Goal: Task Accomplishment & Management: Complete application form

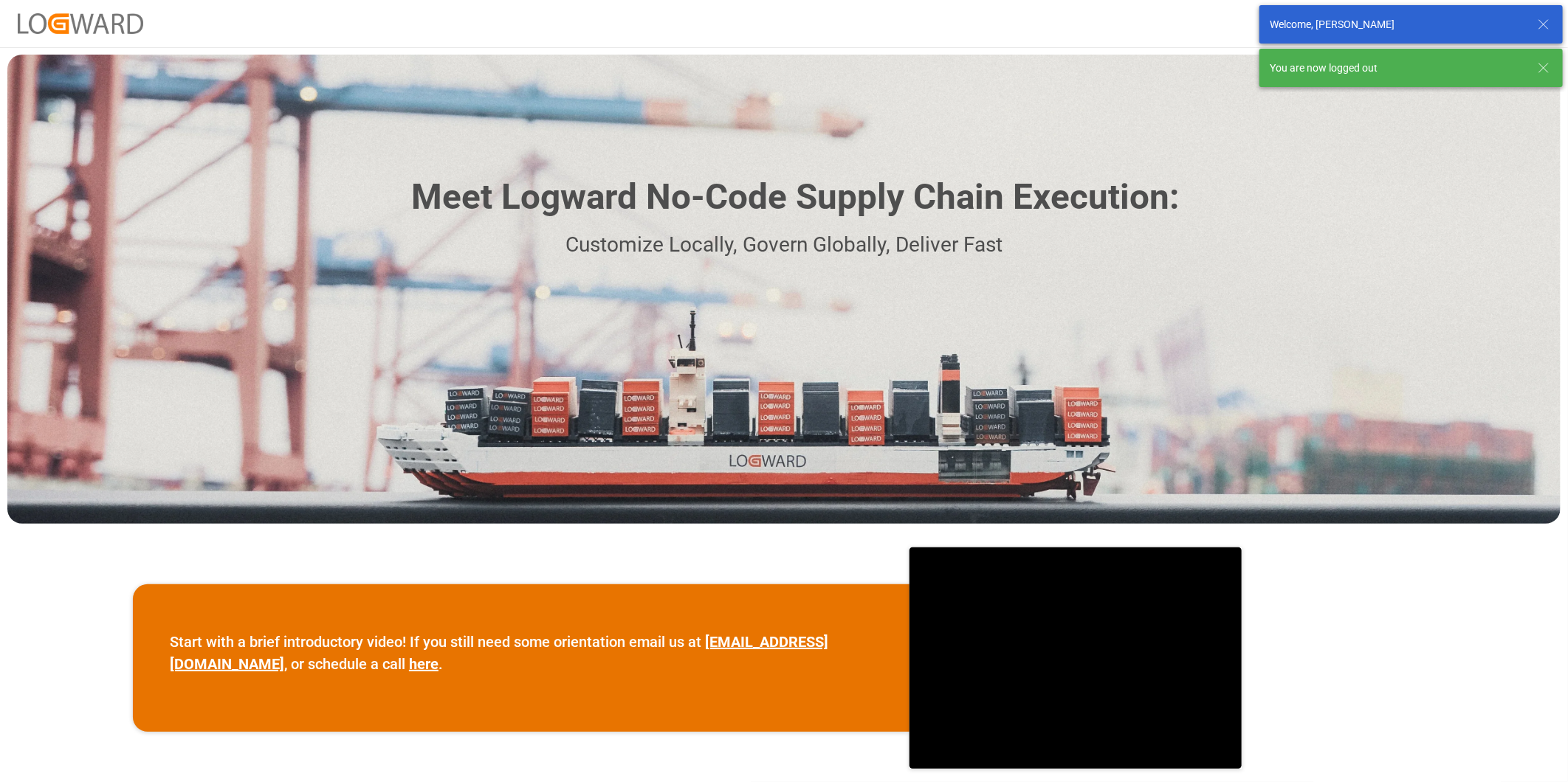
click at [1541, 29] on icon at bounding box center [1544, 24] width 18 height 18
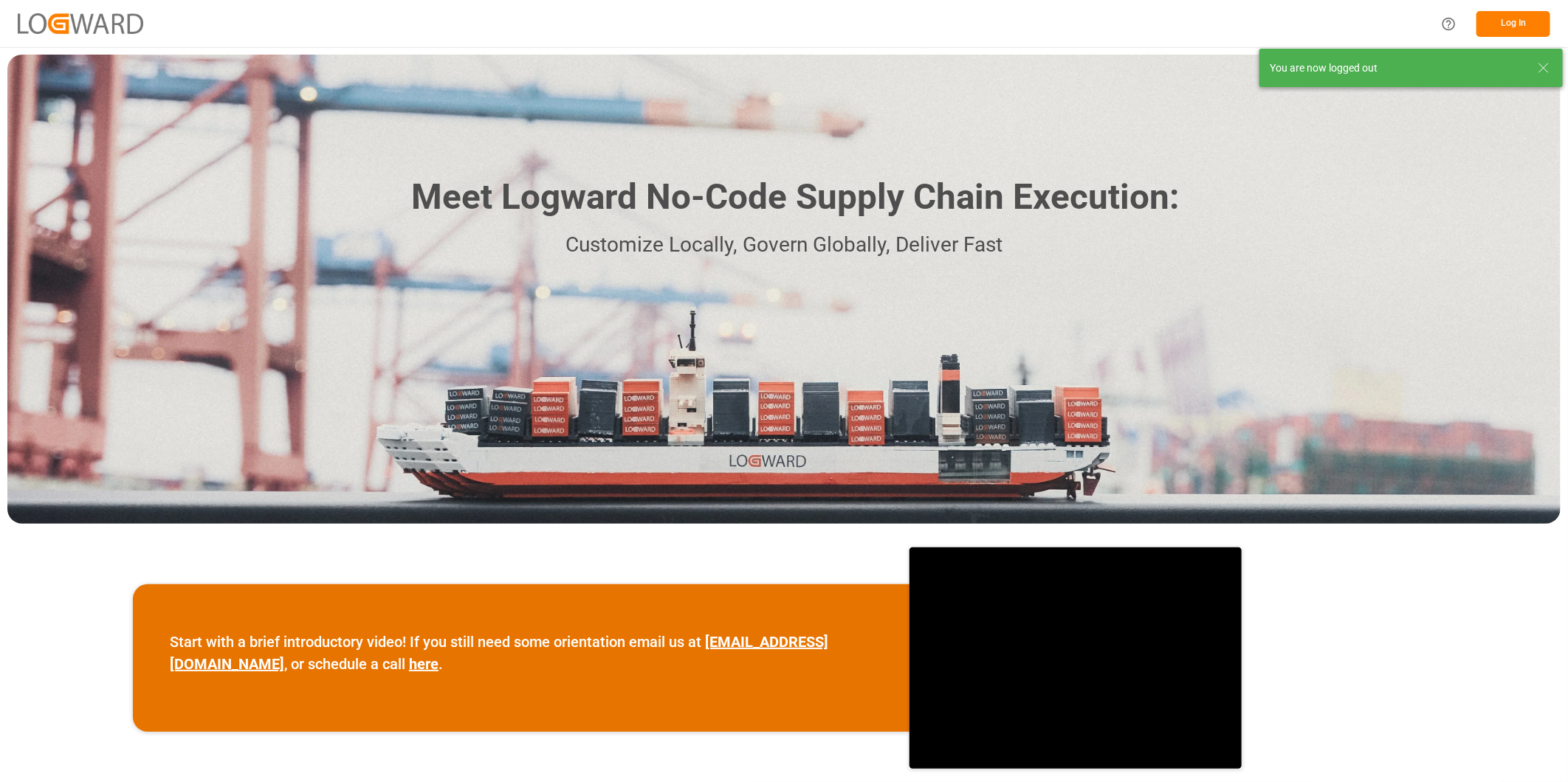
click at [1537, 62] on div "Meet Logward No-Code Supply Chain Execution: Customize Locally, Govern Globally…" at bounding box center [784, 289] width 1553 height 470
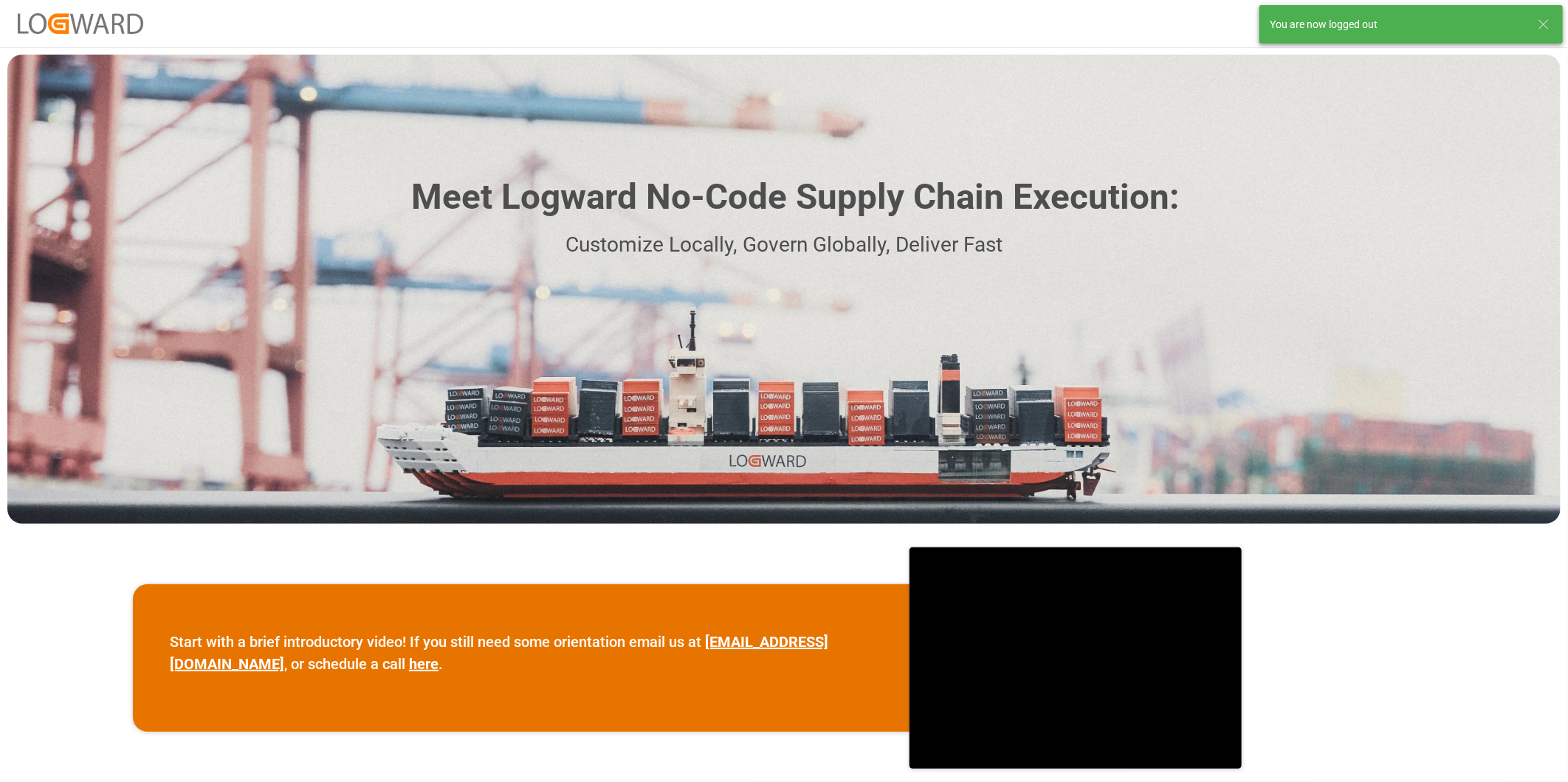
click at [1537, 20] on icon at bounding box center [1544, 24] width 18 height 18
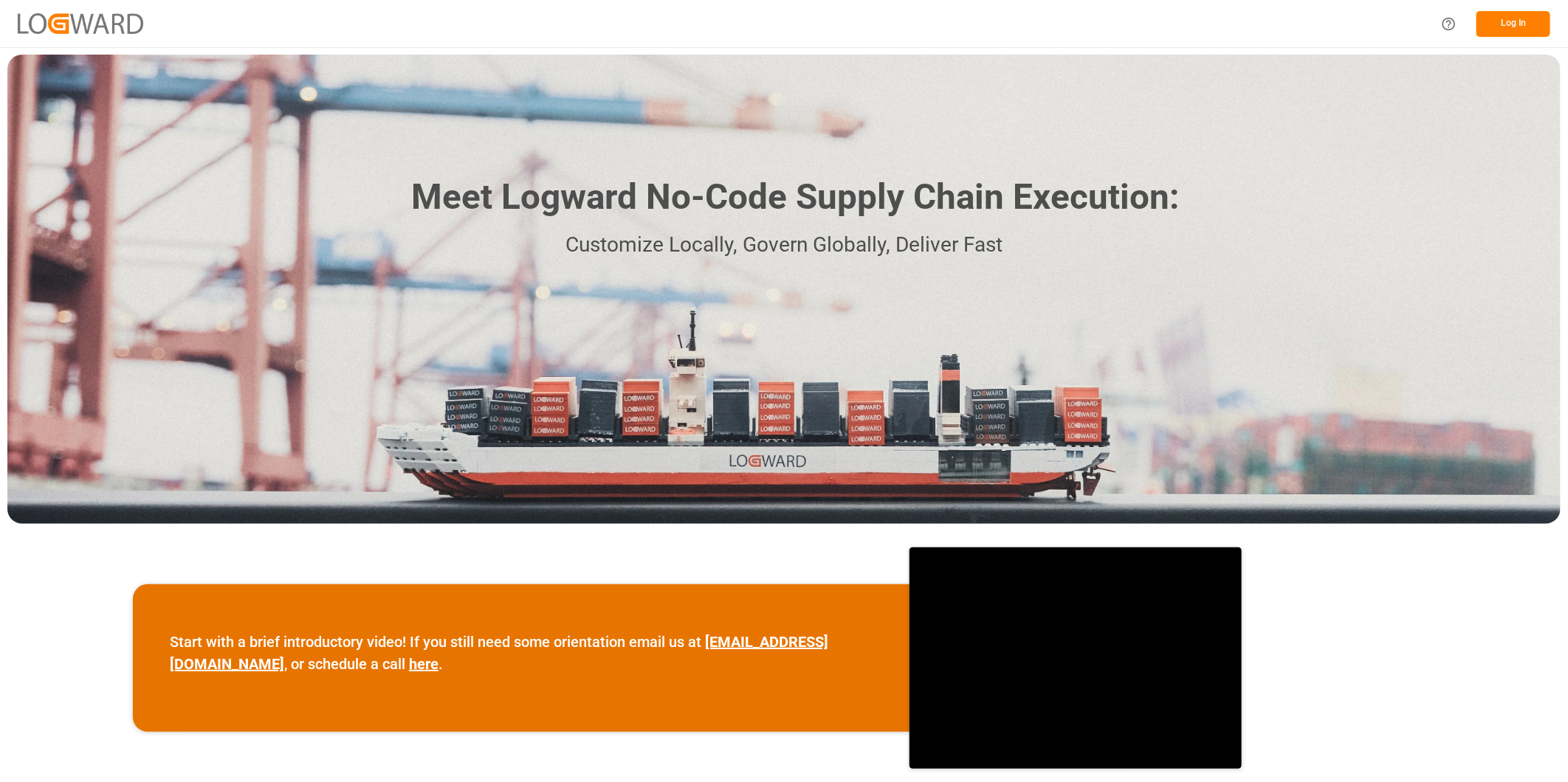
click at [1501, 19] on button "Log In" at bounding box center [1513, 24] width 74 height 26
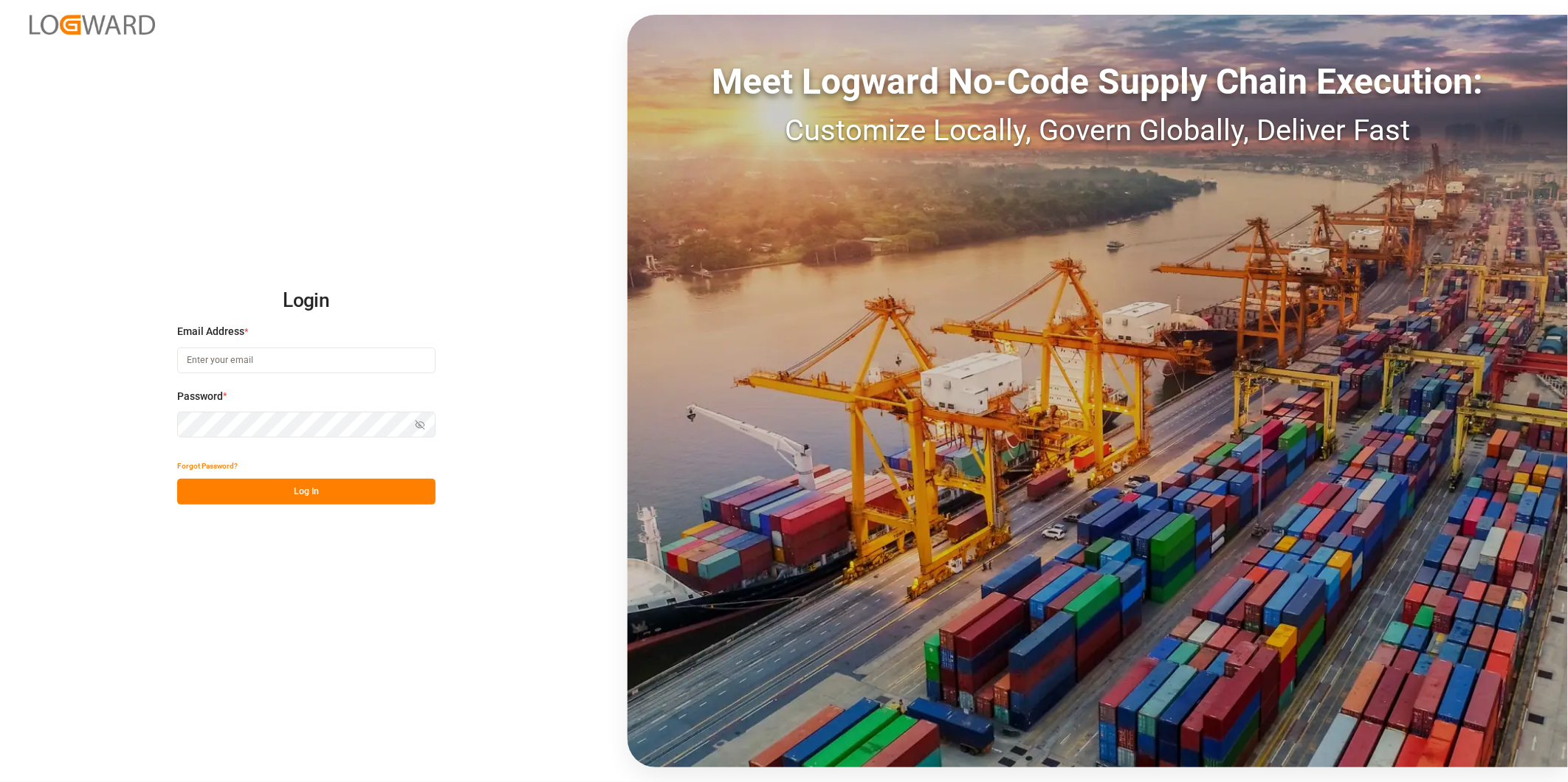
type input "george.vigo@jamindustries.com"
click at [380, 490] on button "Log In" at bounding box center [306, 492] width 258 height 26
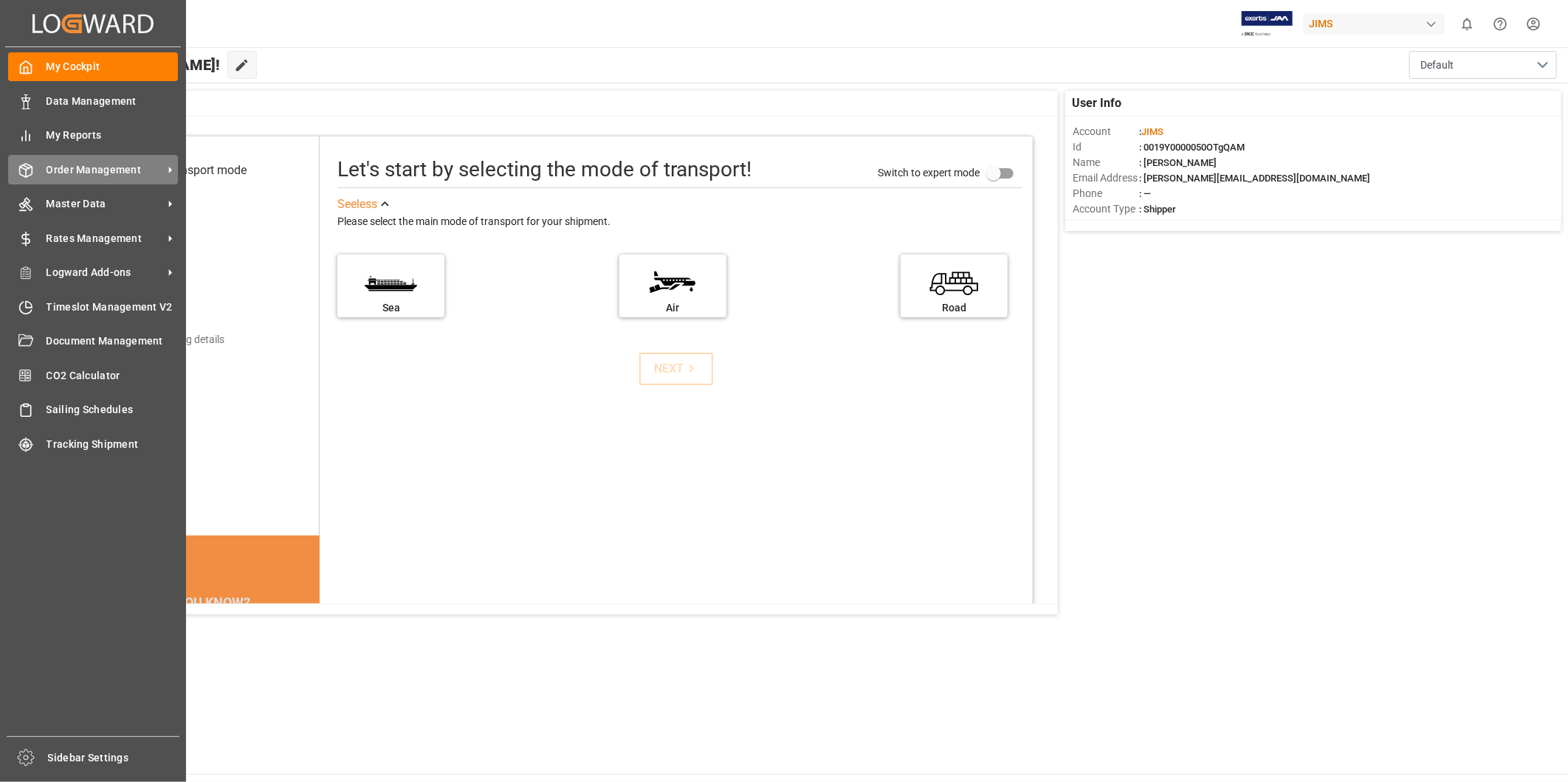
click at [121, 155] on div "Order Management Order Management" at bounding box center [92, 169] width 170 height 28
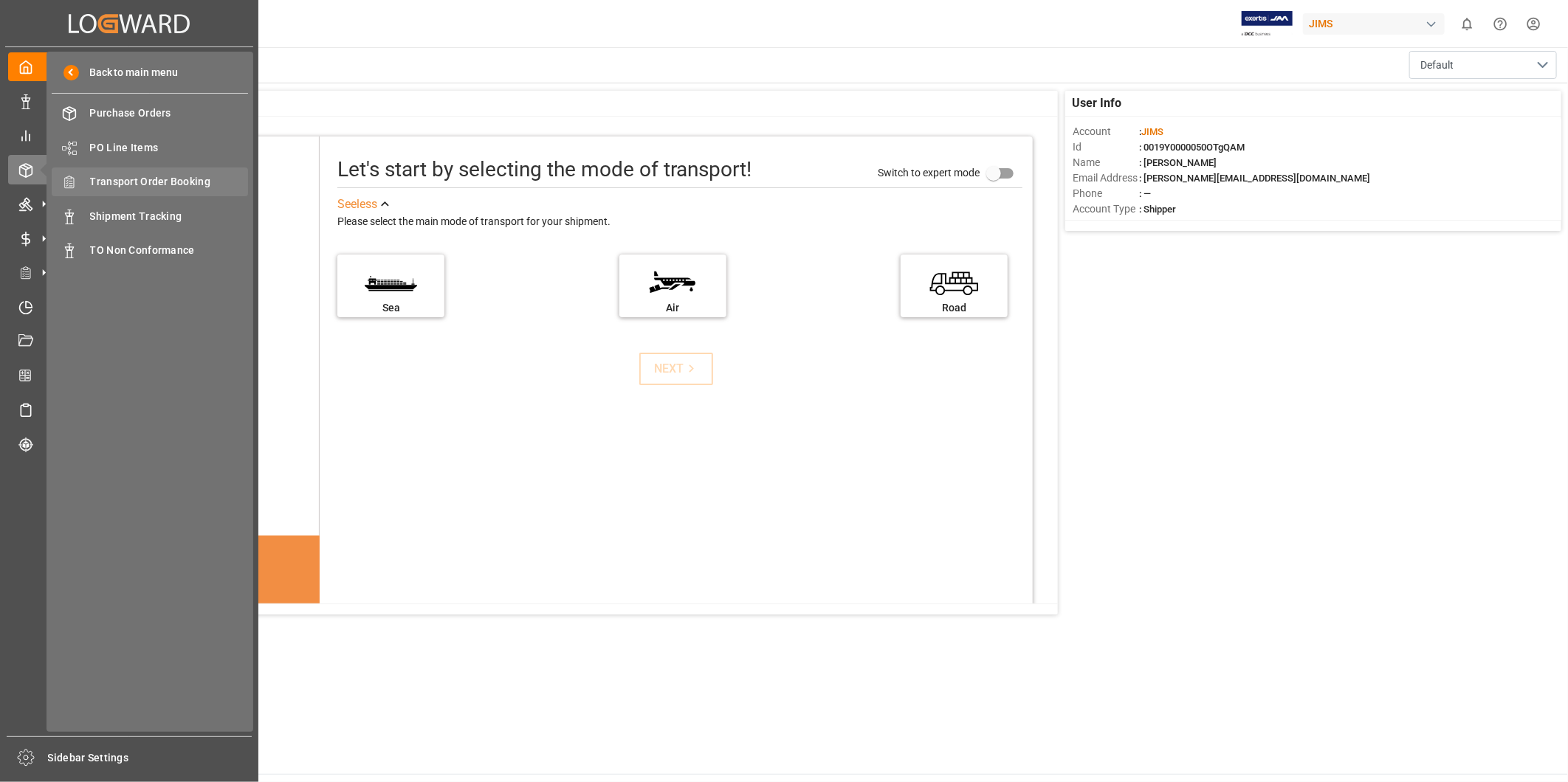
click at [195, 181] on span "Transport Order Booking" at bounding box center [170, 182] width 159 height 15
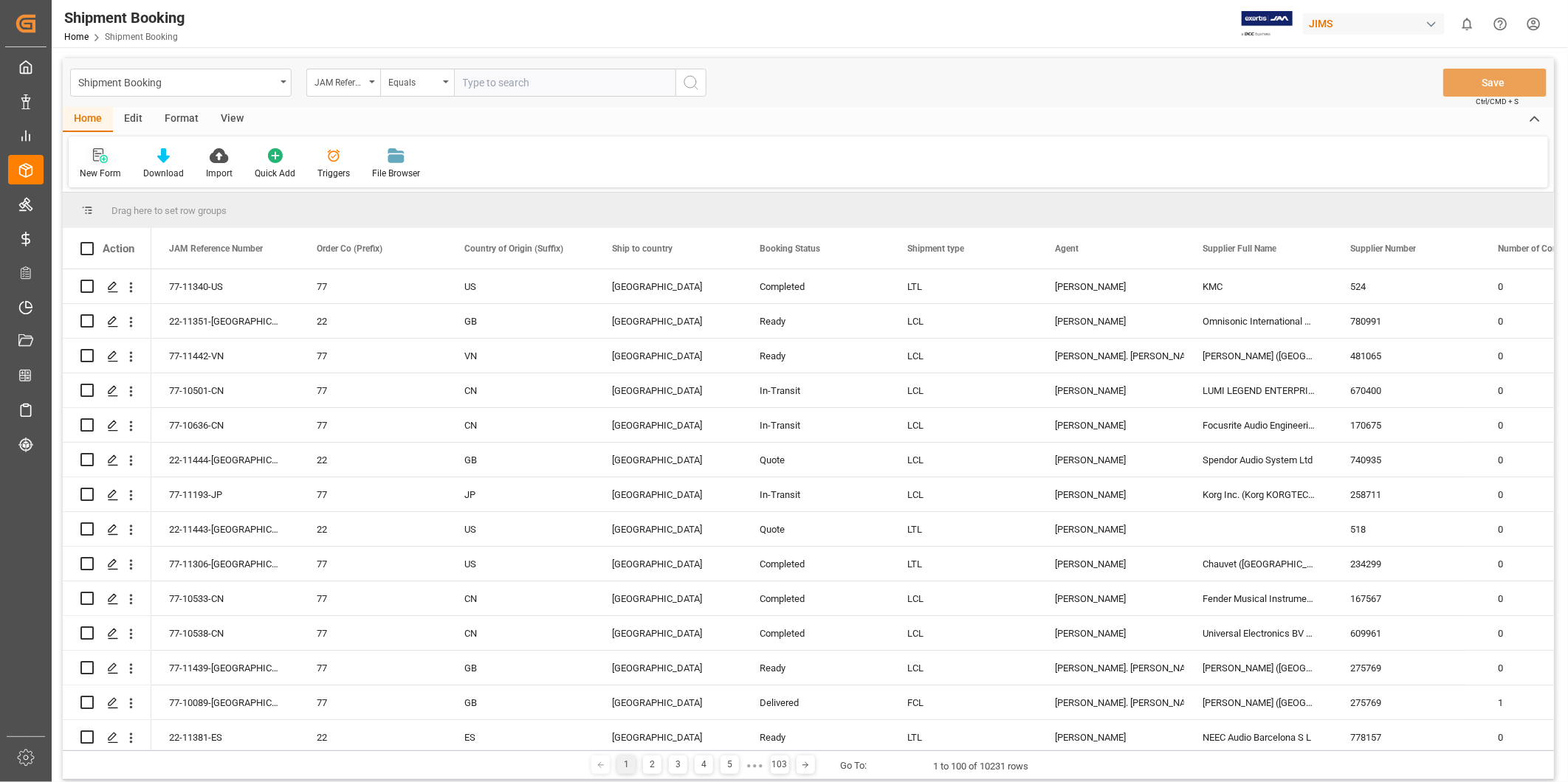
click at [105, 155] on icon at bounding box center [101, 156] width 15 height 15
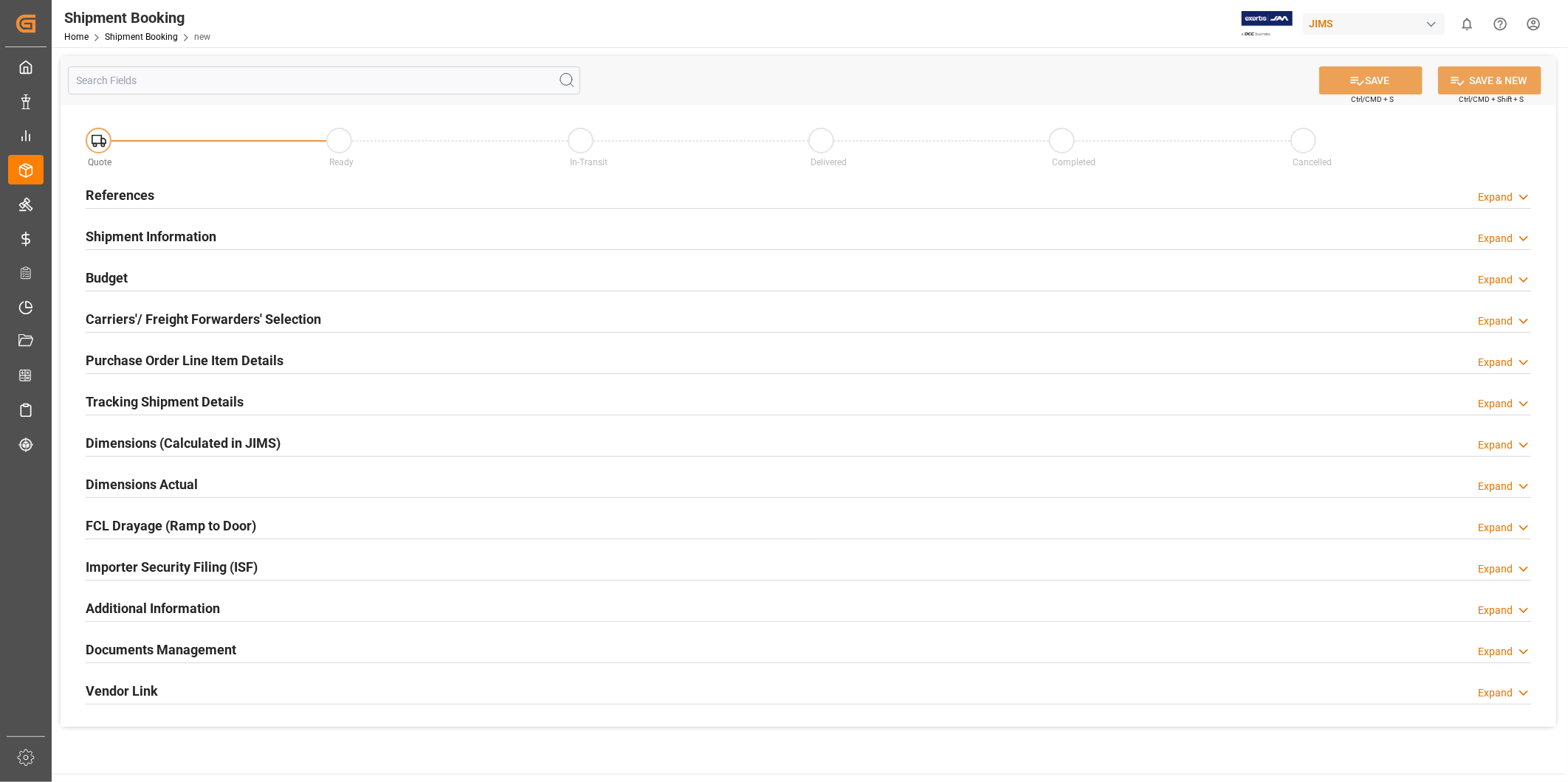
click at [1518, 193] on icon at bounding box center [1523, 197] width 15 height 15
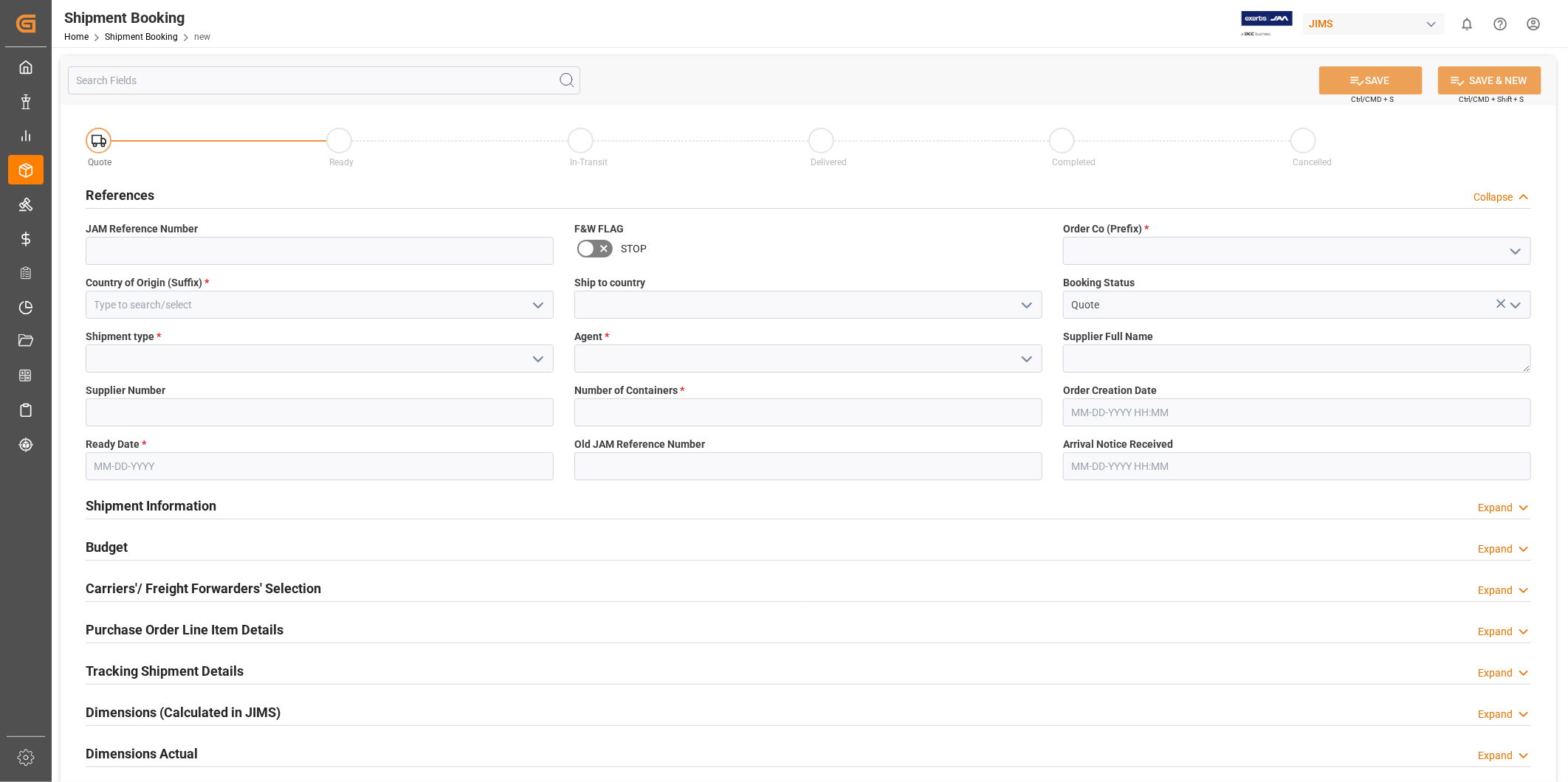
click at [1517, 252] on polyline "open menu" at bounding box center [1515, 251] width 9 height 4
click at [1492, 277] on div "22" at bounding box center [1296, 283] width 466 height 33
type input "22"
click at [539, 299] on icon "open menu" at bounding box center [538, 306] width 18 height 18
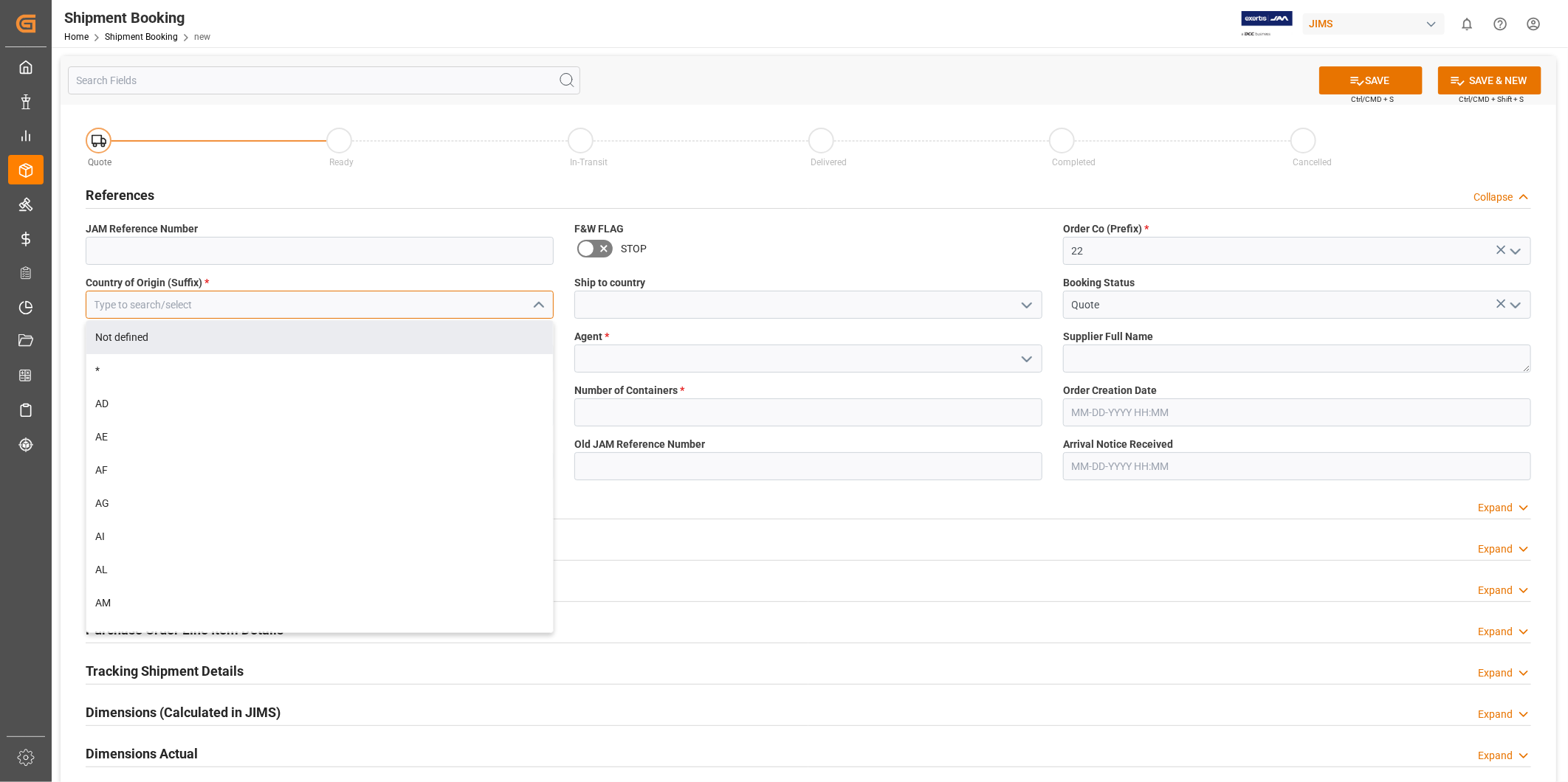
click at [447, 317] on input at bounding box center [320, 304] width 468 height 28
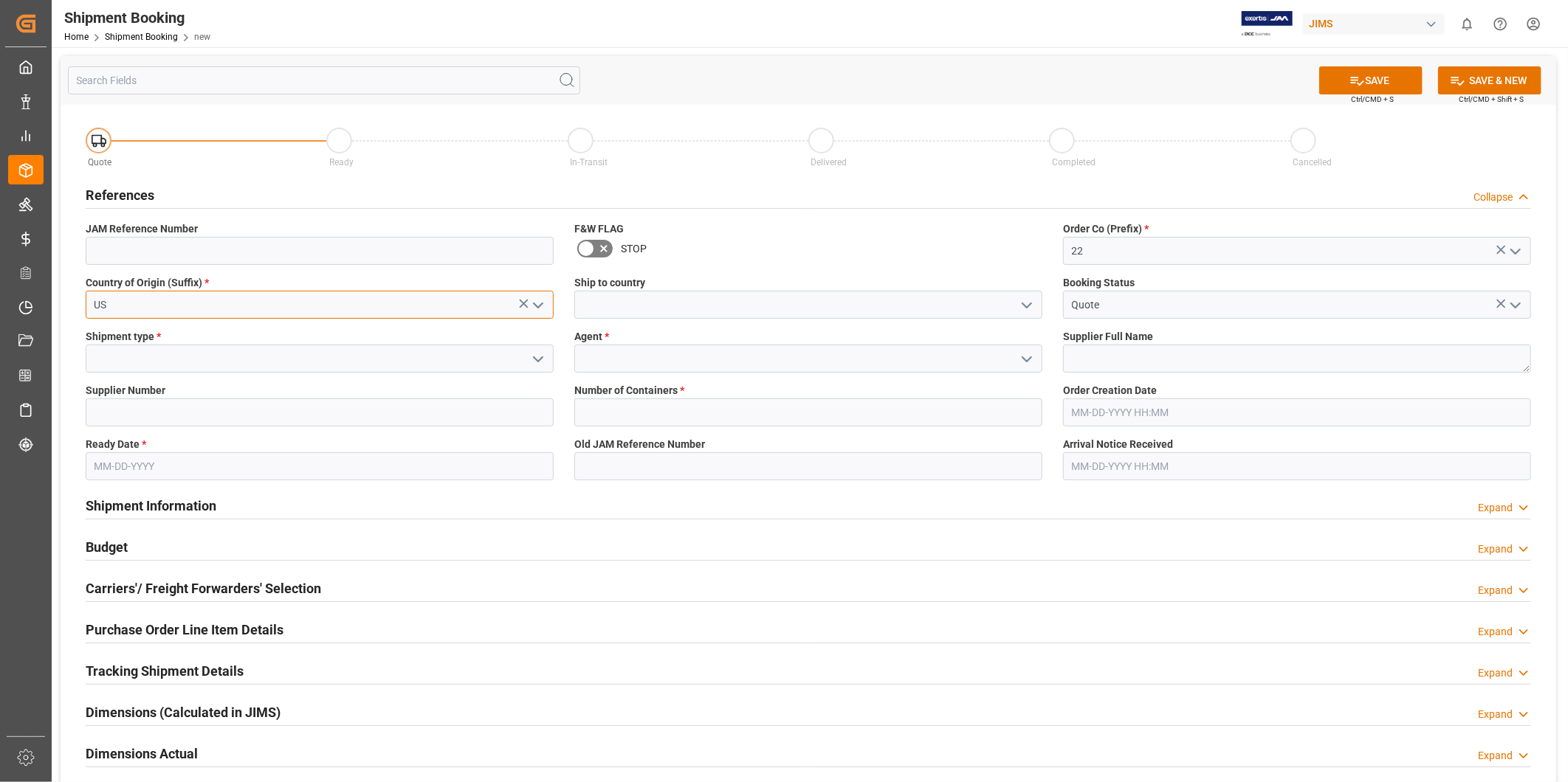
type input "US"
click at [962, 308] on input at bounding box center [808, 304] width 468 height 28
type input "[GEOGRAPHIC_DATA]"
click at [1519, 307] on icon "open menu" at bounding box center [1515, 306] width 18 height 18
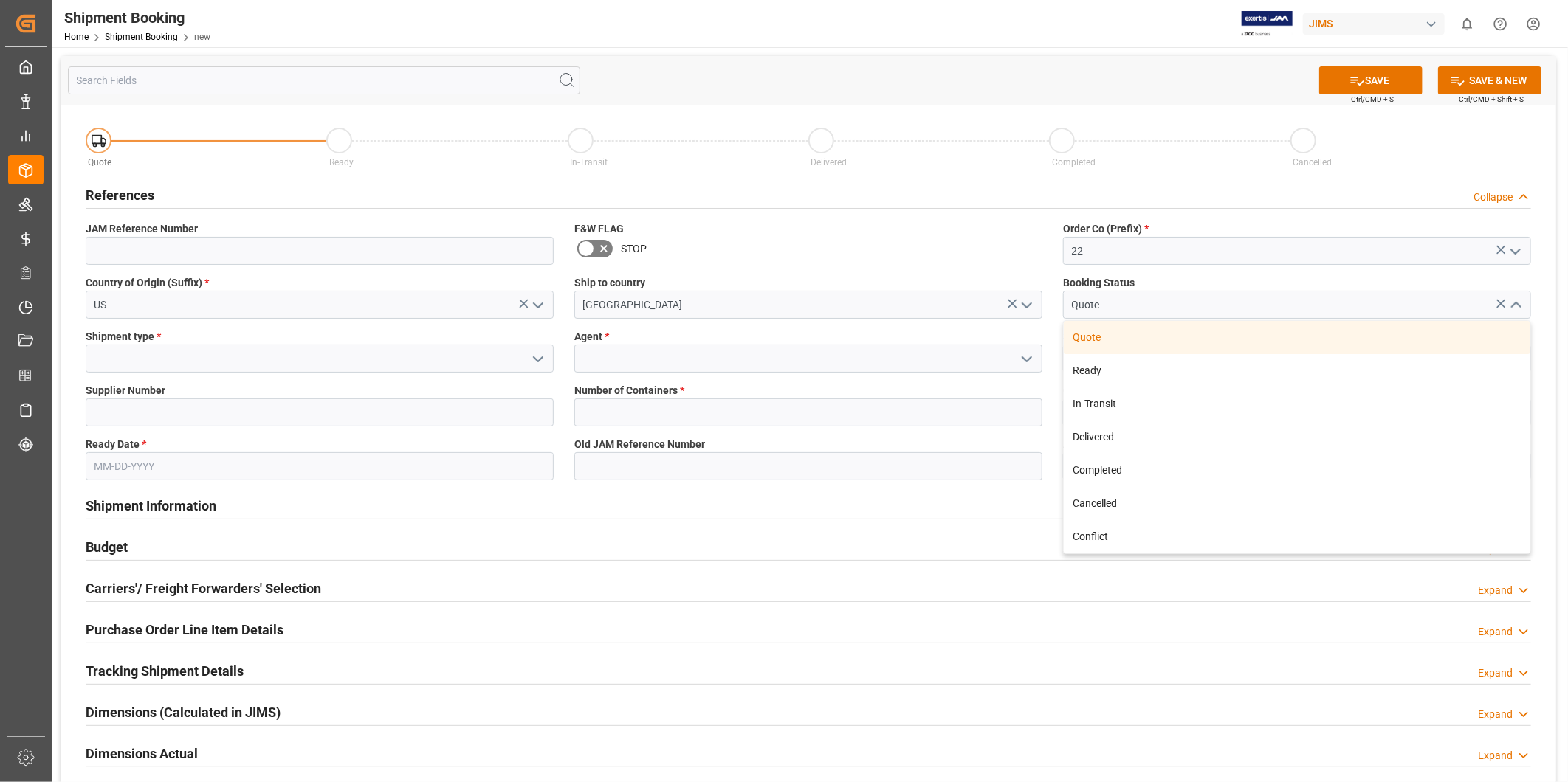
click at [1519, 307] on polyline "close menu" at bounding box center [1515, 305] width 9 height 4
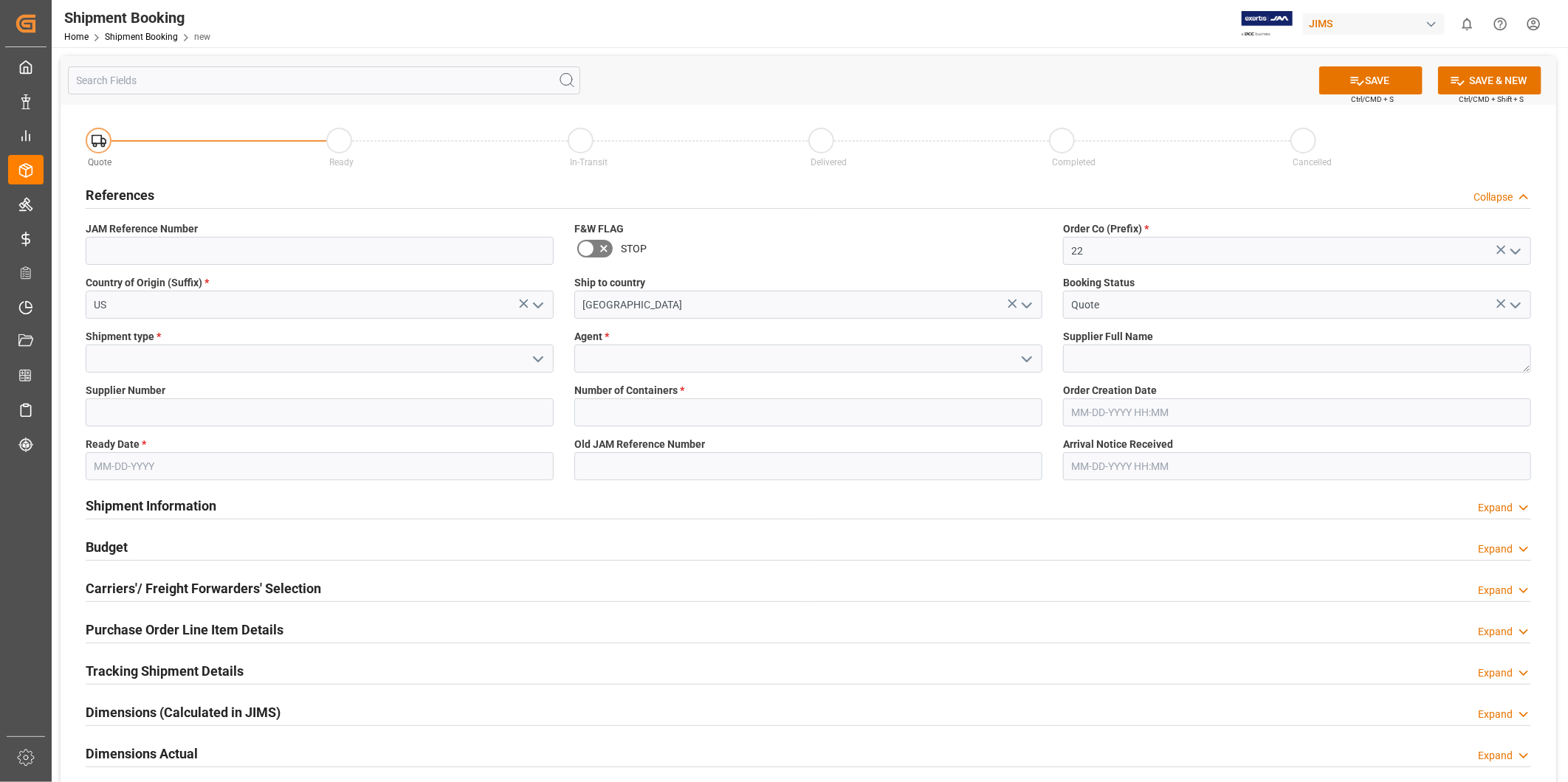
click at [537, 356] on icon "open menu" at bounding box center [538, 359] width 18 height 18
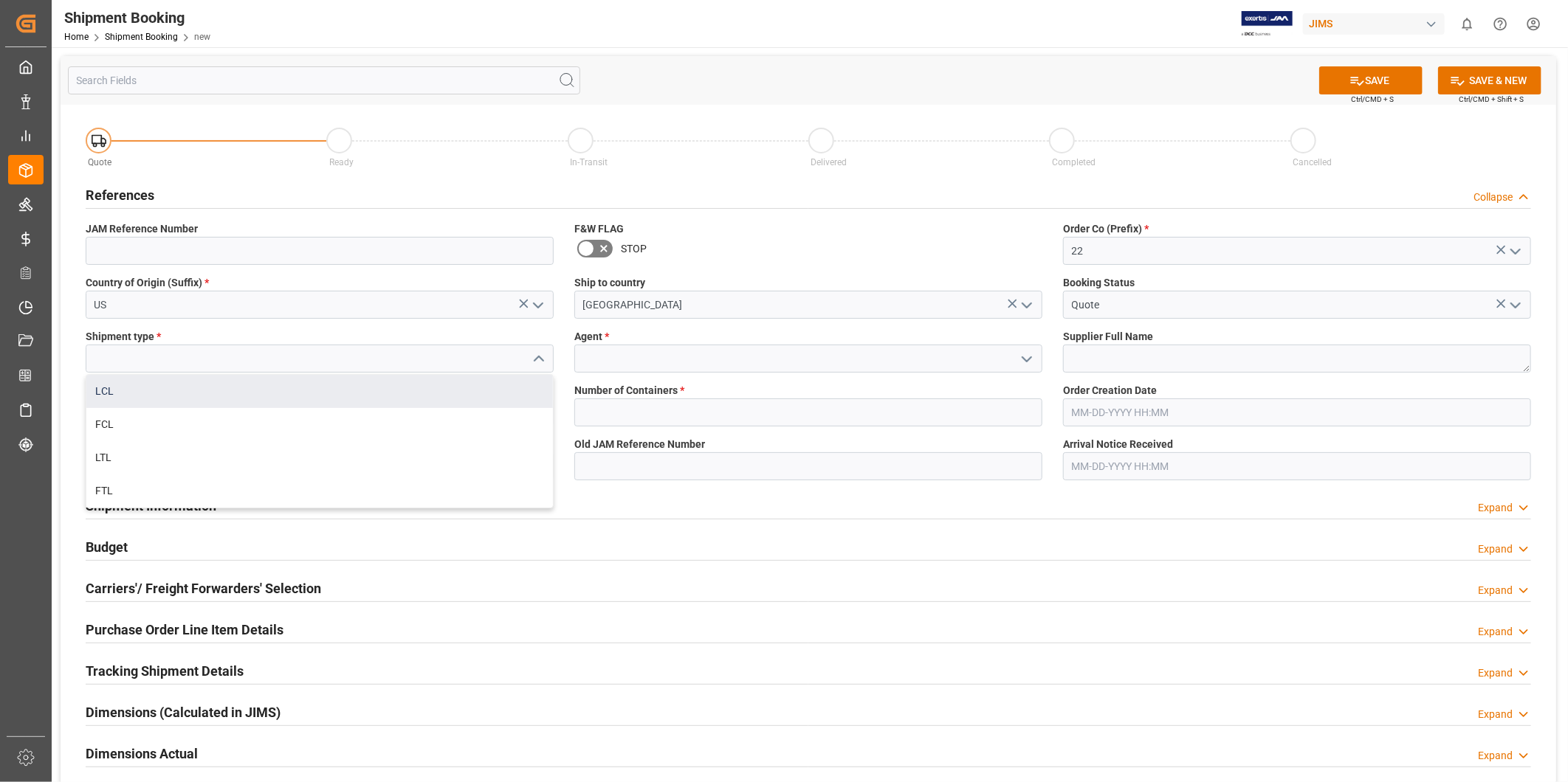
click at [488, 391] on div "LCL" at bounding box center [319, 391] width 466 height 33
type input "LCL"
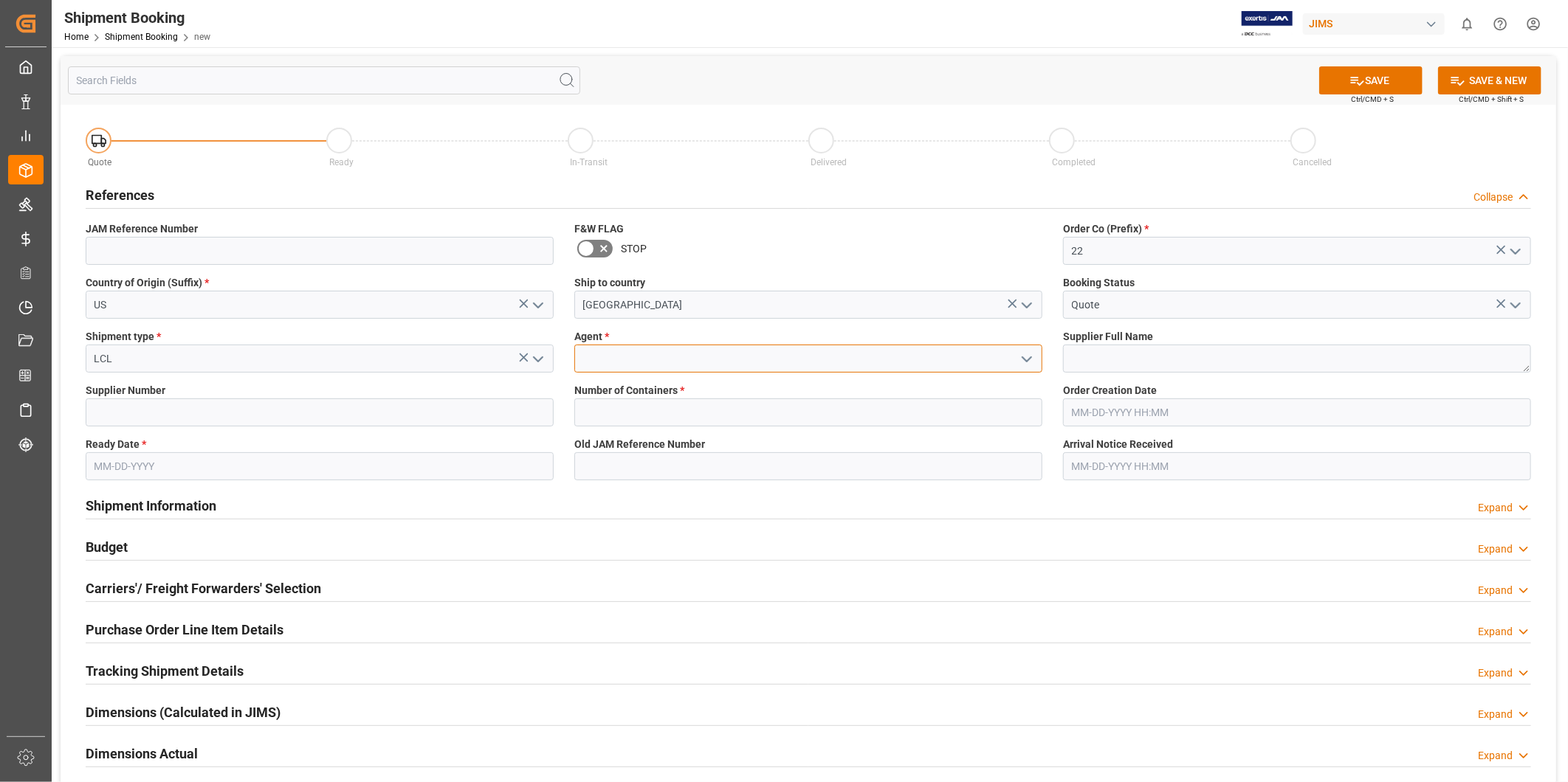
click at [946, 362] on input at bounding box center [808, 359] width 468 height 28
type input "[PERSON_NAME]"
click at [1172, 362] on textarea at bounding box center [1296, 359] width 468 height 28
click at [1170, 363] on textarea at bounding box center [1296, 359] width 468 height 28
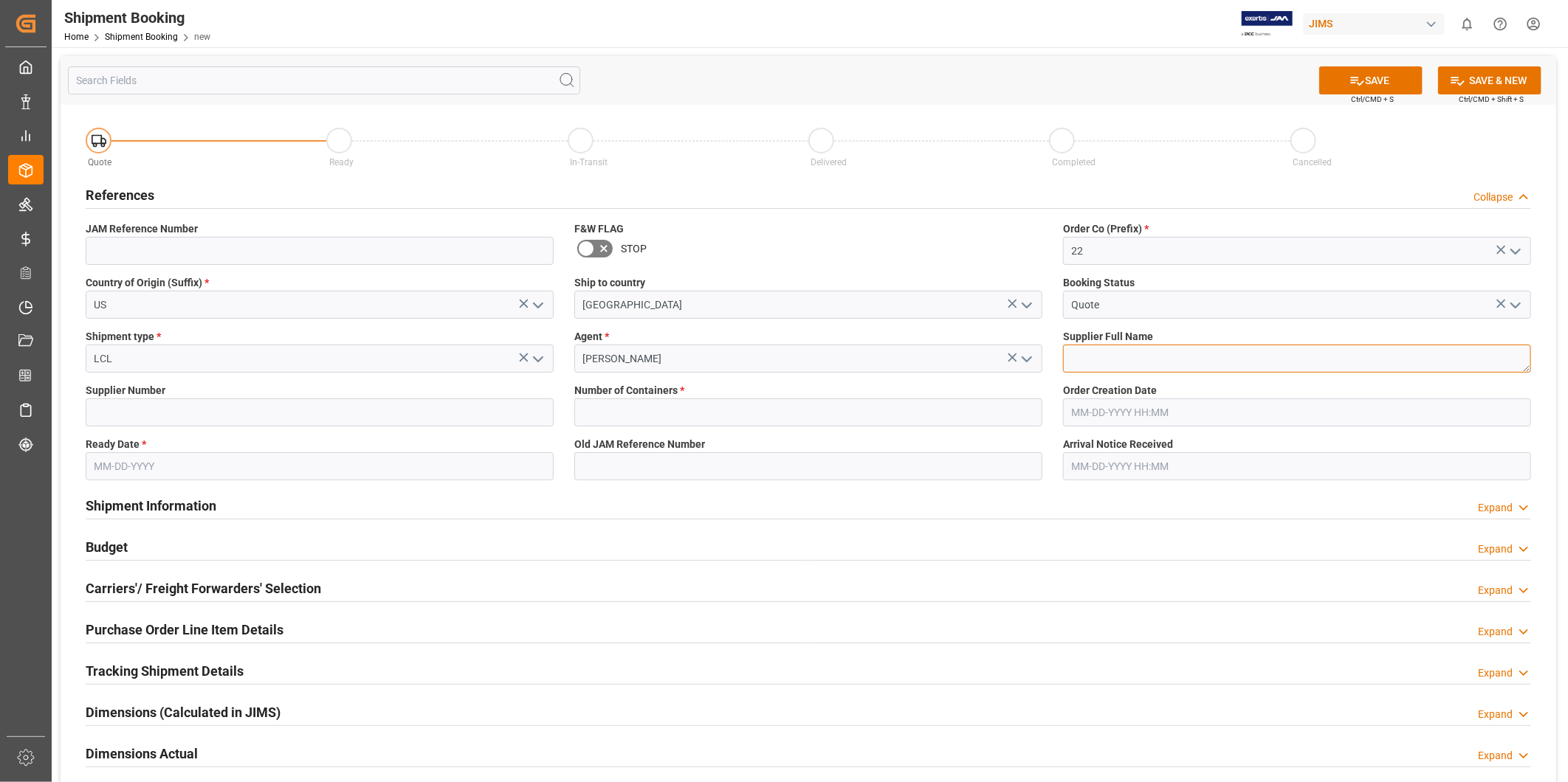
click at [1162, 363] on textarea at bounding box center [1296, 359] width 468 height 28
paste textarea "Ashly Audio ([GEOGRAPHIC_DATA], [GEOGRAPHIC_DATA])"
type textarea "Ashly Audio ([GEOGRAPHIC_DATA], [GEOGRAPHIC_DATA])"
click at [324, 422] on input at bounding box center [320, 412] width 468 height 28
paste input "557"
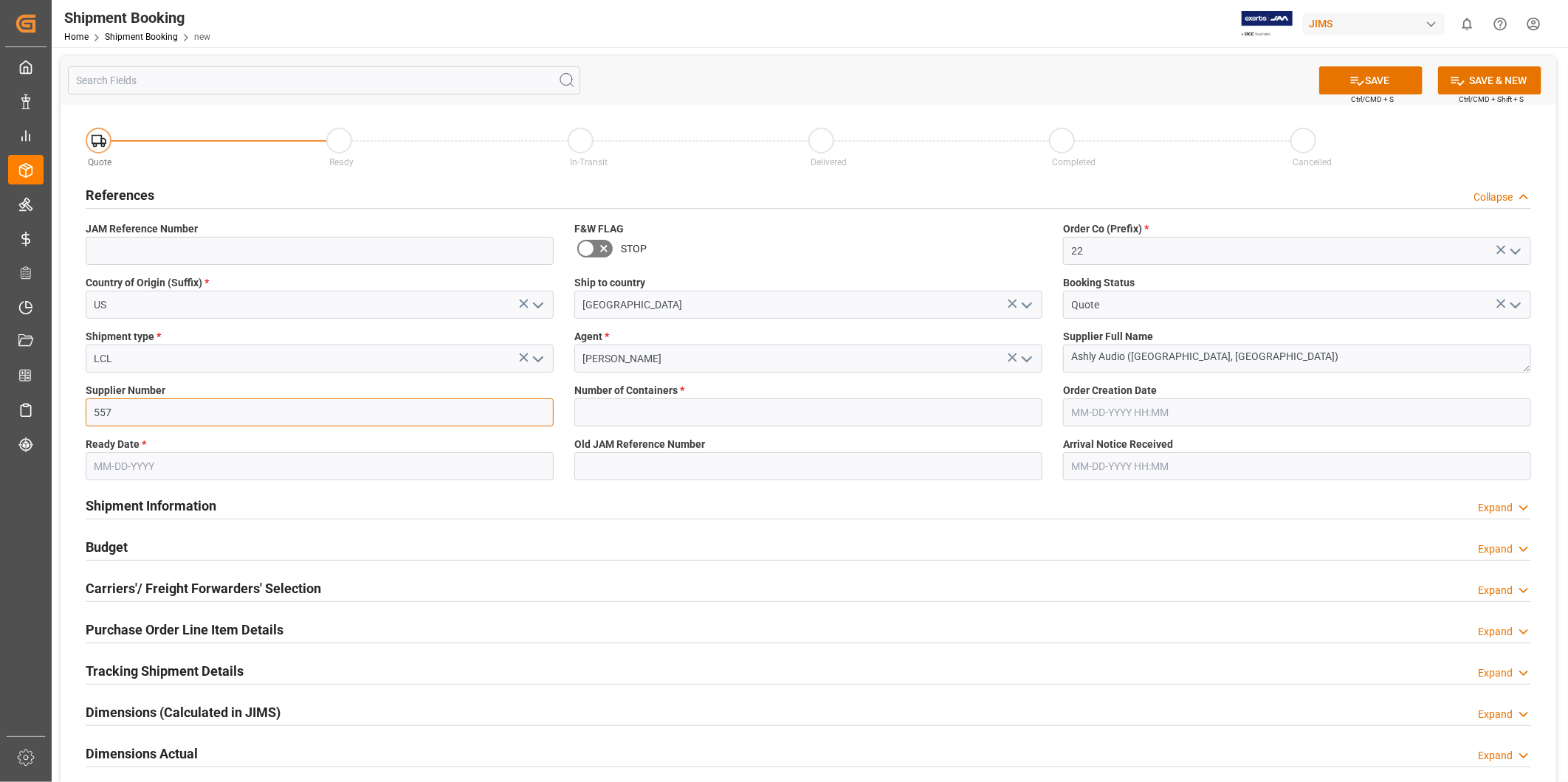
type input "557"
click at [592, 415] on input "text" at bounding box center [808, 412] width 468 height 28
type input "0"
click at [403, 474] on input "text" at bounding box center [320, 466] width 468 height 28
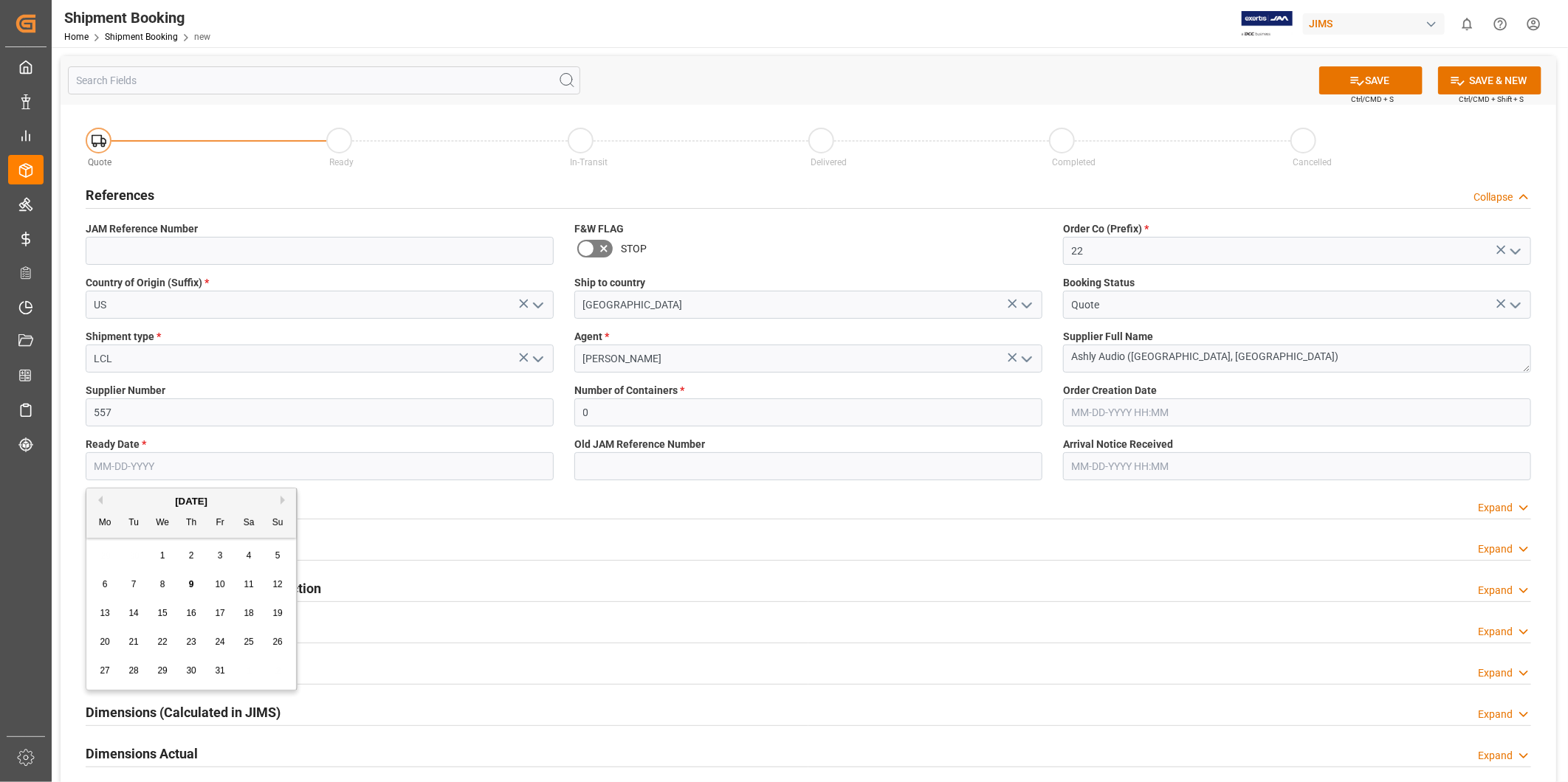
click at [396, 482] on div "Ready Date *" at bounding box center [320, 458] width 488 height 54
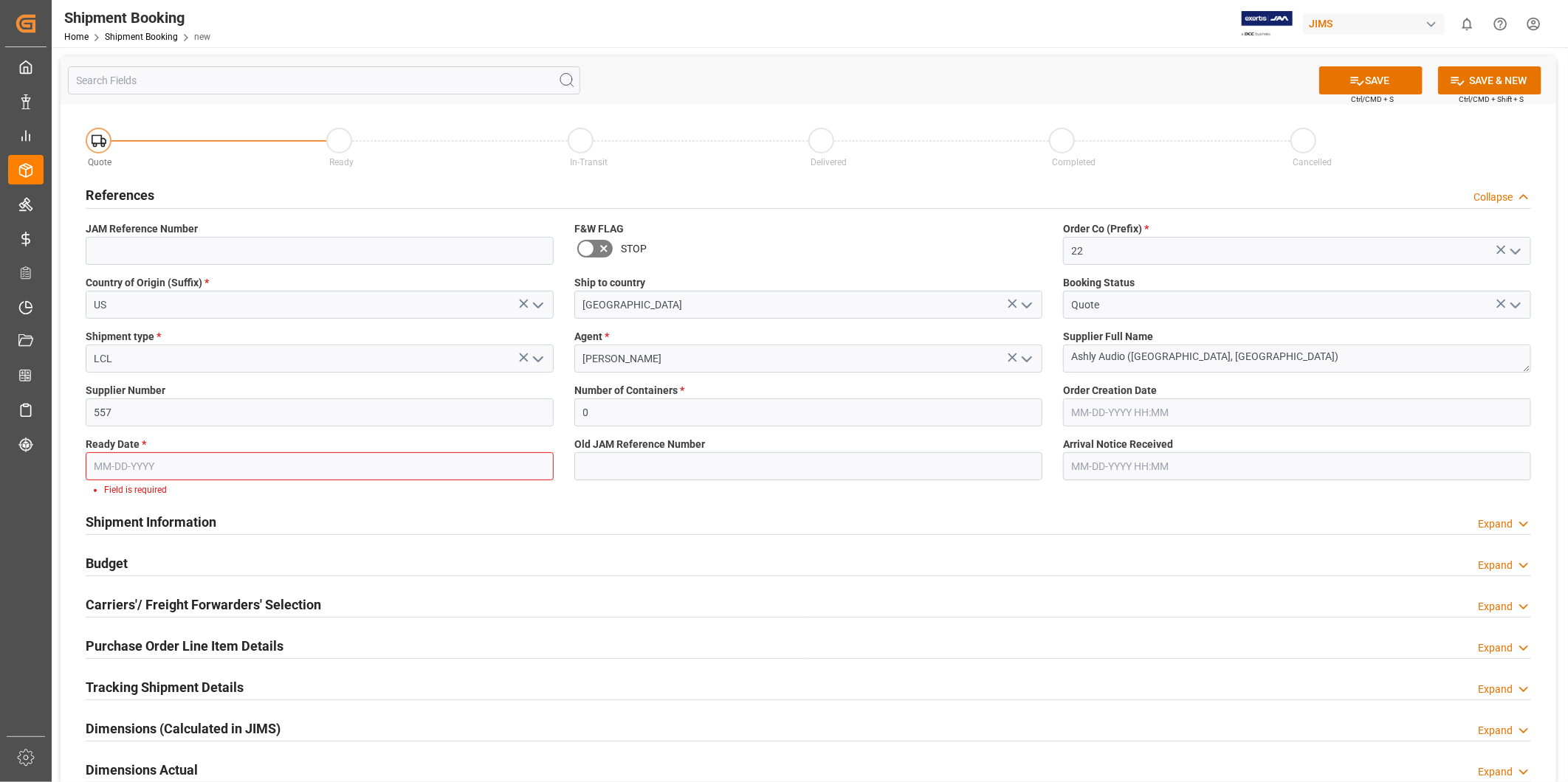
click at [260, 479] on input "text" at bounding box center [320, 466] width 468 height 28
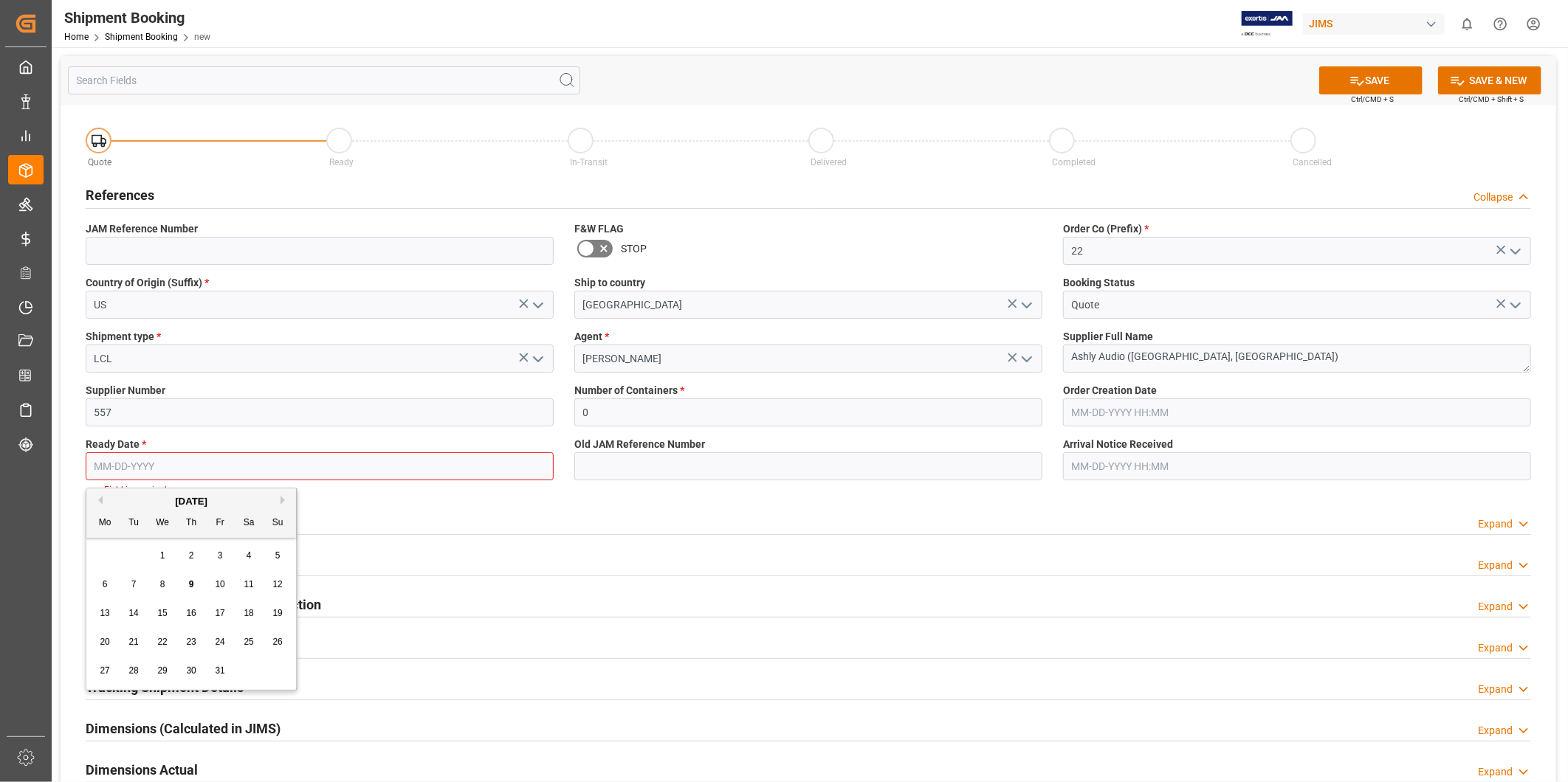
click at [140, 646] on div "21" at bounding box center [134, 643] width 19 height 18
type input "10-21-2025"
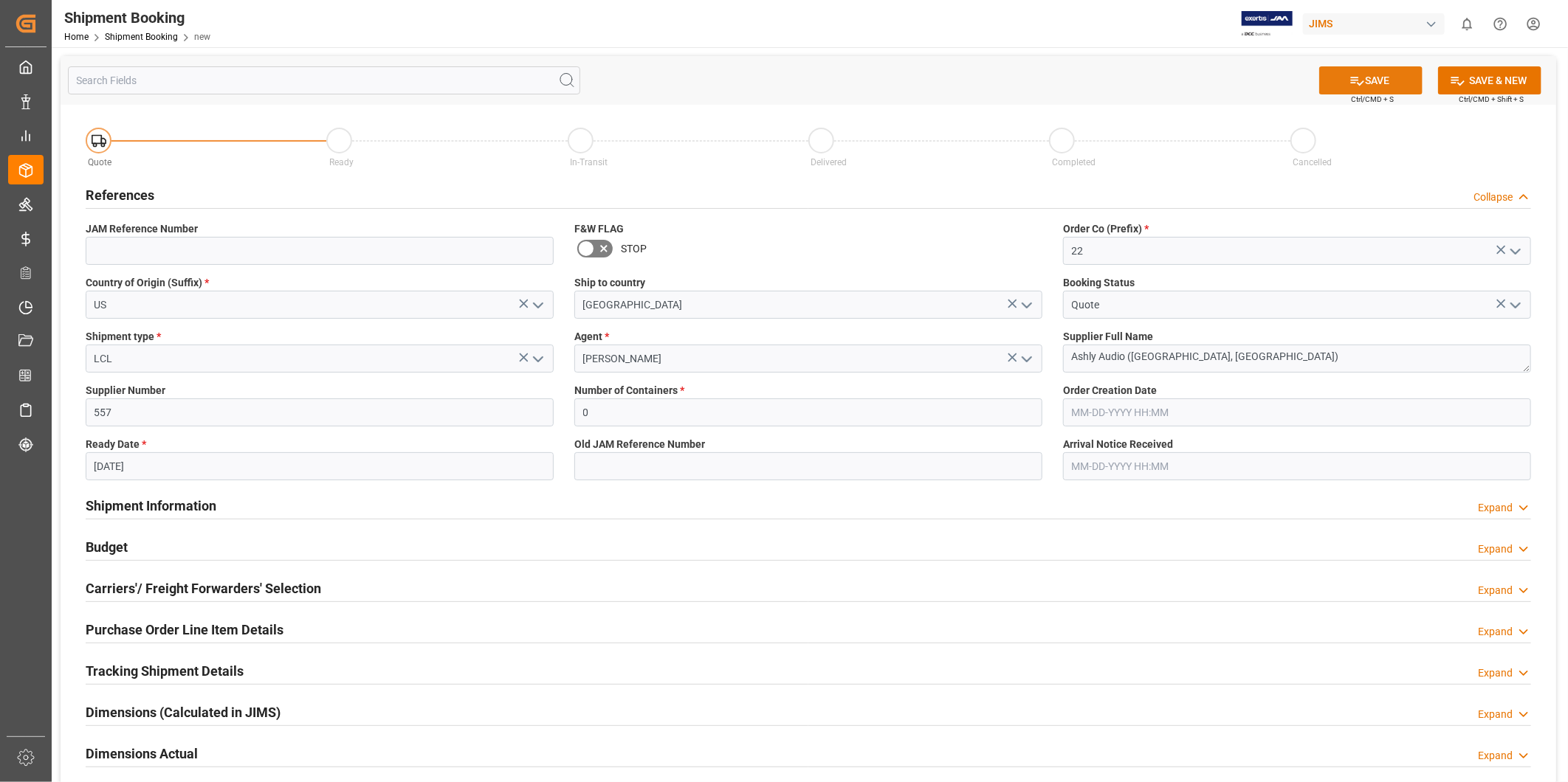
click at [1373, 75] on button "SAVE" at bounding box center [1370, 80] width 103 height 28
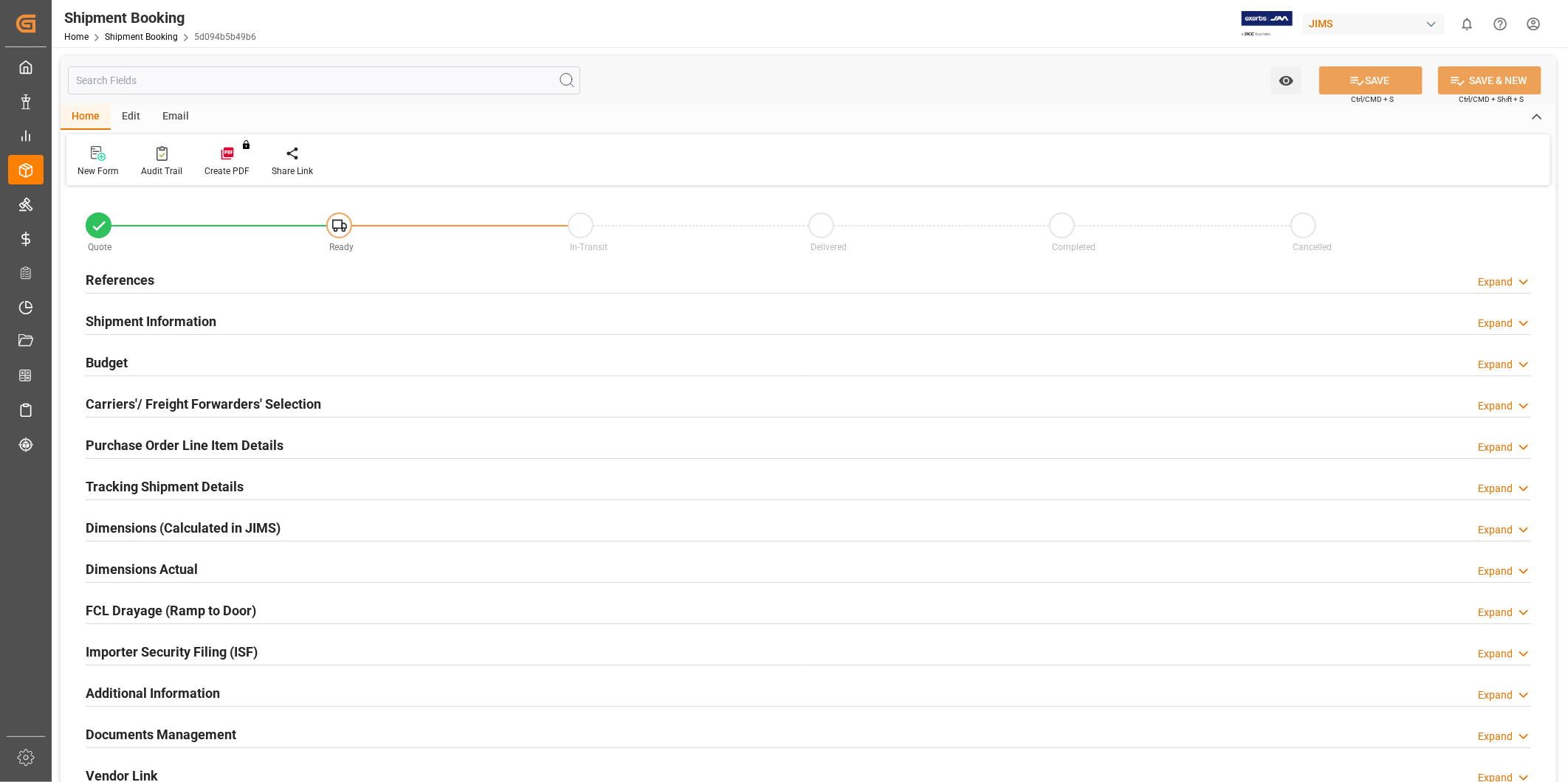
type input "0"
type input "10-21-2025"
click at [1521, 285] on icon at bounding box center [1523, 281] width 15 height 15
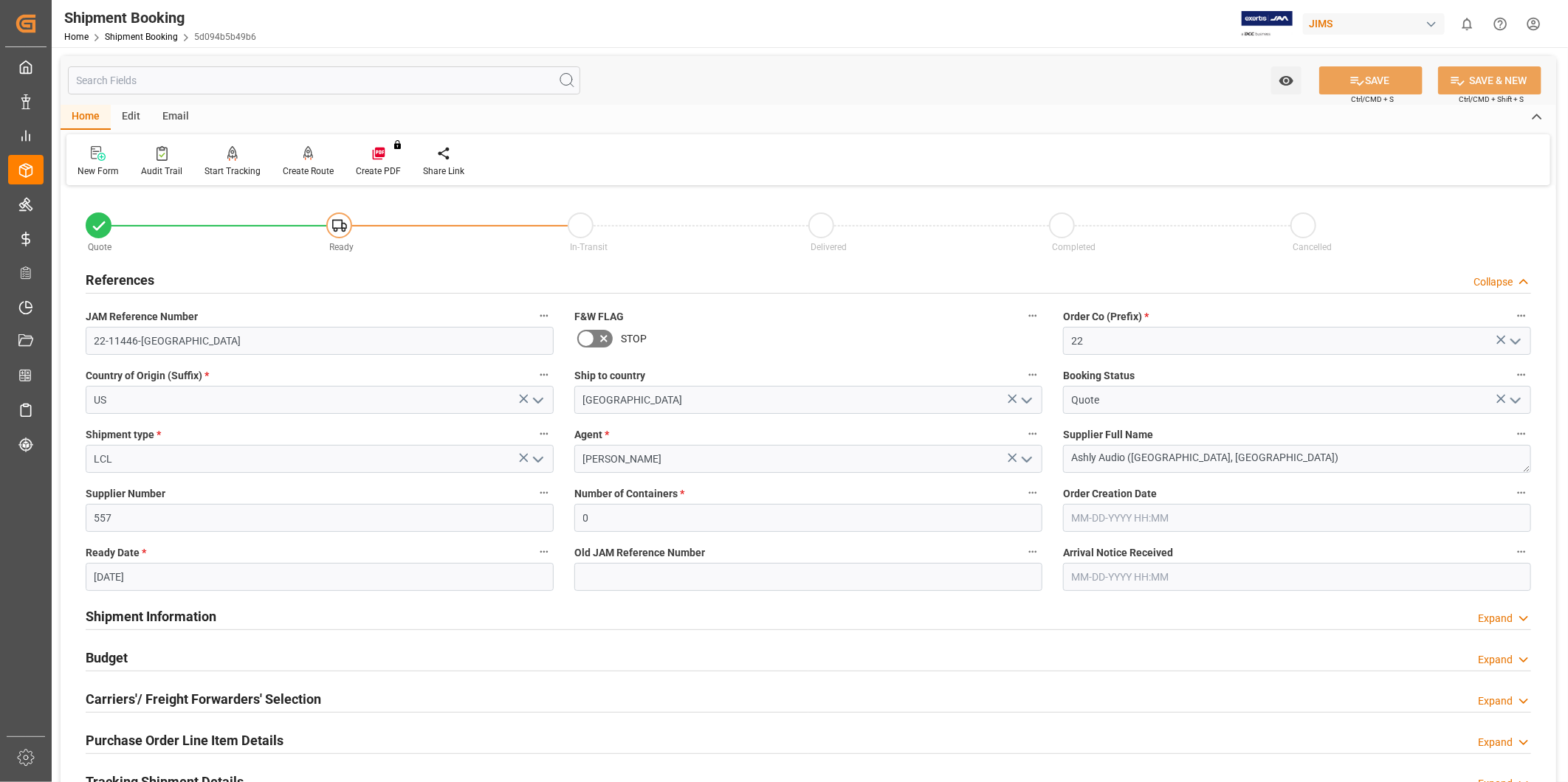
click at [226, 666] on div "Budget Expand" at bounding box center [809, 656] width 1446 height 28
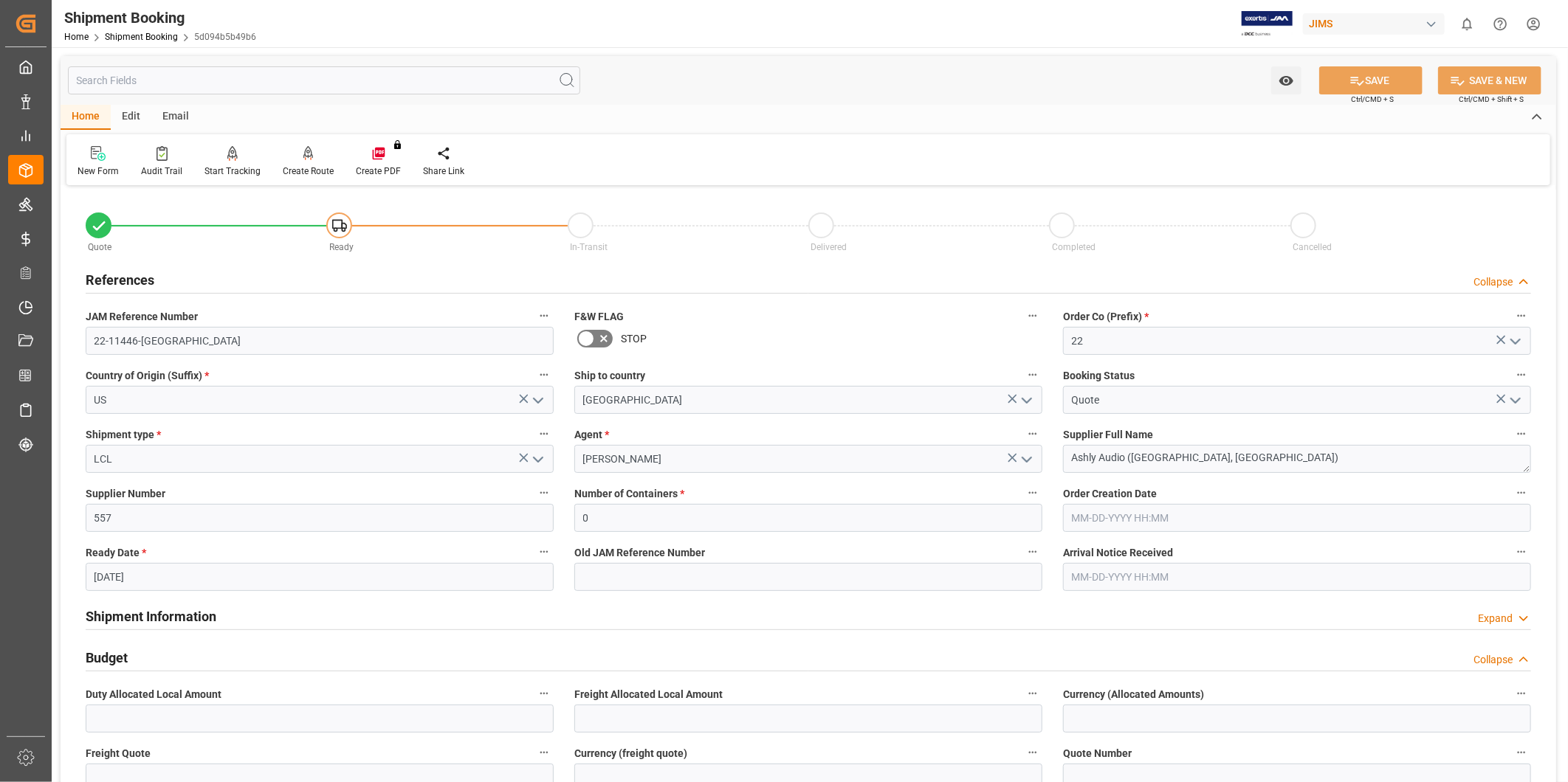
click at [229, 665] on div "Budget Collapse" at bounding box center [809, 656] width 1446 height 28
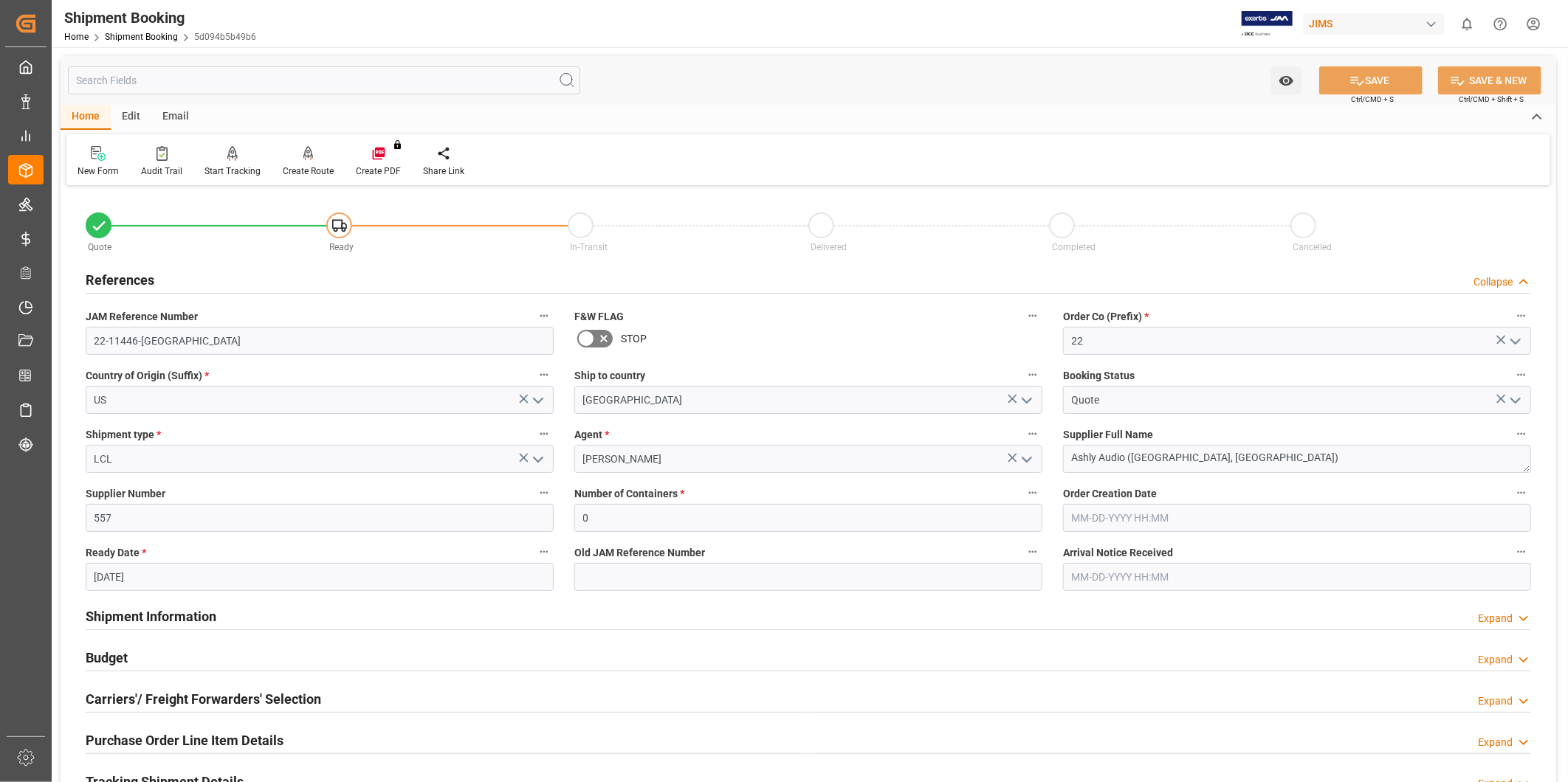
scroll to position [136, 0]
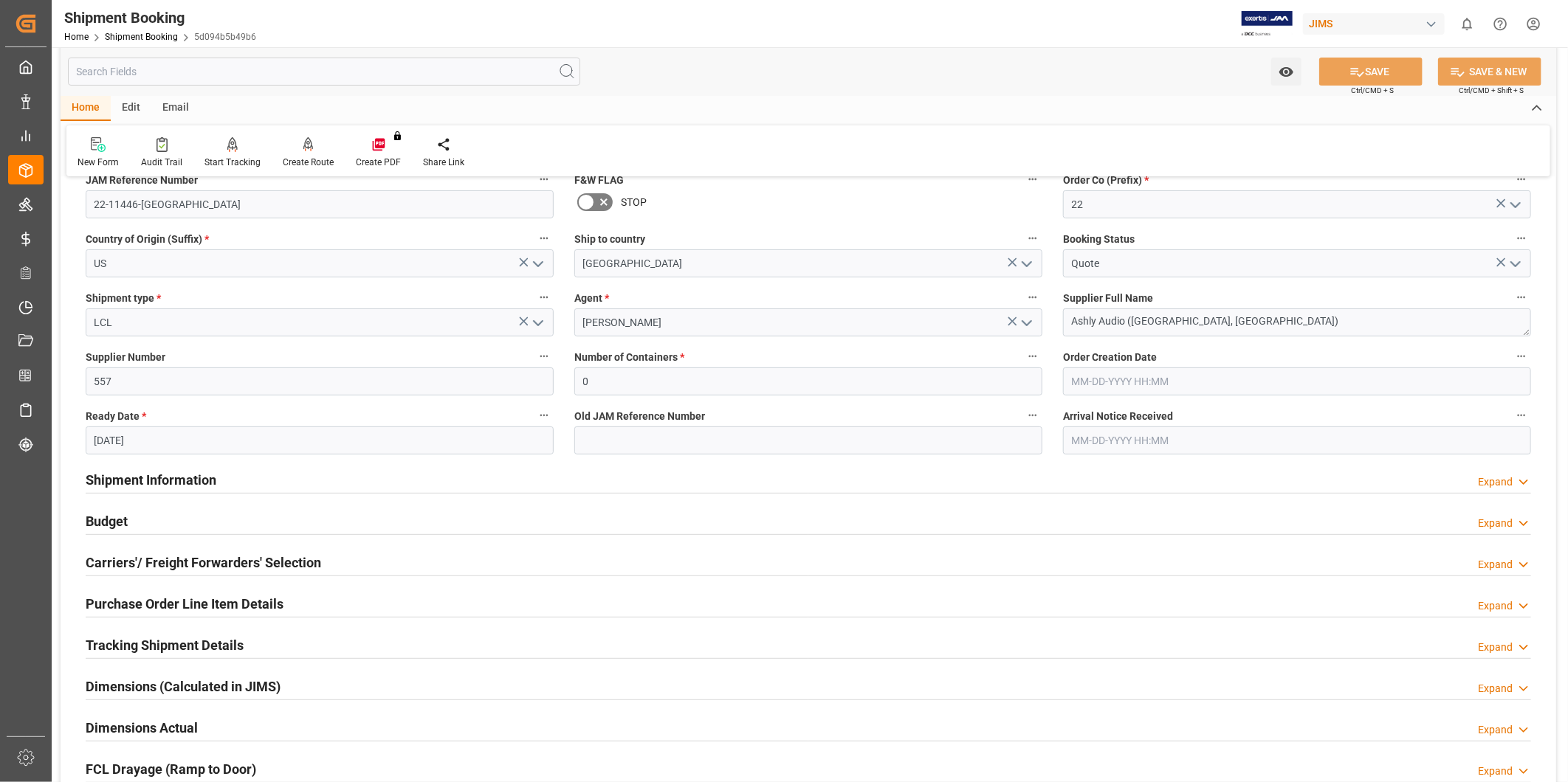
click at [330, 563] on div "Carriers'/ Freight Forwarders' Selection Expand" at bounding box center [809, 561] width 1446 height 28
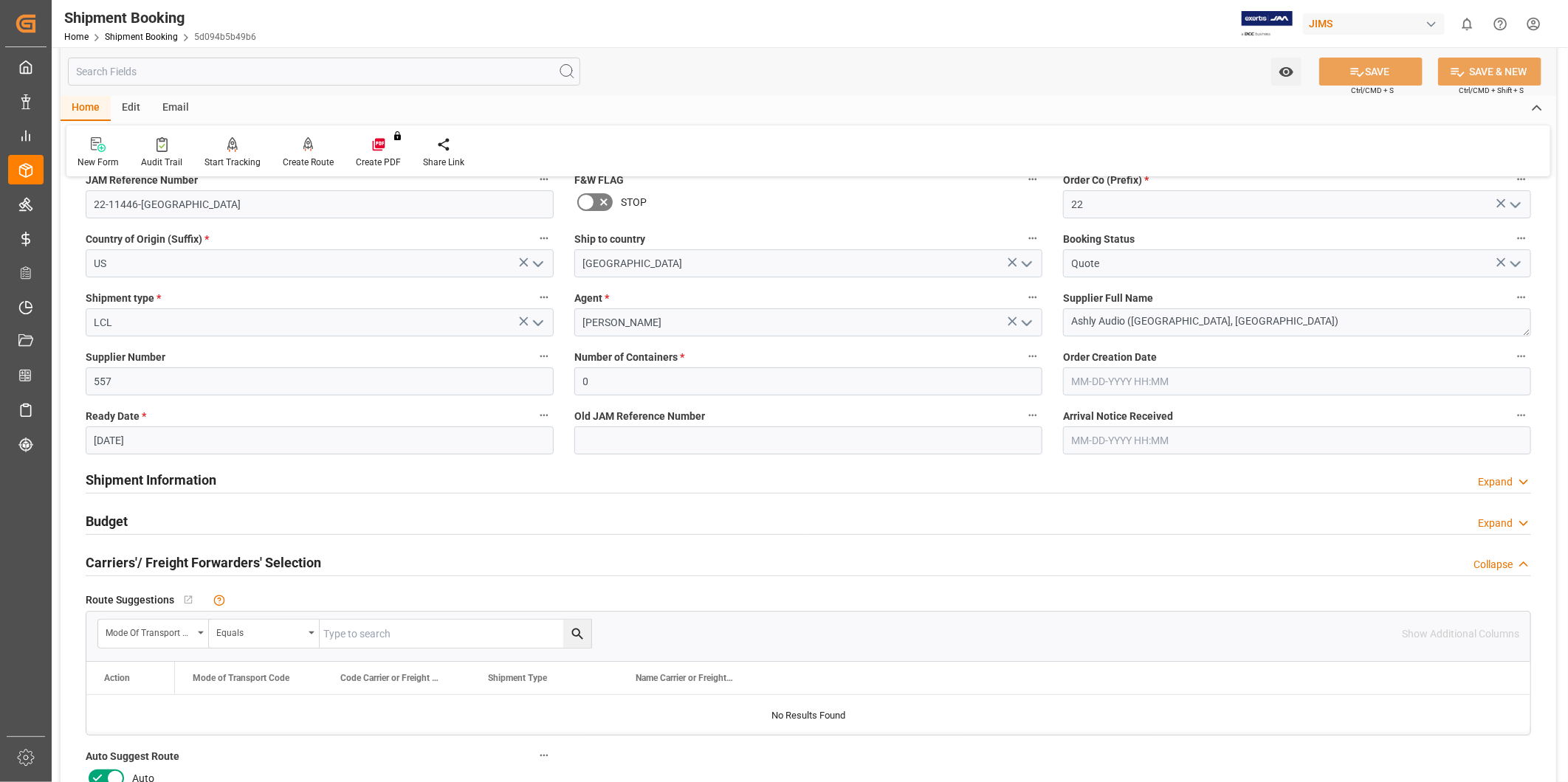
drag, startPoint x: 115, startPoint y: 769, endPoint x: 126, endPoint y: 766, distance: 11.4
click at [114, 770] on icon at bounding box center [115, 779] width 18 height 18
click at [0, 0] on input "checkbox" at bounding box center [0, 0] width 0 height 0
click at [1368, 58] on button "SAVE" at bounding box center [1370, 71] width 103 height 28
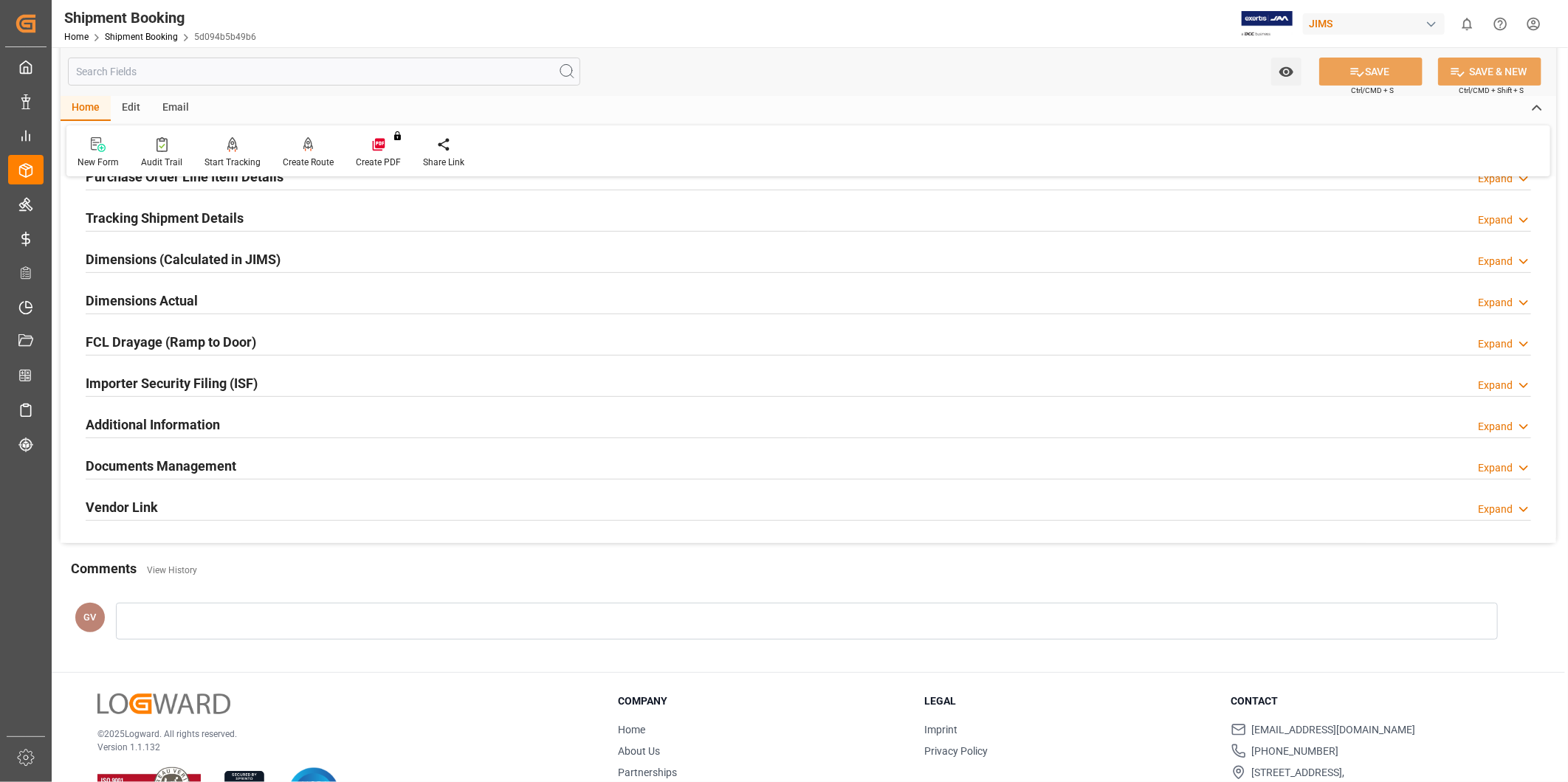
scroll to position [327, 0]
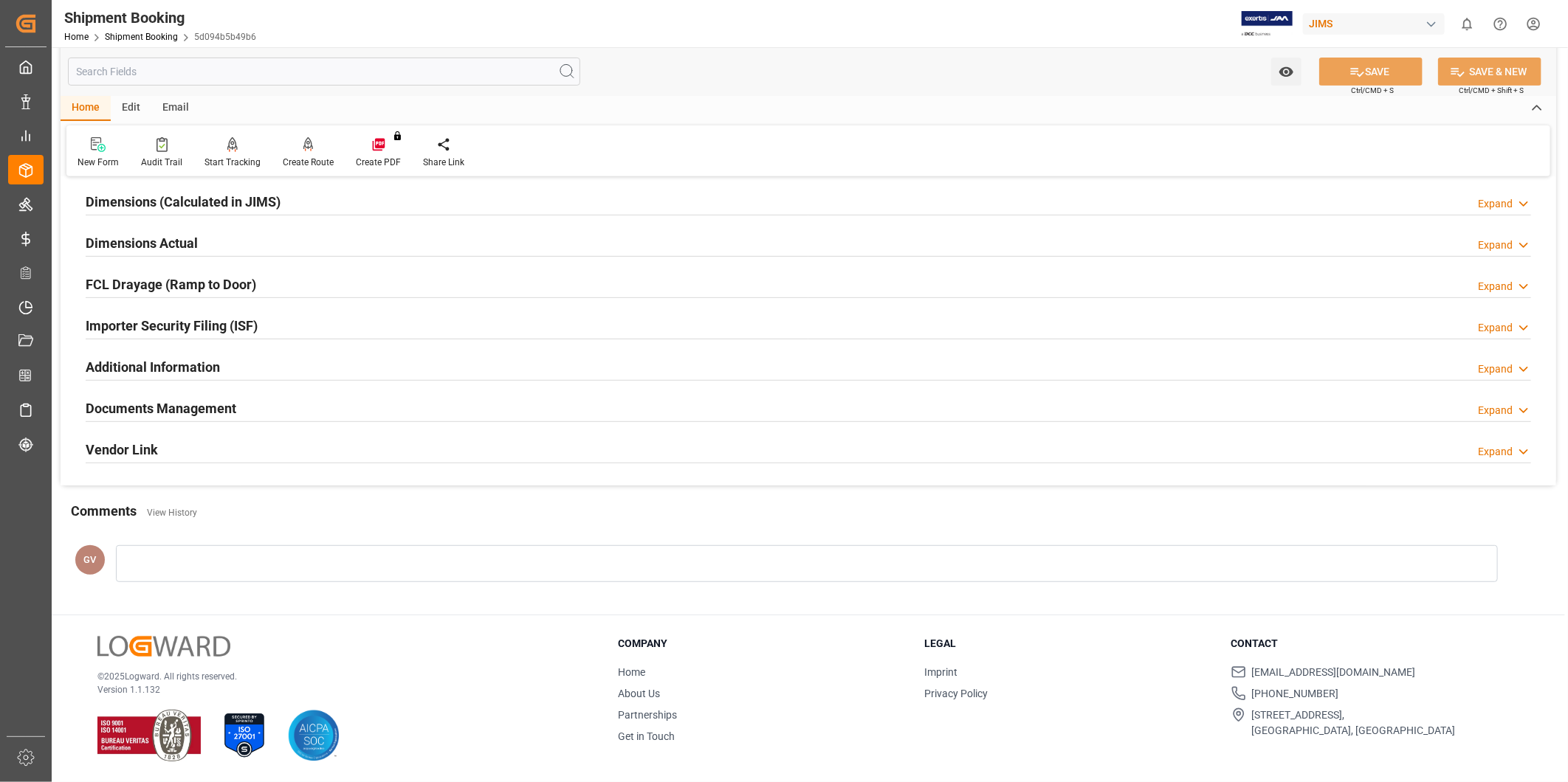
click at [332, 369] on div "Additional Information Expand" at bounding box center [809, 366] width 1446 height 28
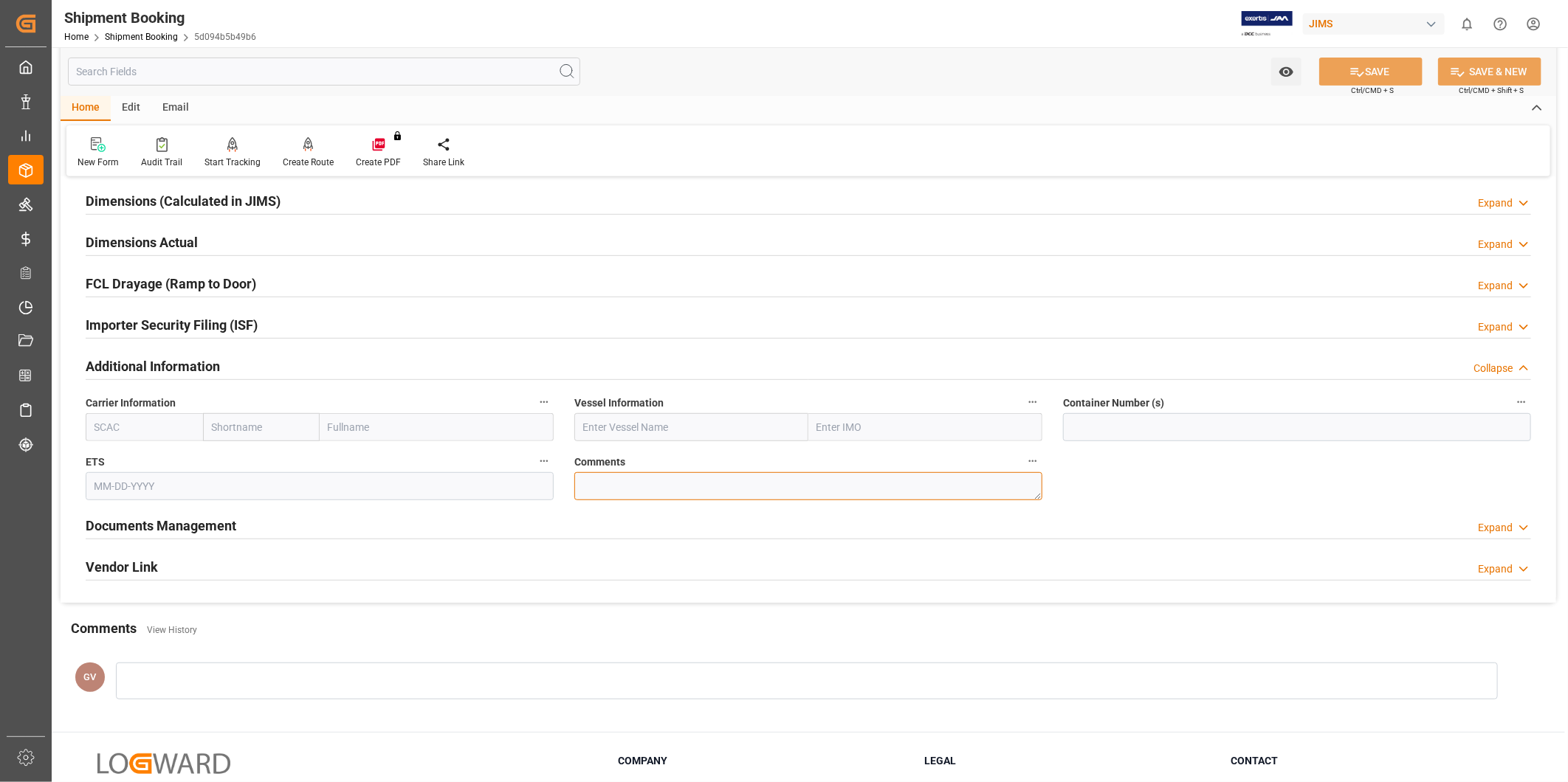
click at [634, 488] on textarea at bounding box center [808, 486] width 468 height 28
paste textarea "9371708"
type textarea "SO 9371708"
click at [1373, 75] on button "SAVE" at bounding box center [1370, 71] width 103 height 28
click at [1504, 202] on div "Expand" at bounding box center [1495, 203] width 35 height 15
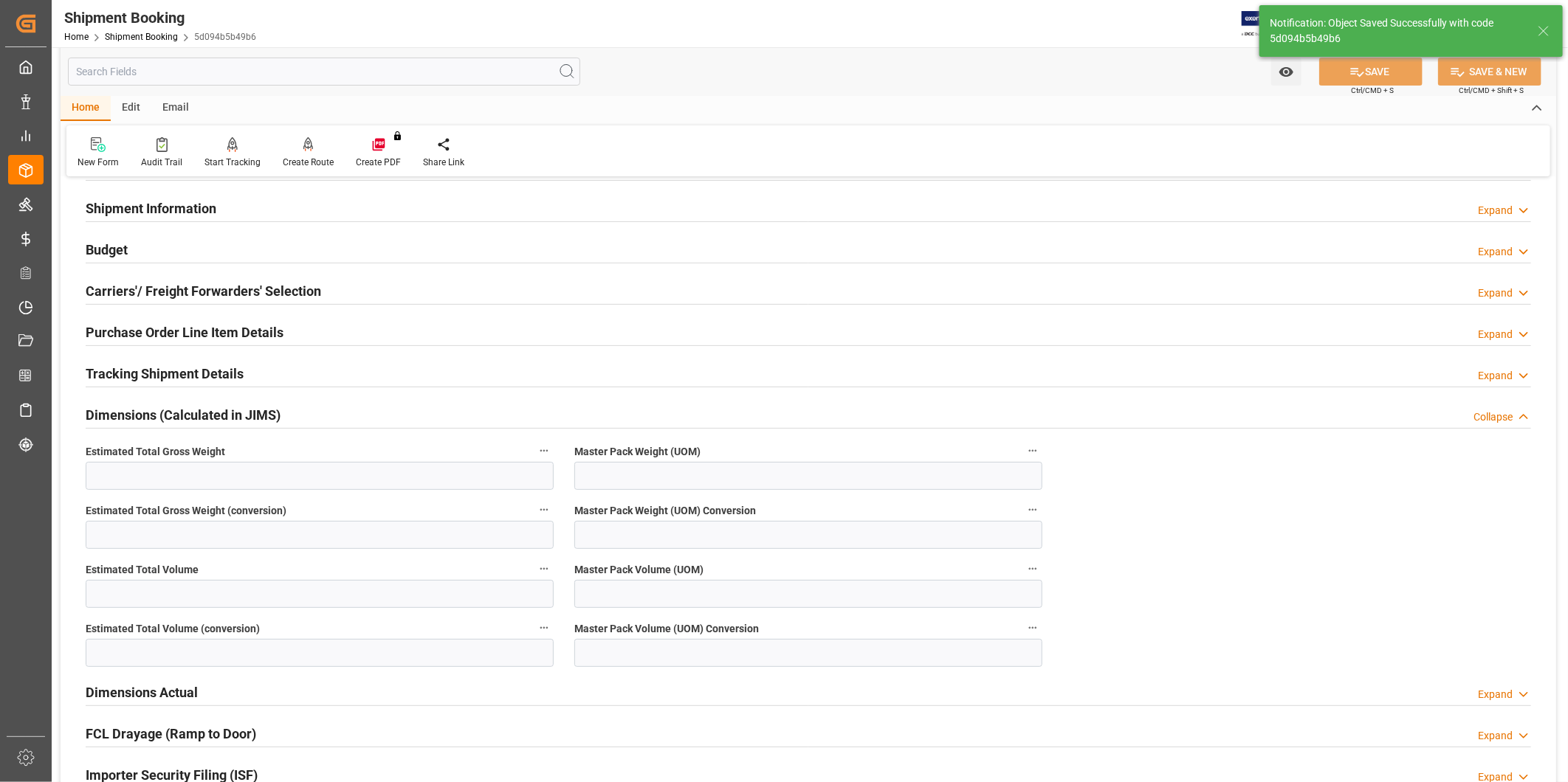
scroll to position [0, 0]
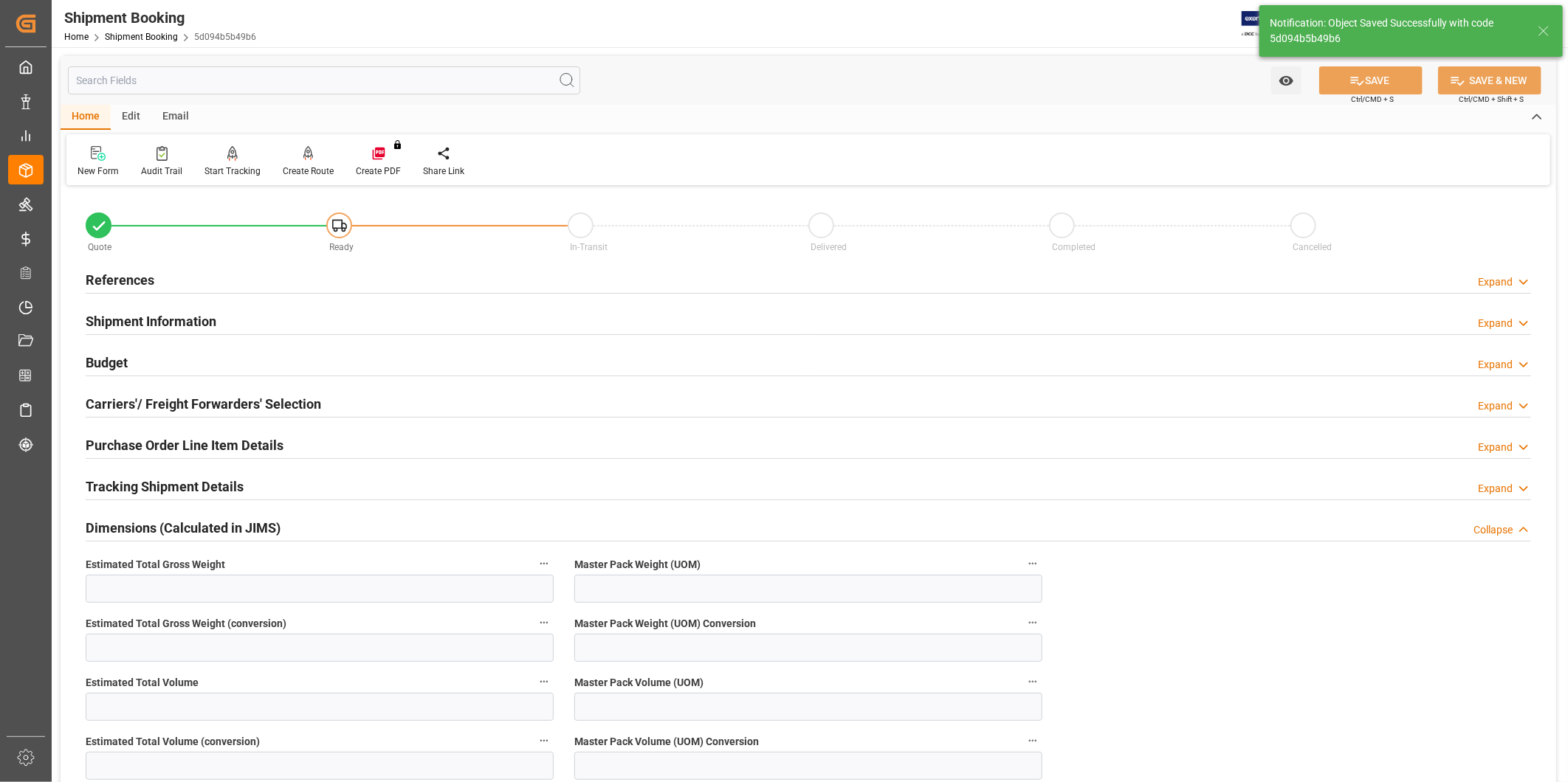
click at [1510, 277] on div "Expand" at bounding box center [1495, 281] width 35 height 15
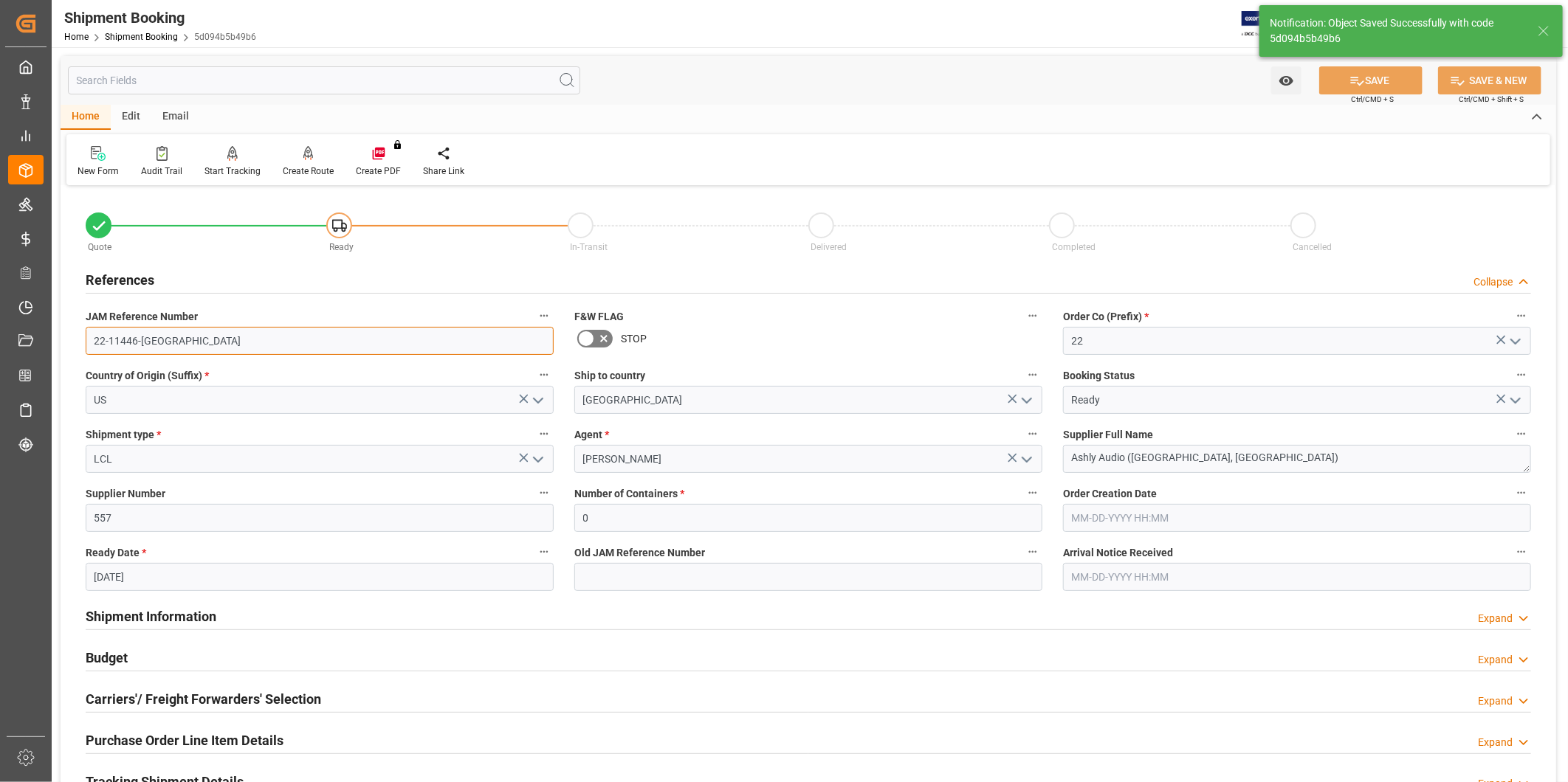
click at [243, 342] on input "22-11446-[GEOGRAPHIC_DATA]" at bounding box center [320, 341] width 468 height 28
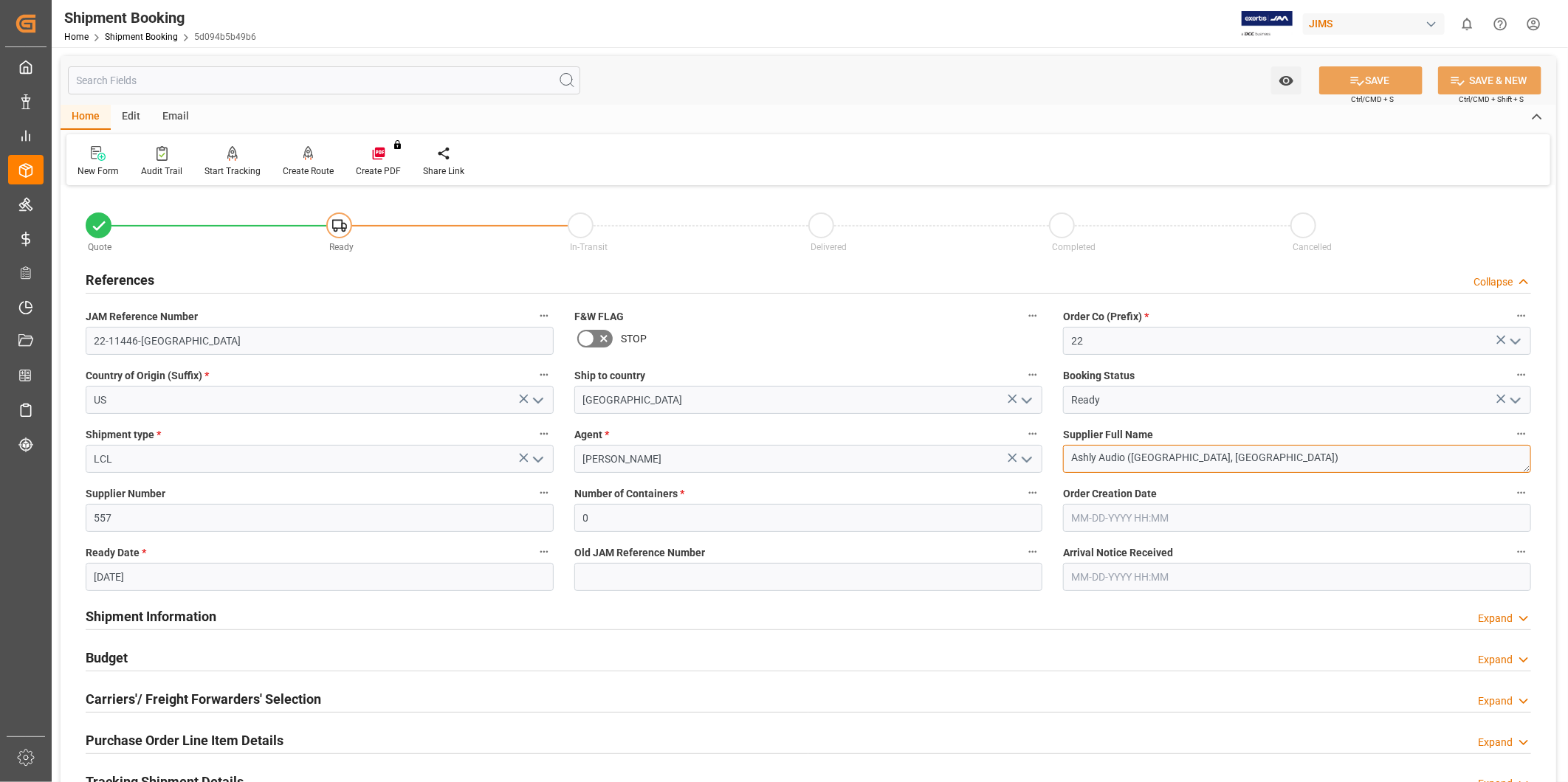
click at [1250, 470] on textarea "Ashly Audio ([GEOGRAPHIC_DATA], [GEOGRAPHIC_DATA])" at bounding box center [1296, 459] width 468 height 28
click at [1249, 470] on textarea "Ashly Audio ([GEOGRAPHIC_DATA], [GEOGRAPHIC_DATA])" at bounding box center [1296, 459] width 468 height 28
click at [1246, 470] on textarea "Ashly Audio ([GEOGRAPHIC_DATA], [GEOGRAPHIC_DATA])" at bounding box center [1296, 459] width 468 height 28
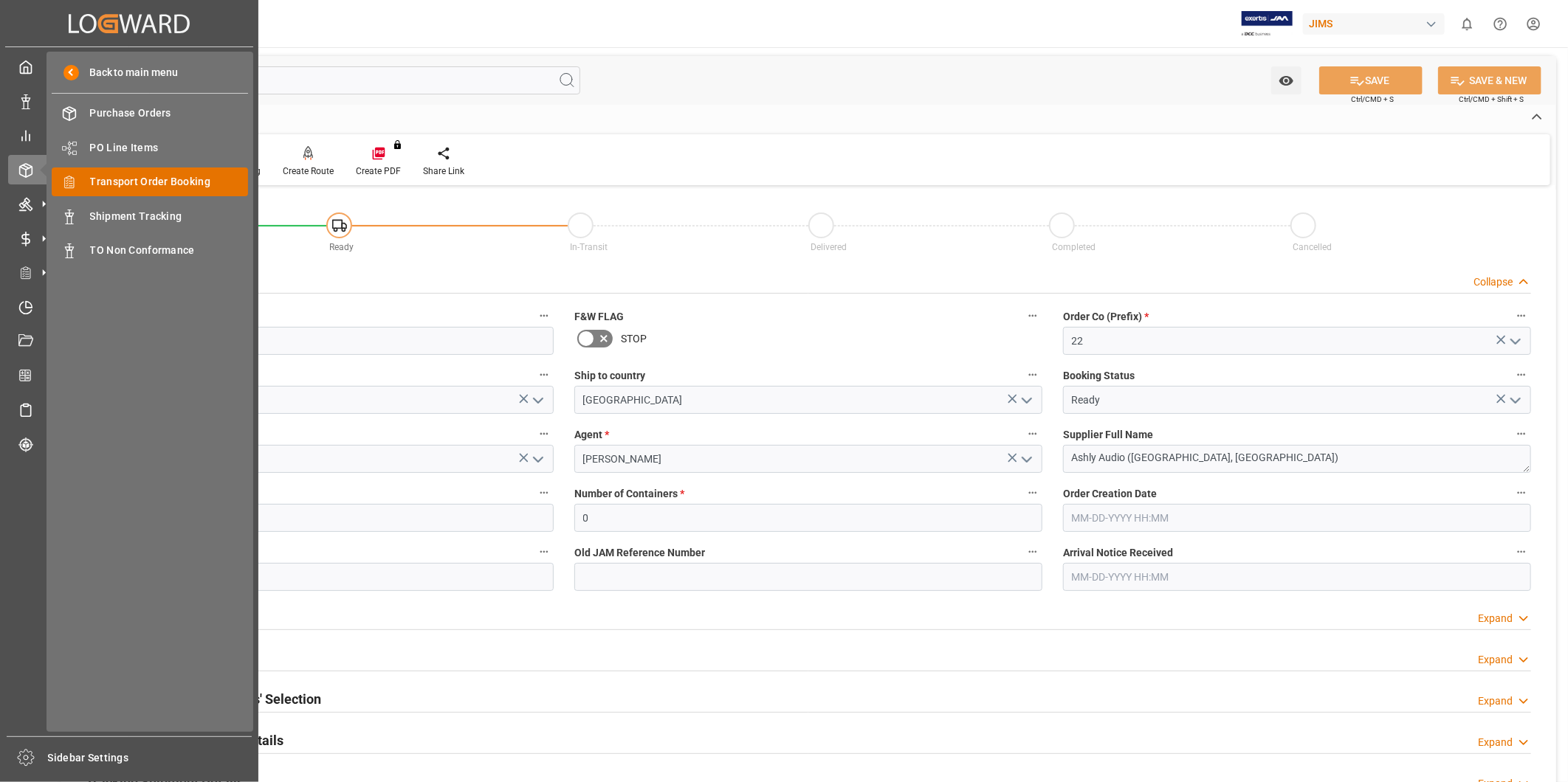
click at [139, 192] on div "Transport Order Booking Transport Order Booking" at bounding box center [150, 182] width 196 height 28
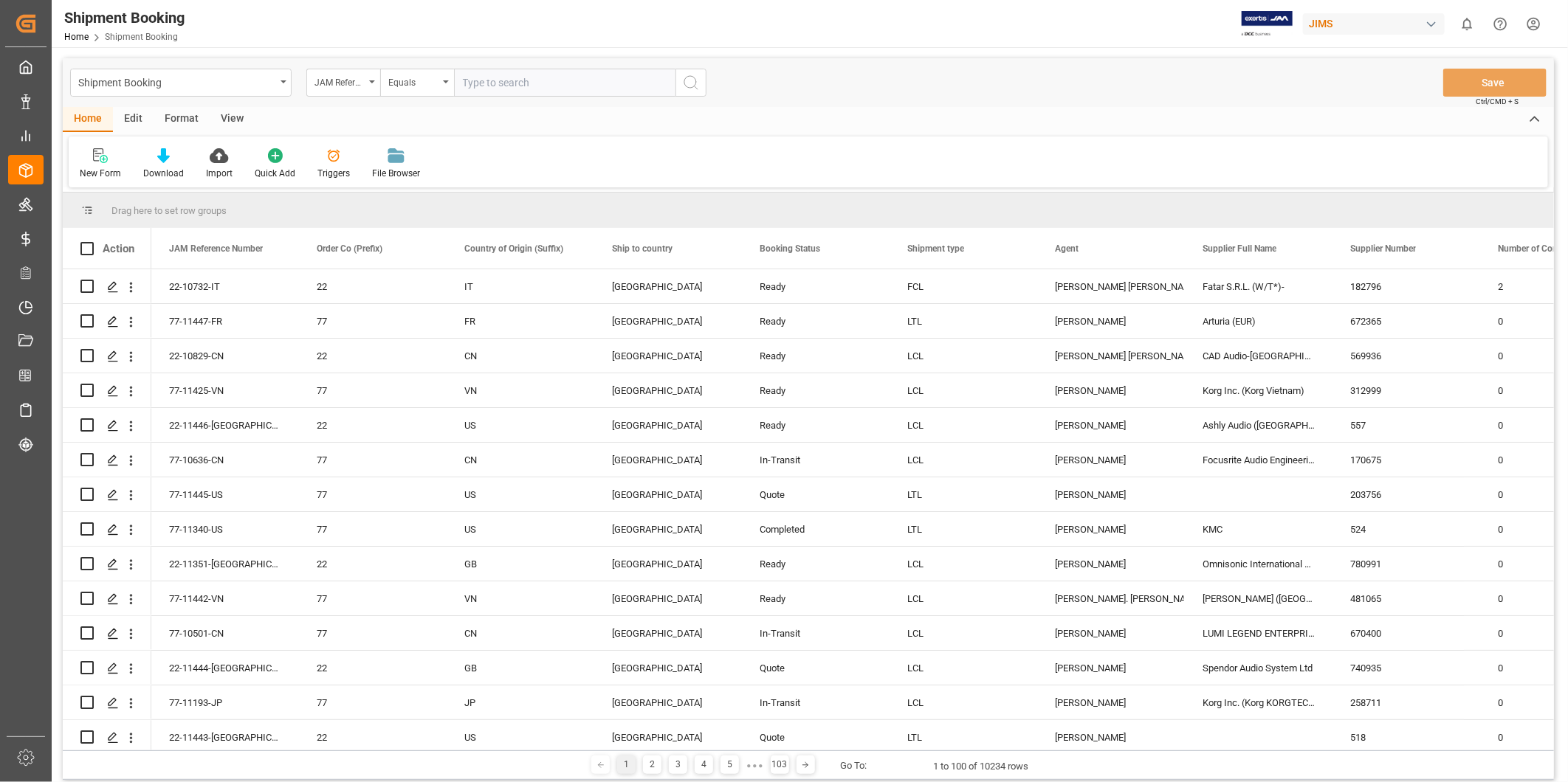
click at [492, 79] on input "text" at bounding box center [565, 83] width 221 height 28
paste input "22-10112-CN"
type input "22-10112-CN"
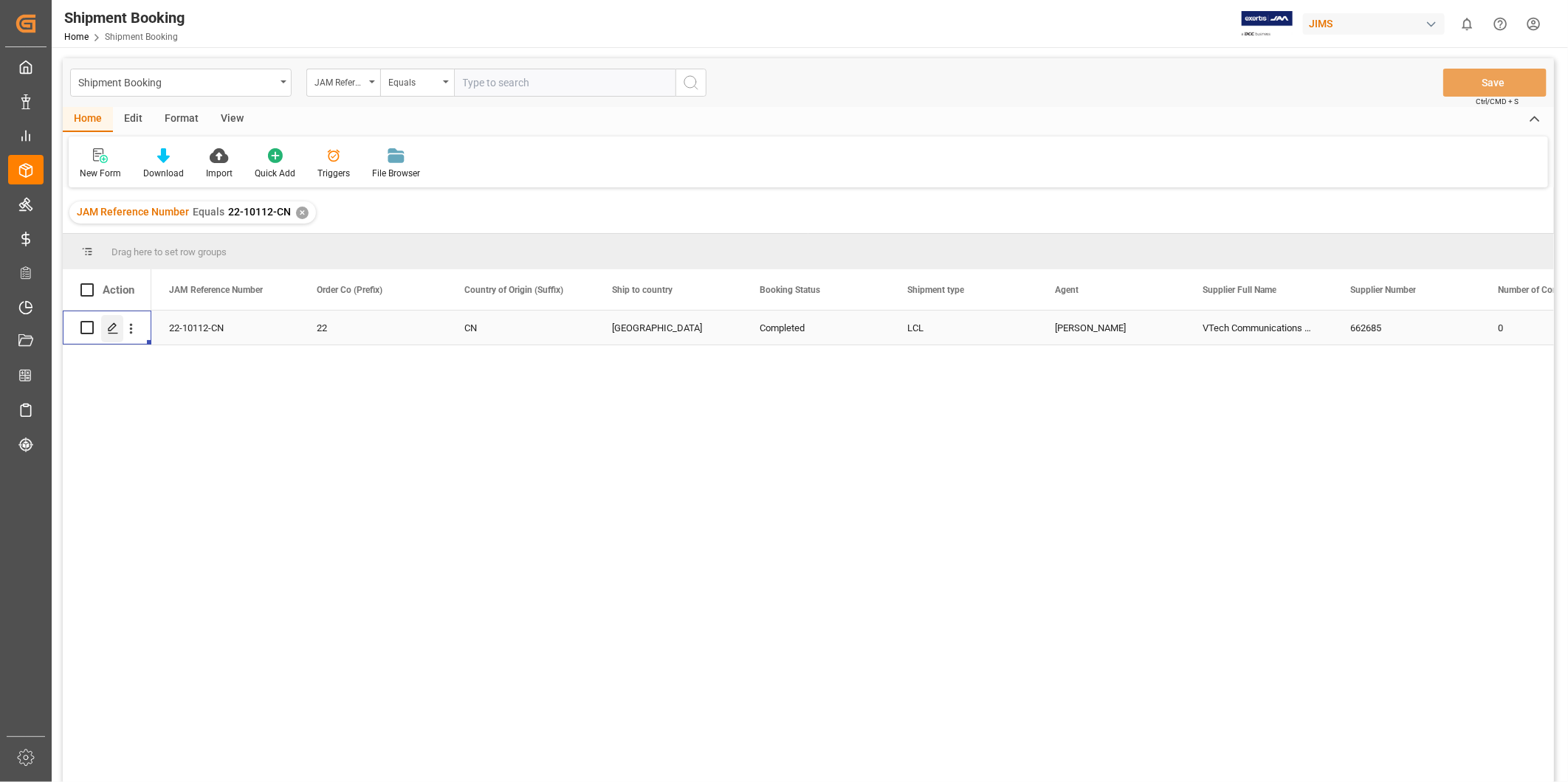
click at [116, 331] on icon "Press SPACE to select this row." at bounding box center [113, 329] width 12 height 12
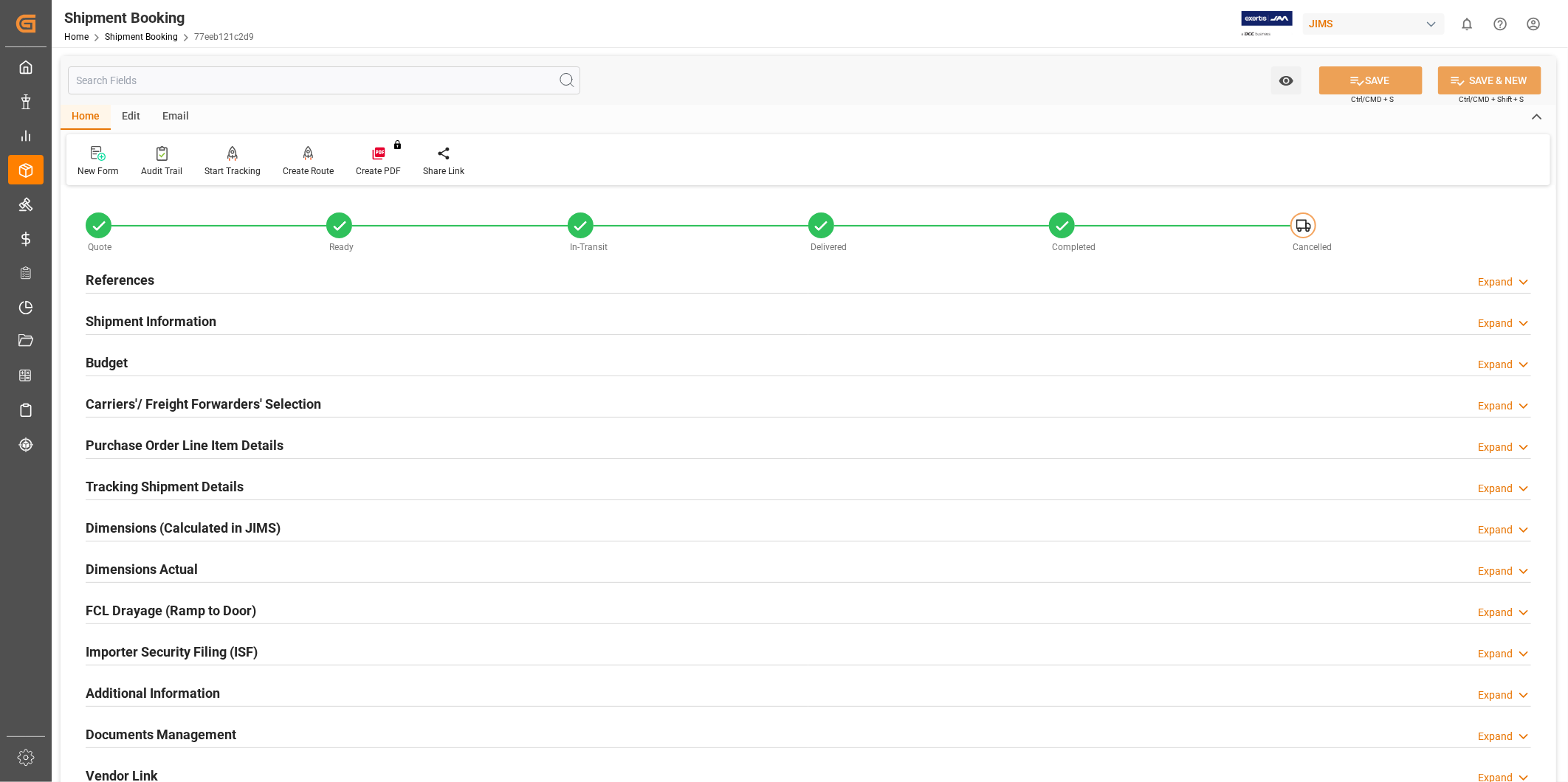
click at [230, 399] on h2 "Carriers'/ Freight Forwarders' Selection" at bounding box center [204, 404] width 235 height 20
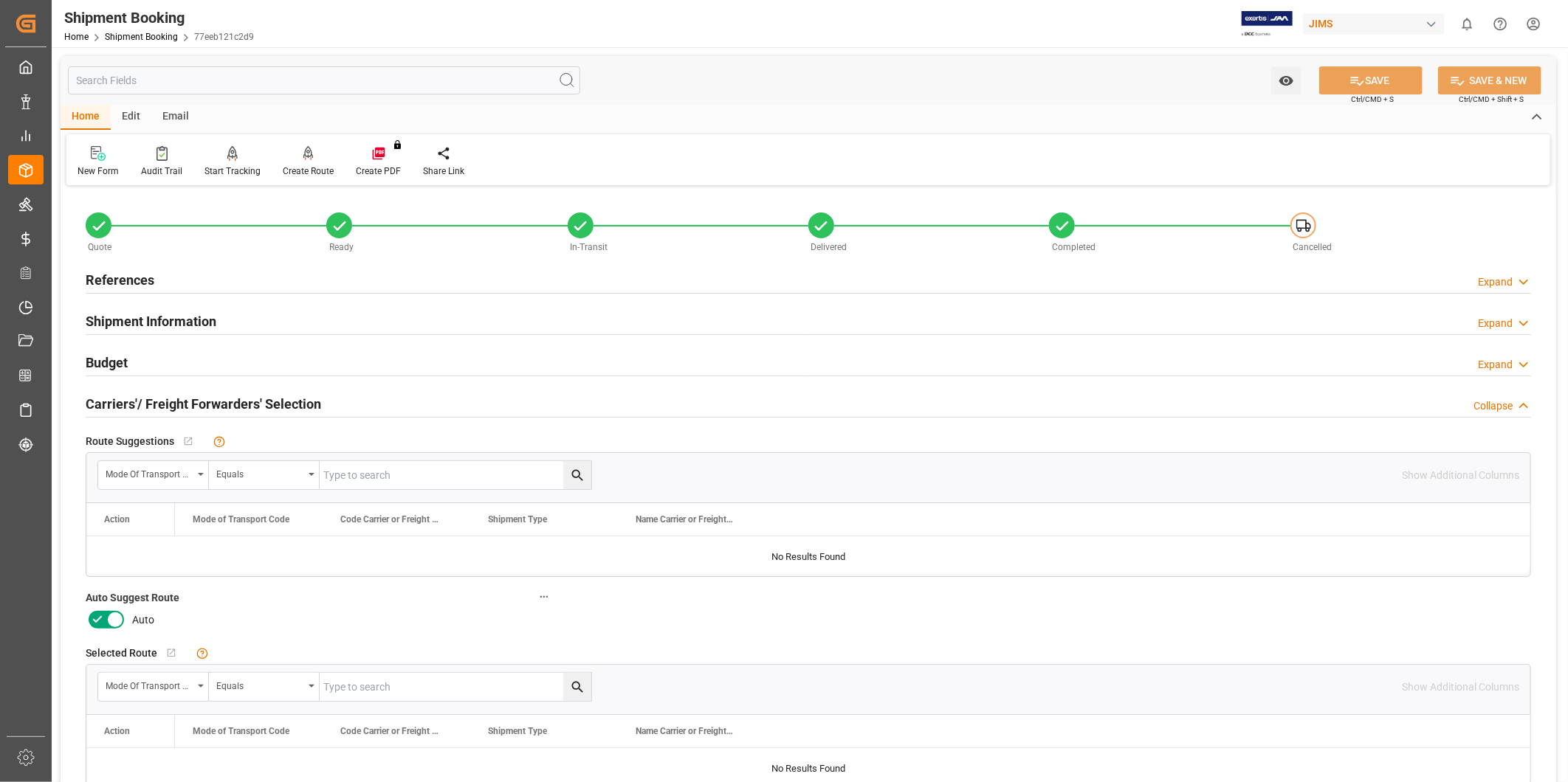
click at [116, 613] on icon at bounding box center [115, 620] width 18 height 18
click at [0, 0] on input "checkbox" at bounding box center [0, 0] width 0 height 0
click at [1366, 84] on button "SAVE" at bounding box center [1370, 80] width 103 height 28
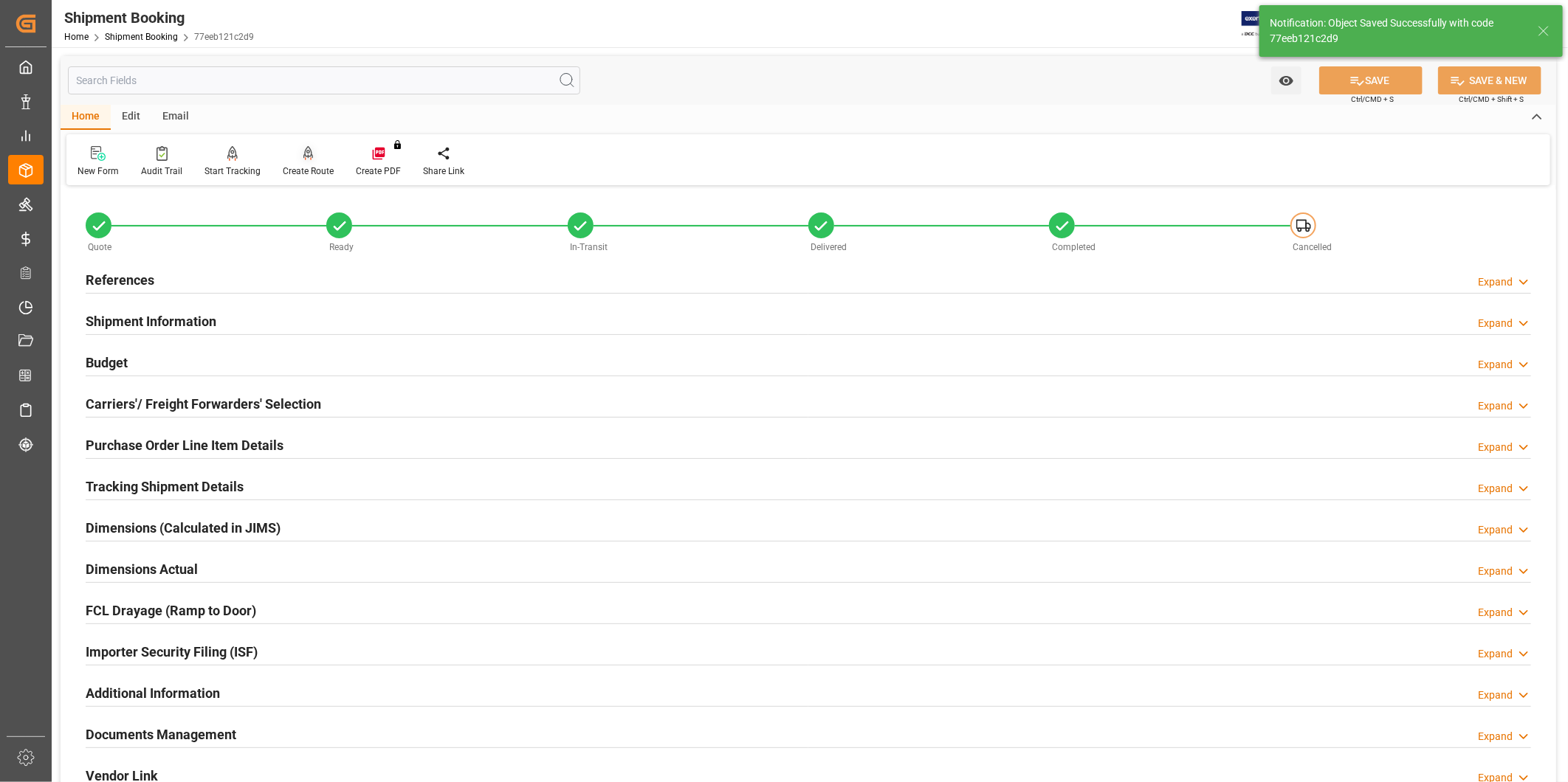
click at [301, 165] on div "Create Route" at bounding box center [307, 171] width 51 height 13
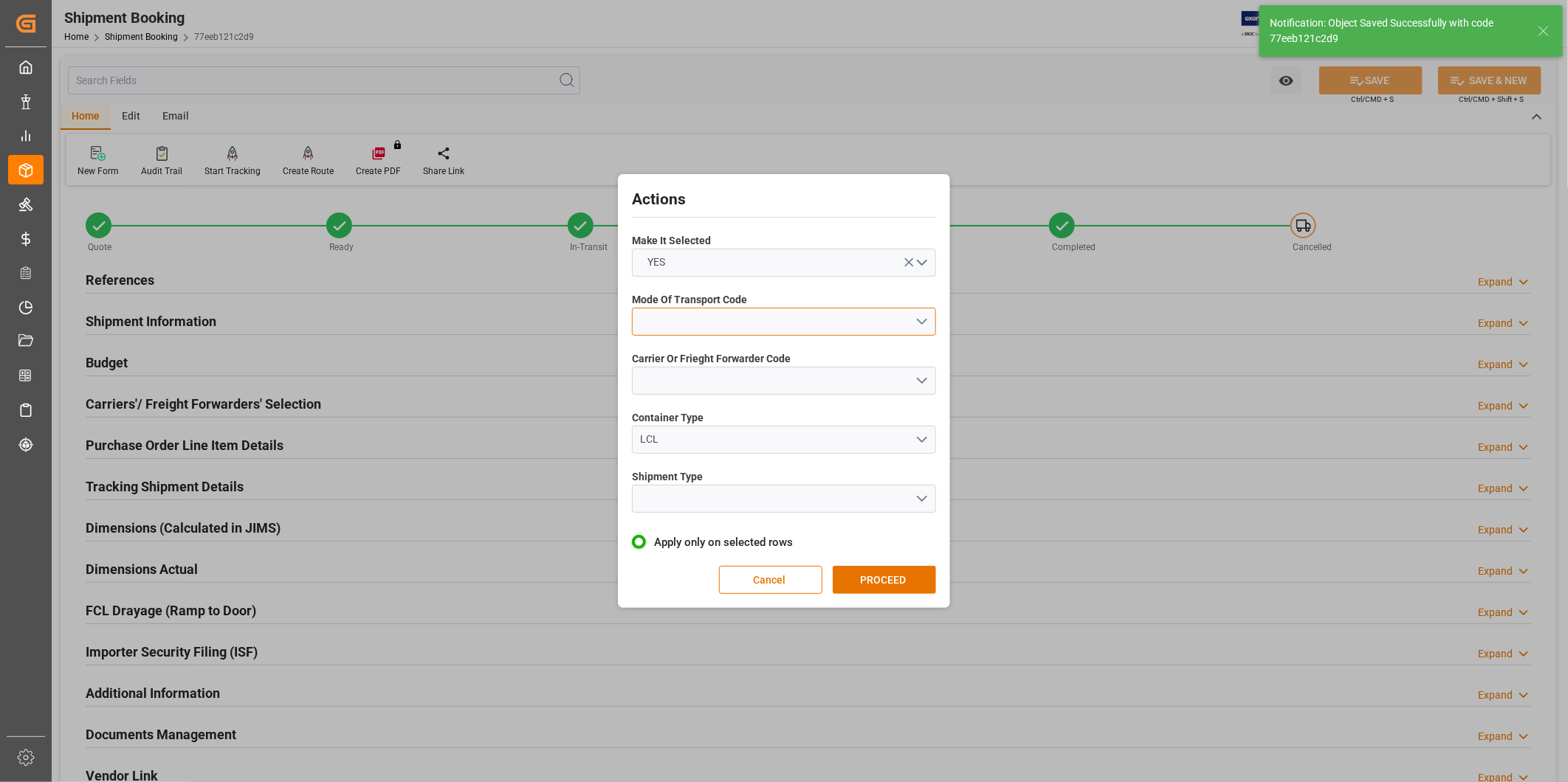
click at [810, 327] on button "open menu" at bounding box center [784, 321] width 304 height 28
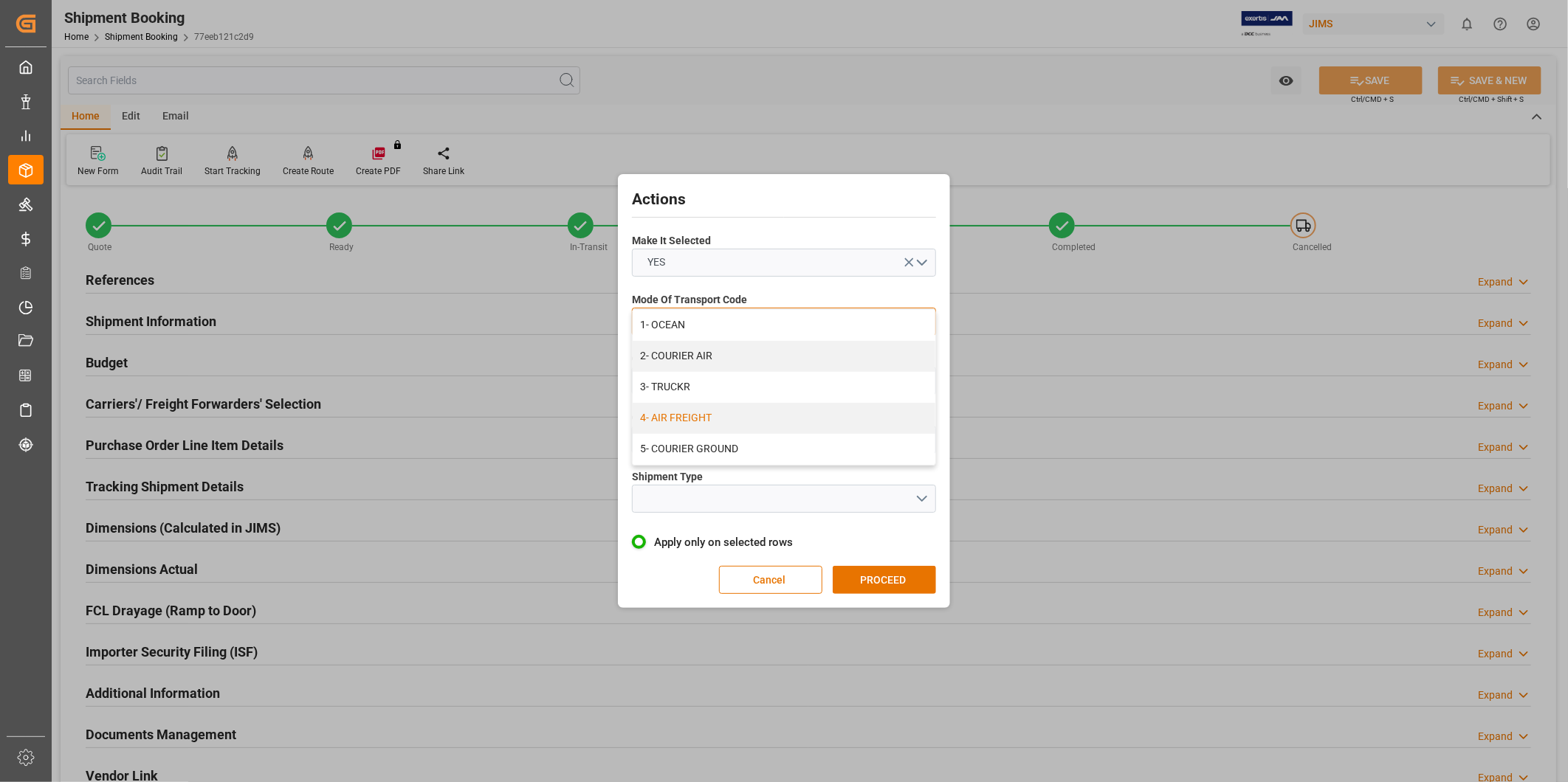
click at [786, 411] on div "4- AIR FREIGHT" at bounding box center [784, 419] width 303 height 31
click at [921, 385] on button "open menu" at bounding box center [784, 380] width 304 height 28
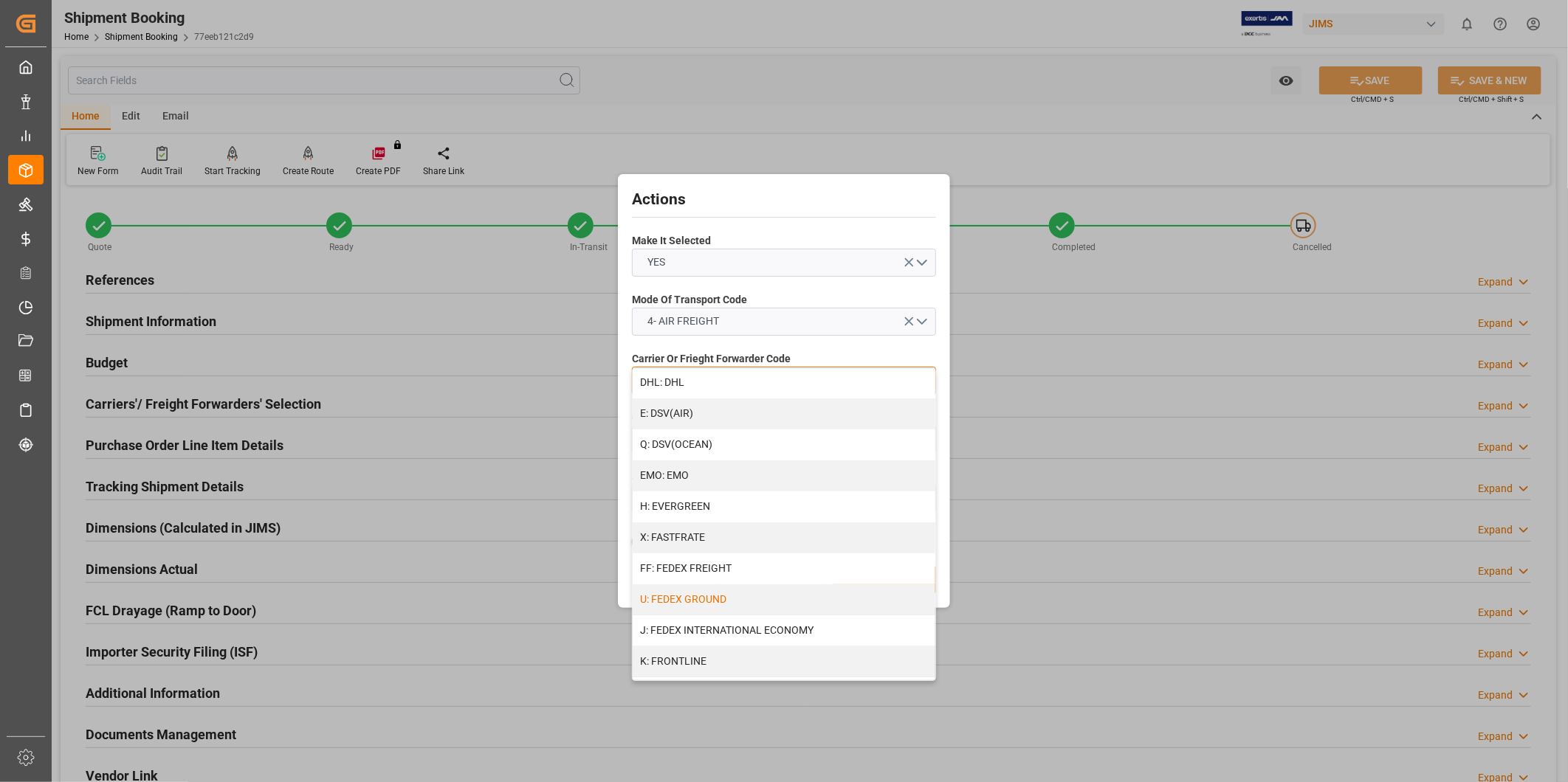
scroll to position [803, 0]
click at [797, 447] on div "Z: OTHERS" at bounding box center [784, 449] width 303 height 31
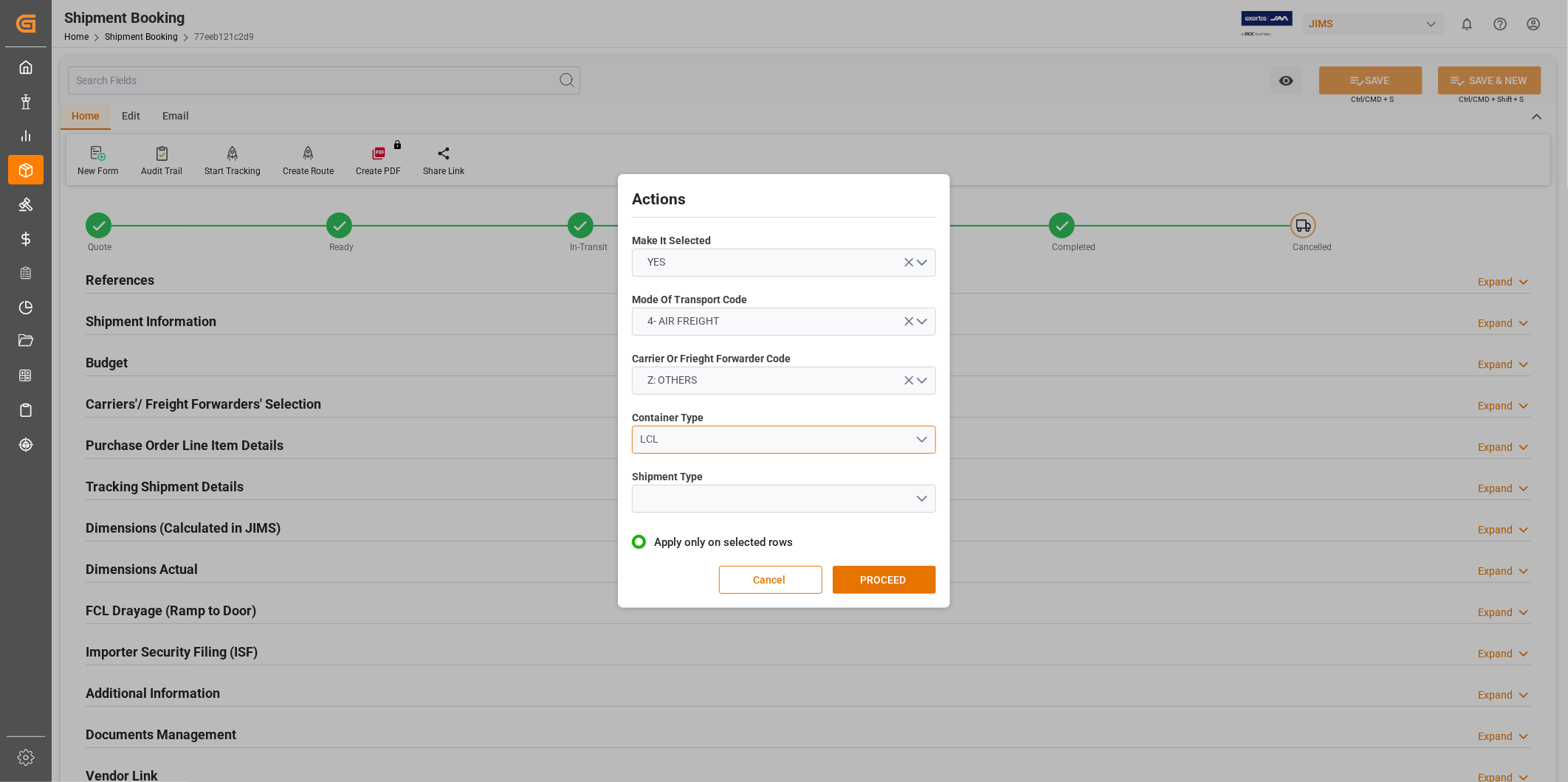
click at [897, 436] on div "LCL" at bounding box center [778, 439] width 274 height 15
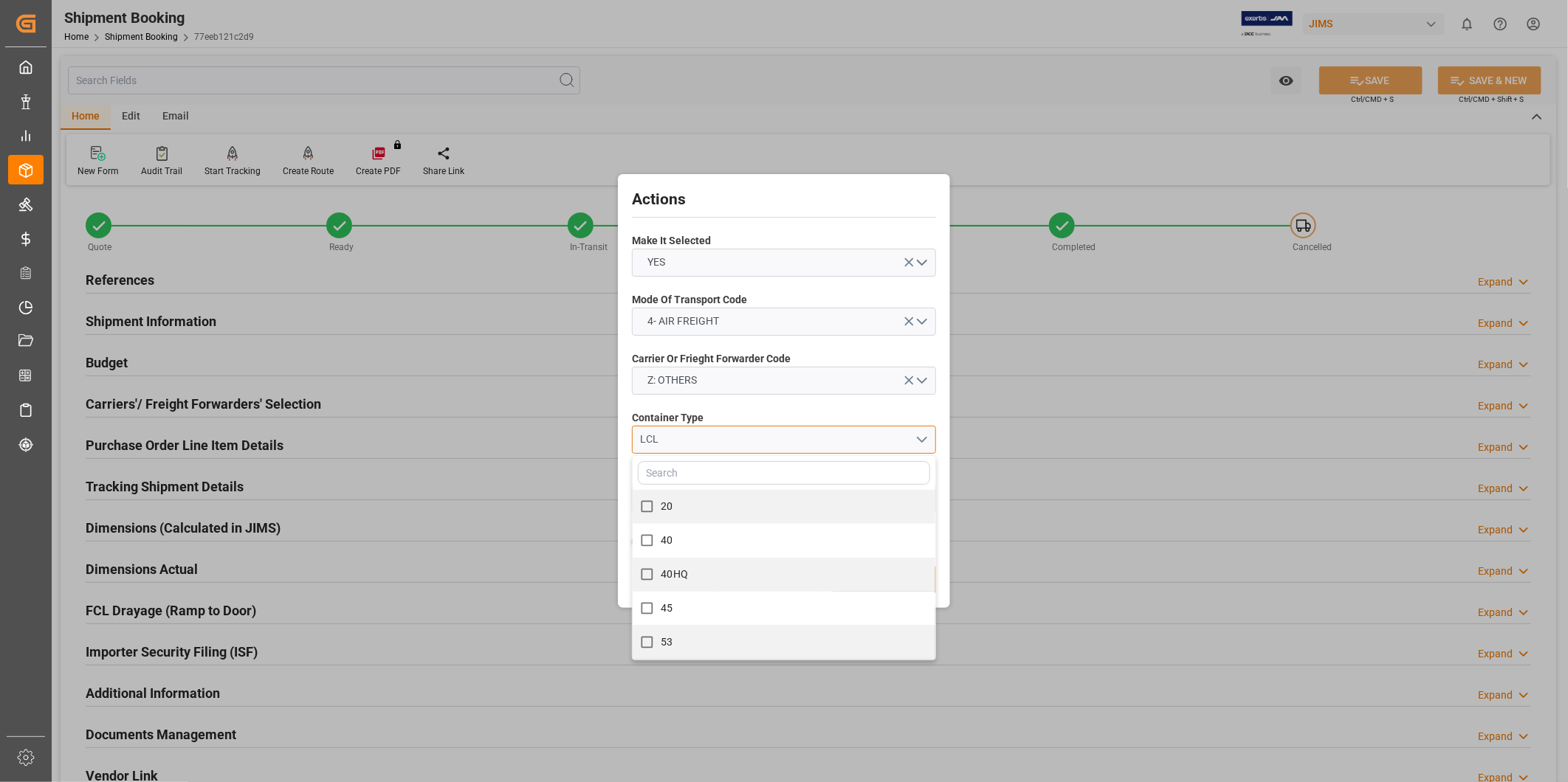
click at [888, 447] on button "LCL" at bounding box center [784, 440] width 304 height 28
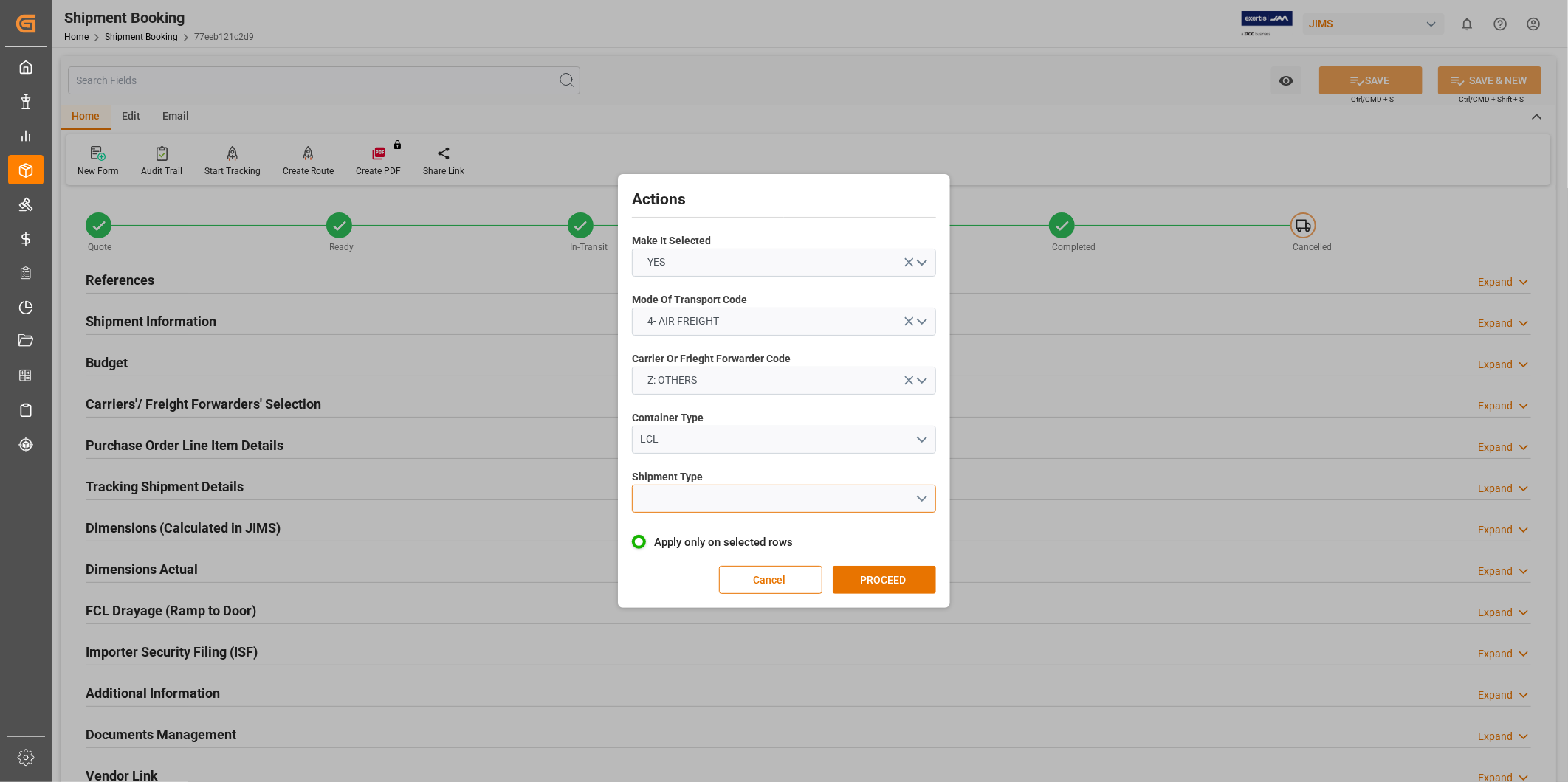
click at [883, 499] on button "open menu" at bounding box center [784, 499] width 304 height 28
click at [856, 503] on div "LTL" at bounding box center [784, 503] width 303 height 31
click at [874, 574] on button "PROCEED" at bounding box center [883, 580] width 103 height 28
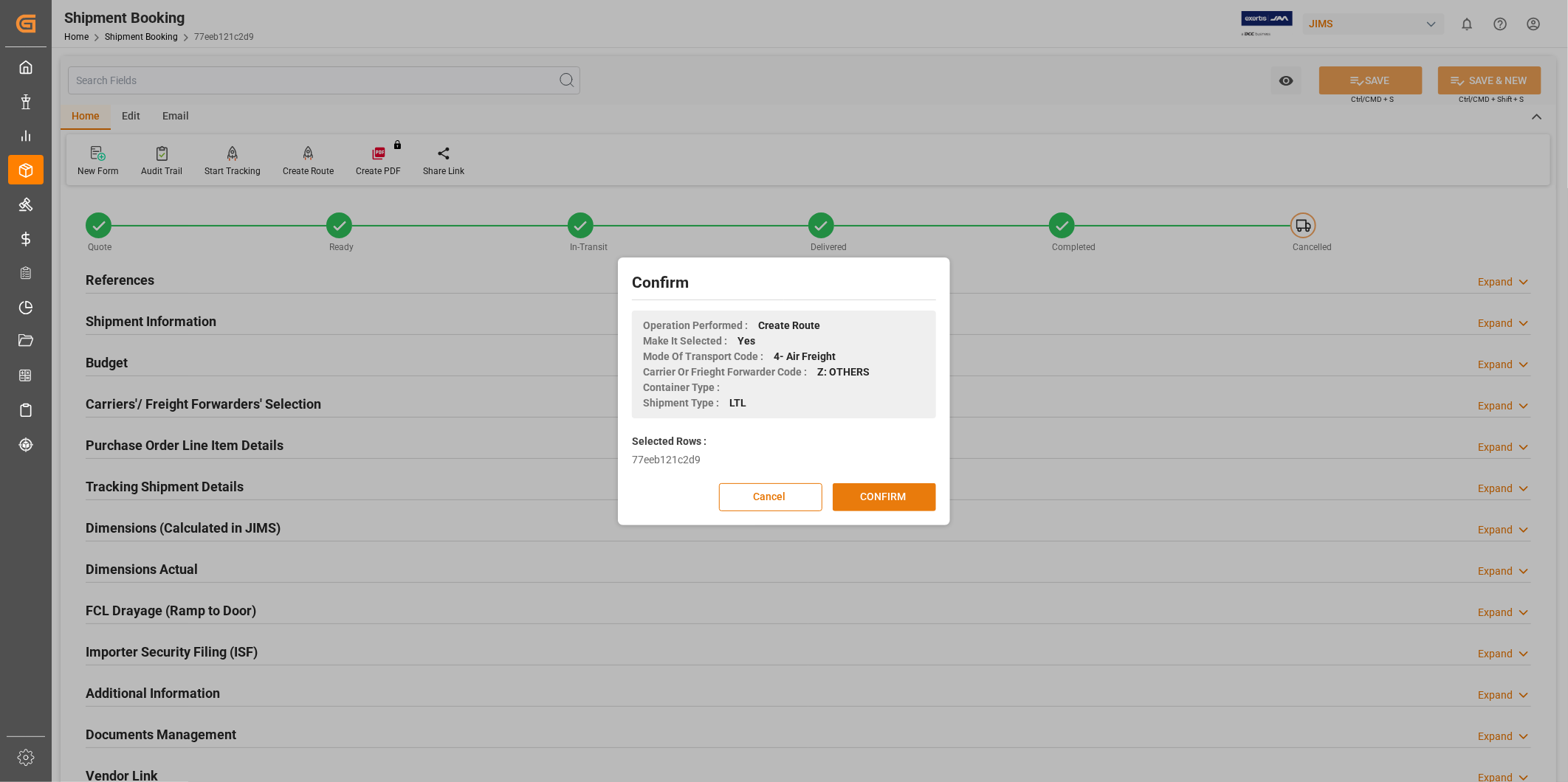
click at [880, 499] on button "CONFIRM" at bounding box center [883, 497] width 103 height 28
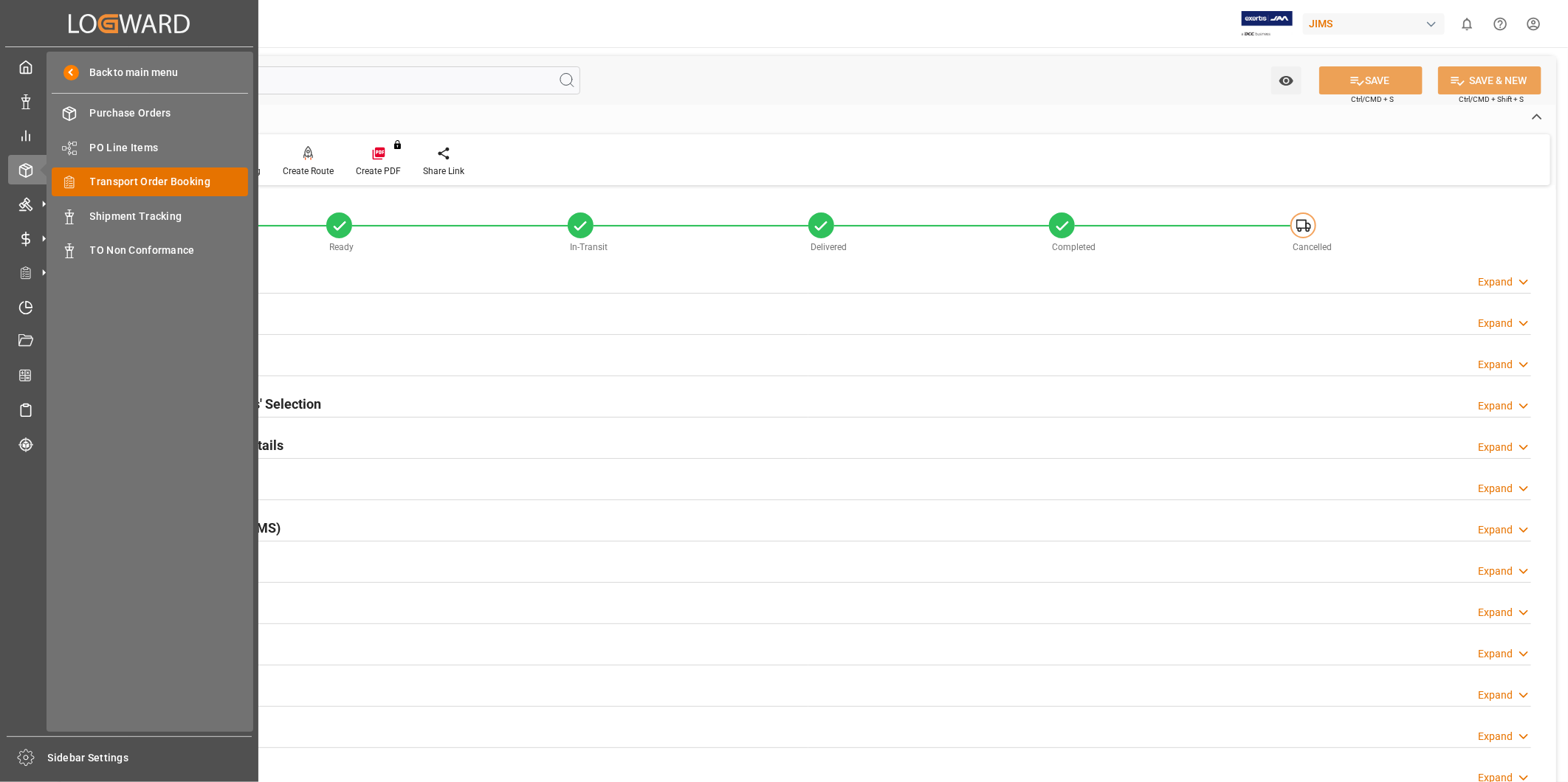
click at [105, 188] on span "Transport Order Booking" at bounding box center [170, 182] width 159 height 15
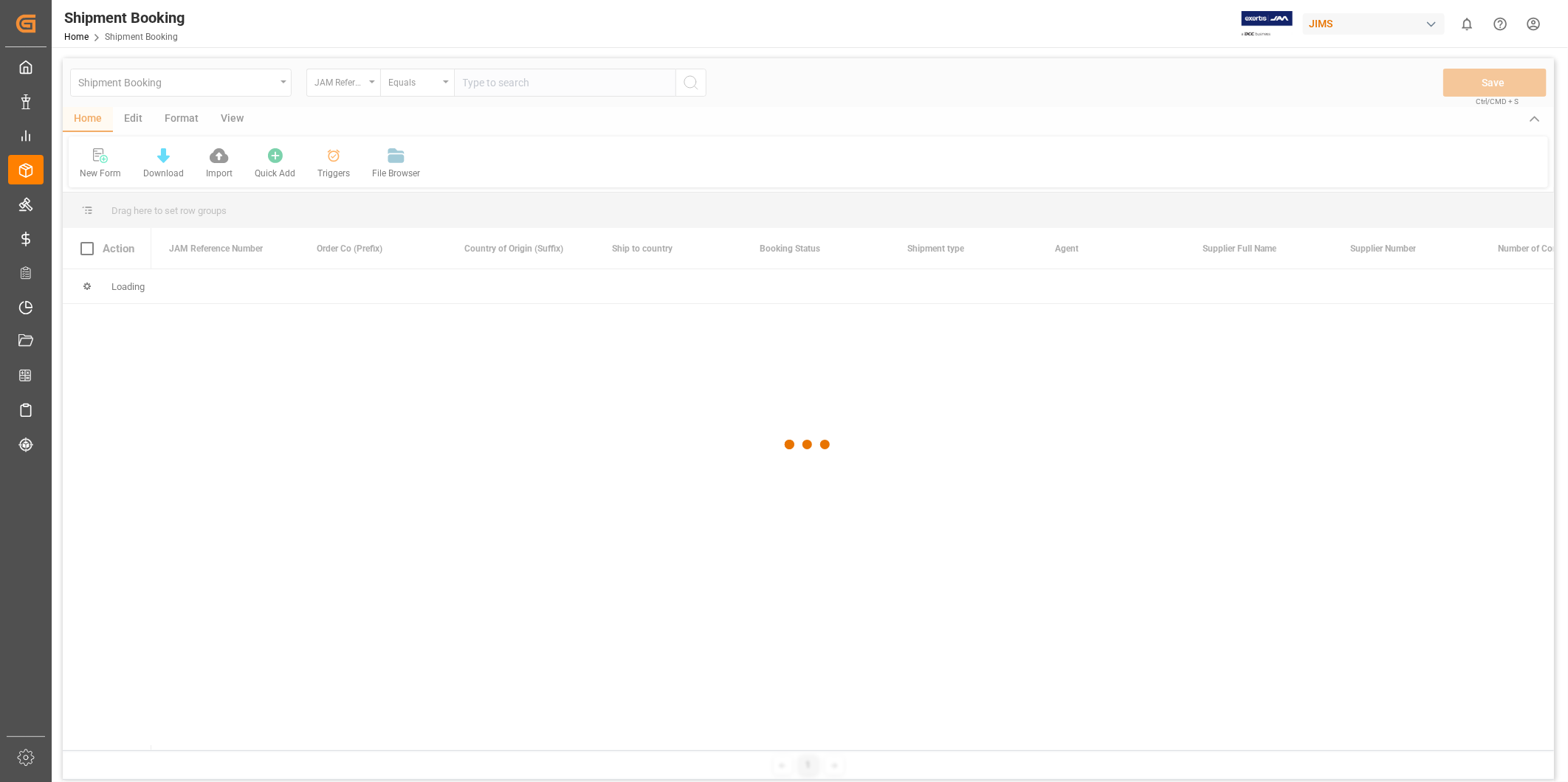
click at [483, 84] on div at bounding box center [808, 445] width 1491 height 774
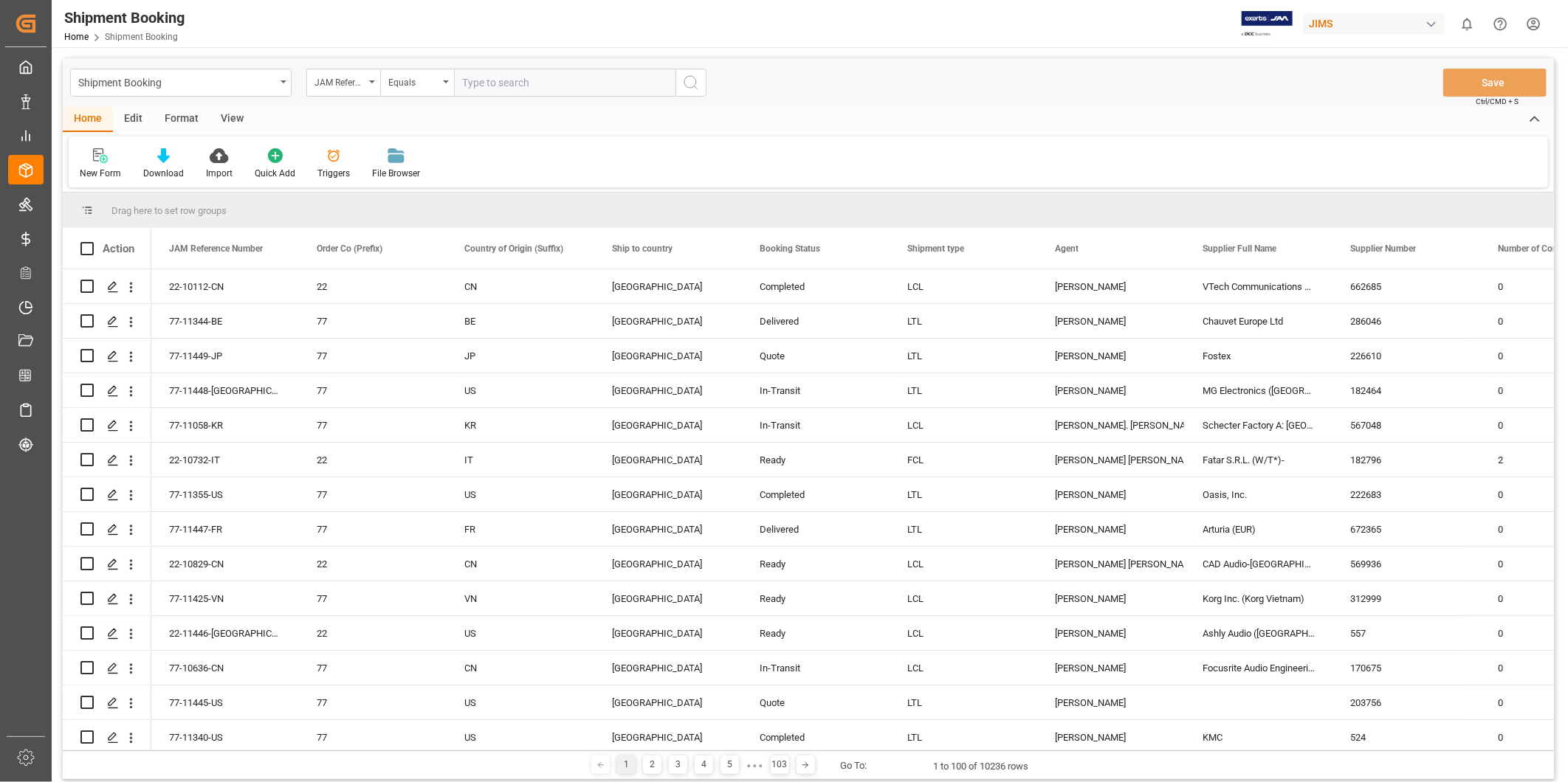
click at [510, 84] on input "text" at bounding box center [565, 83] width 221 height 28
paste input "22-5831-CN"
type input "22-5831-CN"
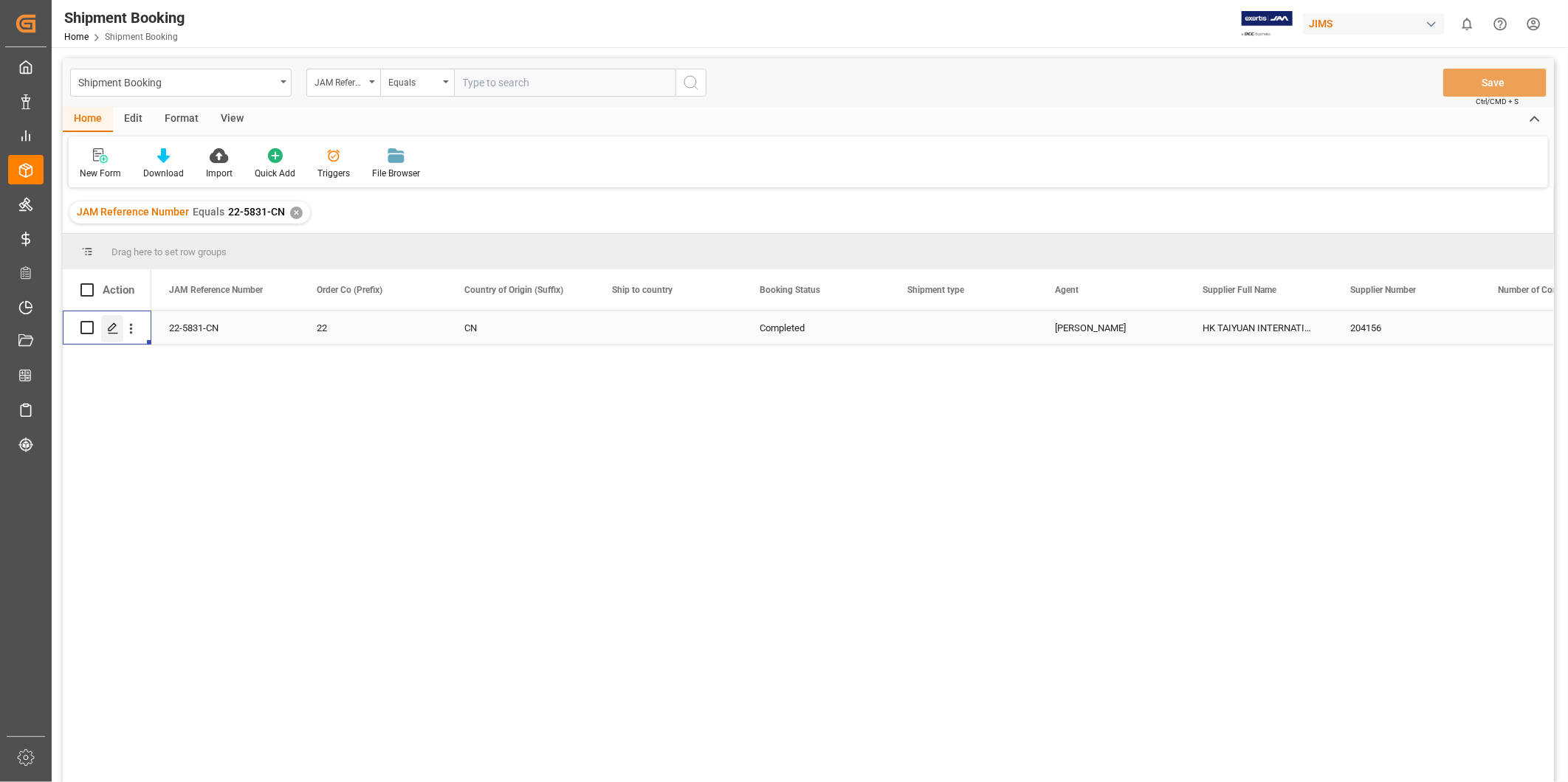
click at [120, 321] on div "Press SPACE to select this row." at bounding box center [112, 329] width 22 height 28
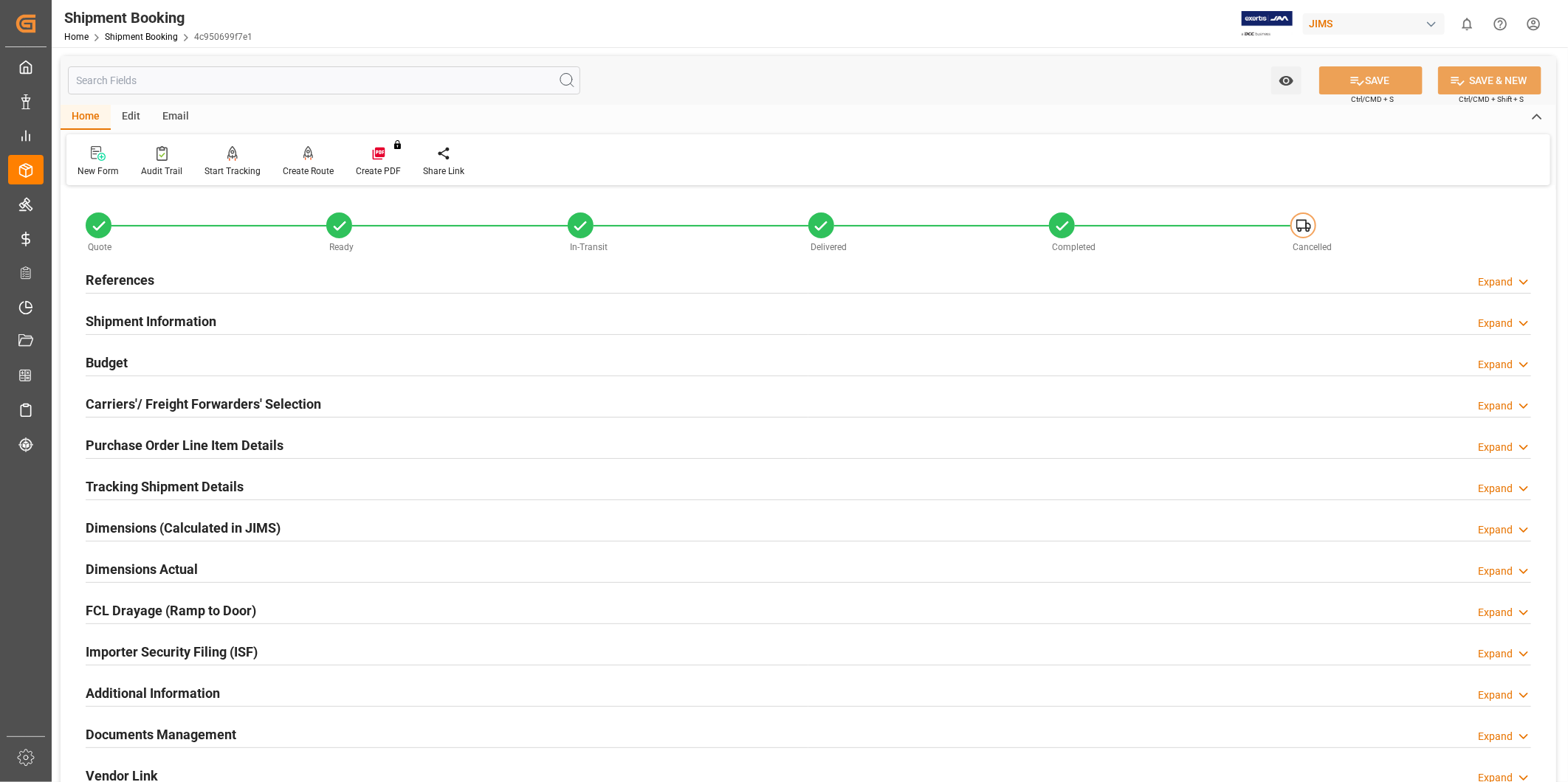
click at [203, 354] on div "Budget Expand" at bounding box center [809, 362] width 1446 height 28
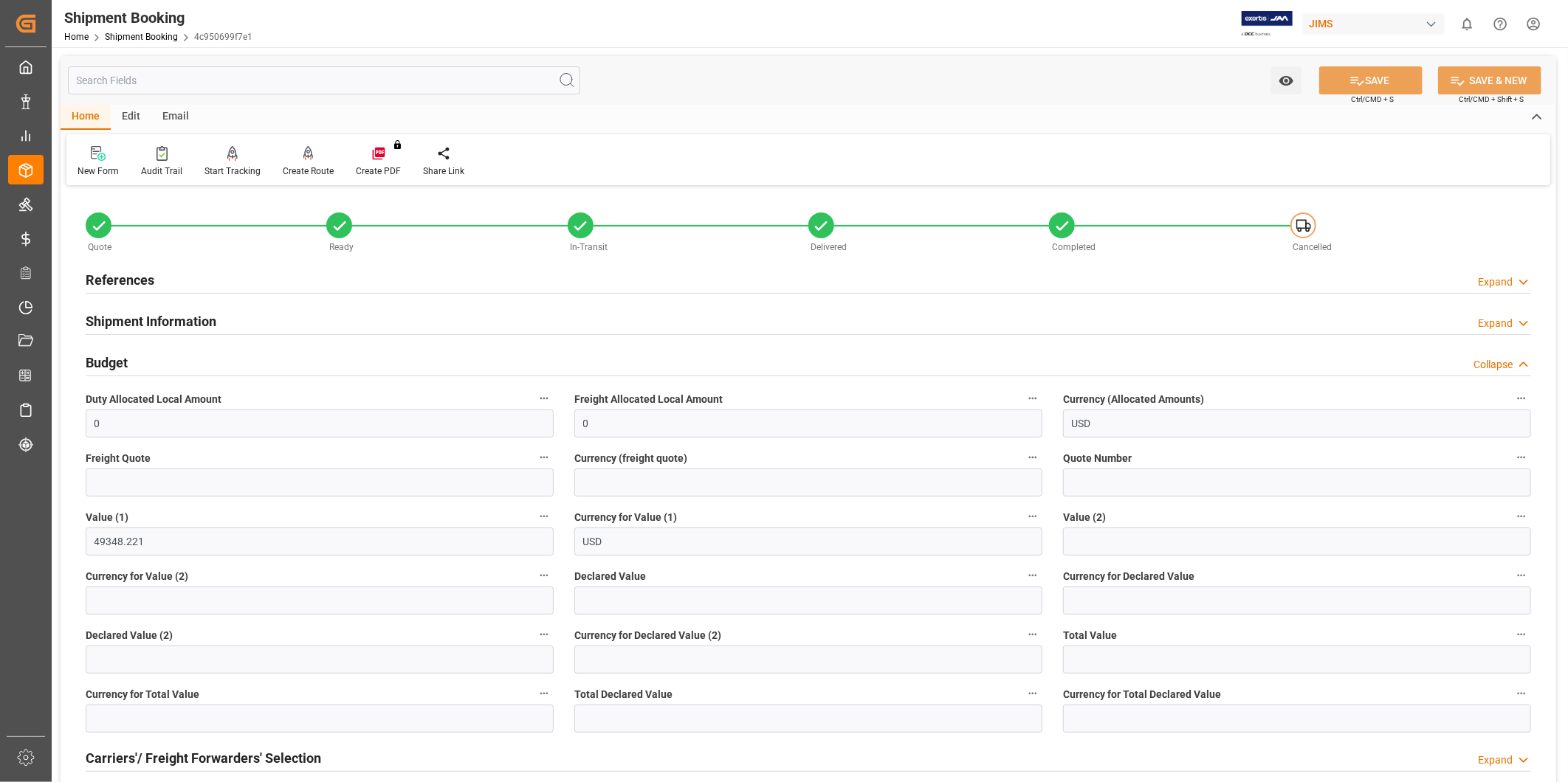
click at [203, 354] on div "Budget Collapse" at bounding box center [809, 362] width 1446 height 28
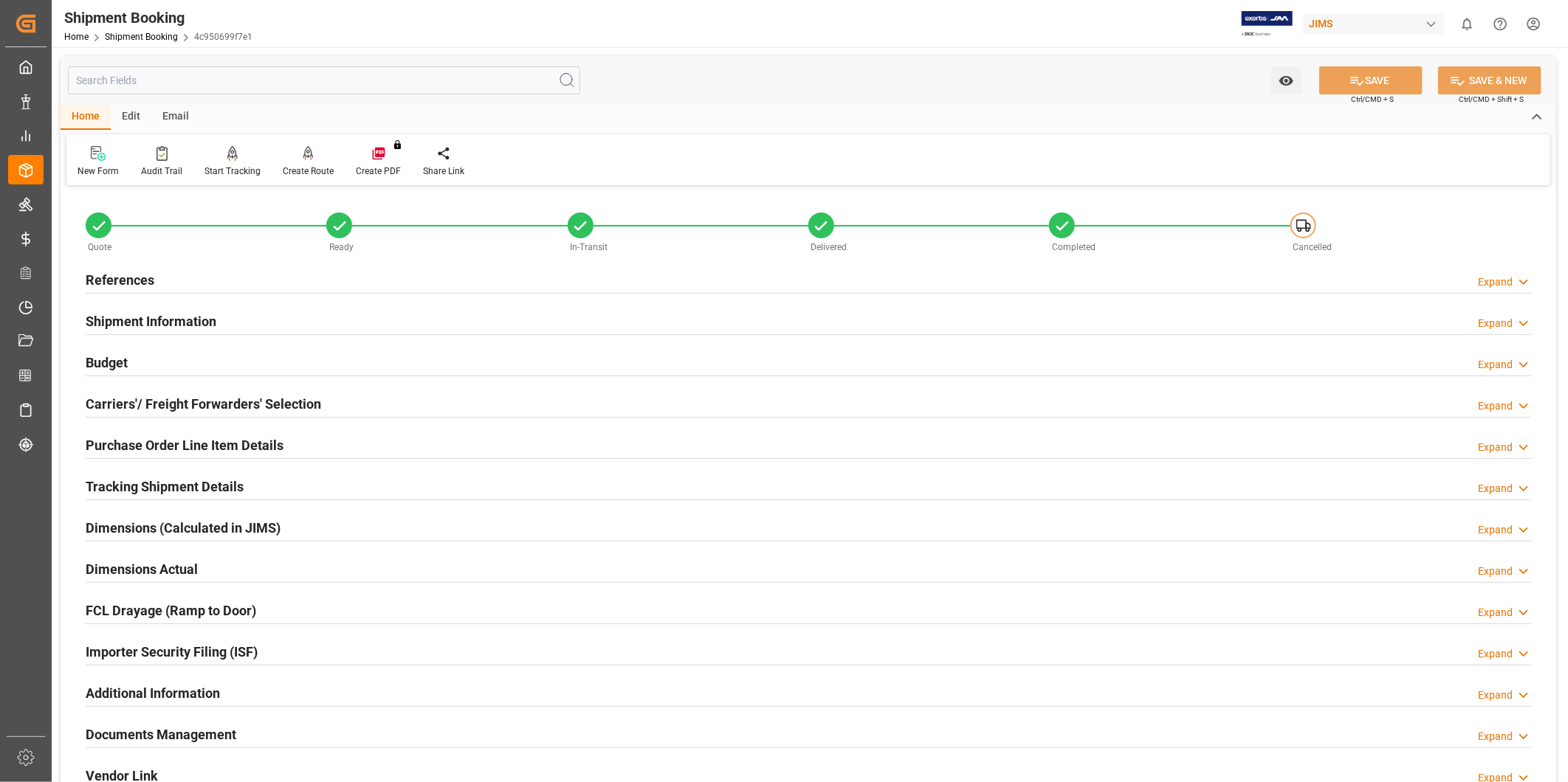
click at [264, 401] on h2 "Carriers'/ Freight Forwarders' Selection" at bounding box center [204, 404] width 235 height 20
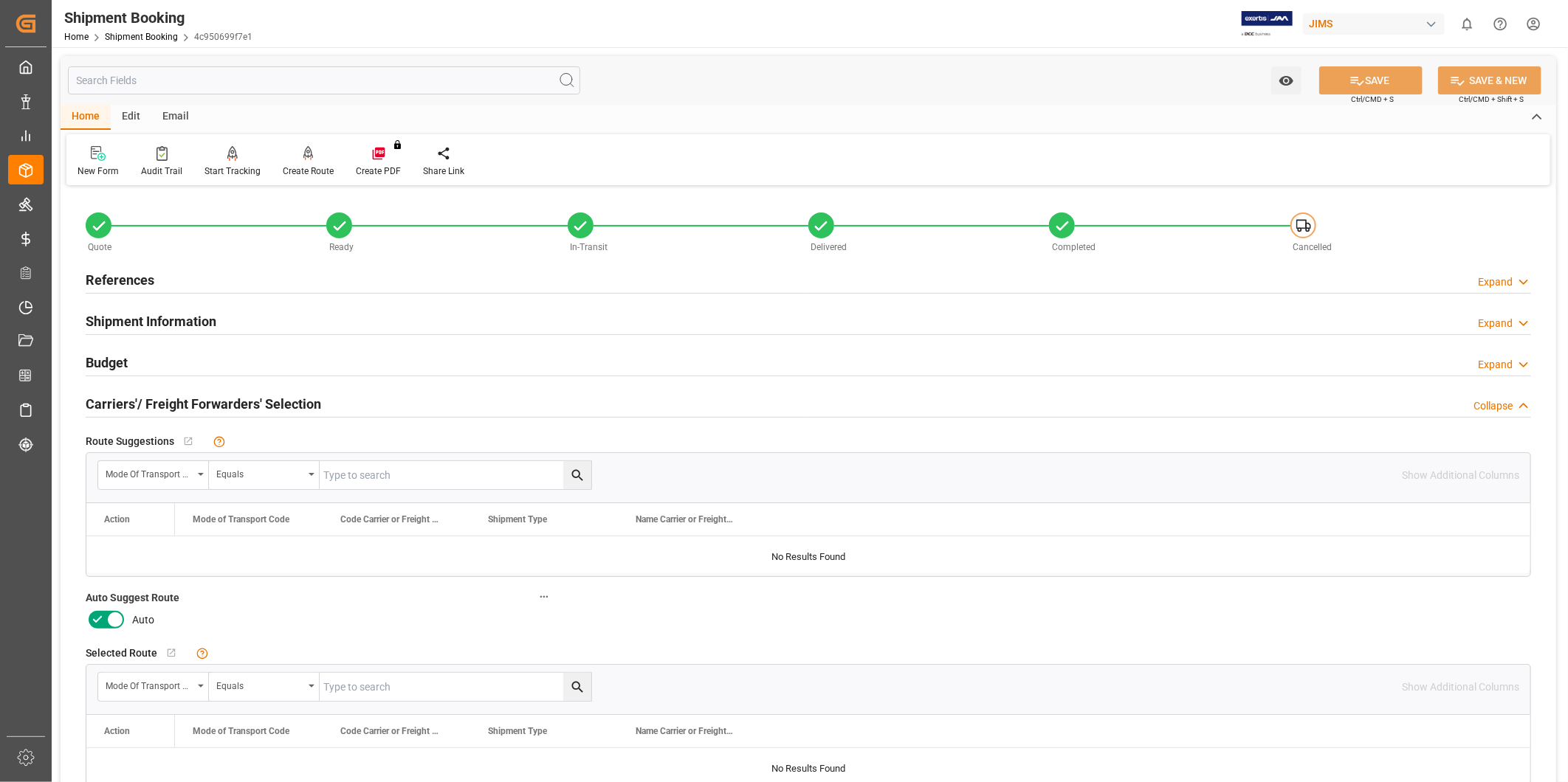
click at [114, 618] on icon at bounding box center [114, 621] width 7 height 7
click at [0, 0] on input "checkbox" at bounding box center [0, 0] width 0 height 0
click at [1401, 79] on button "SAVE" at bounding box center [1370, 80] width 103 height 28
click at [1407, 77] on button "SAVE" at bounding box center [1370, 80] width 103 height 28
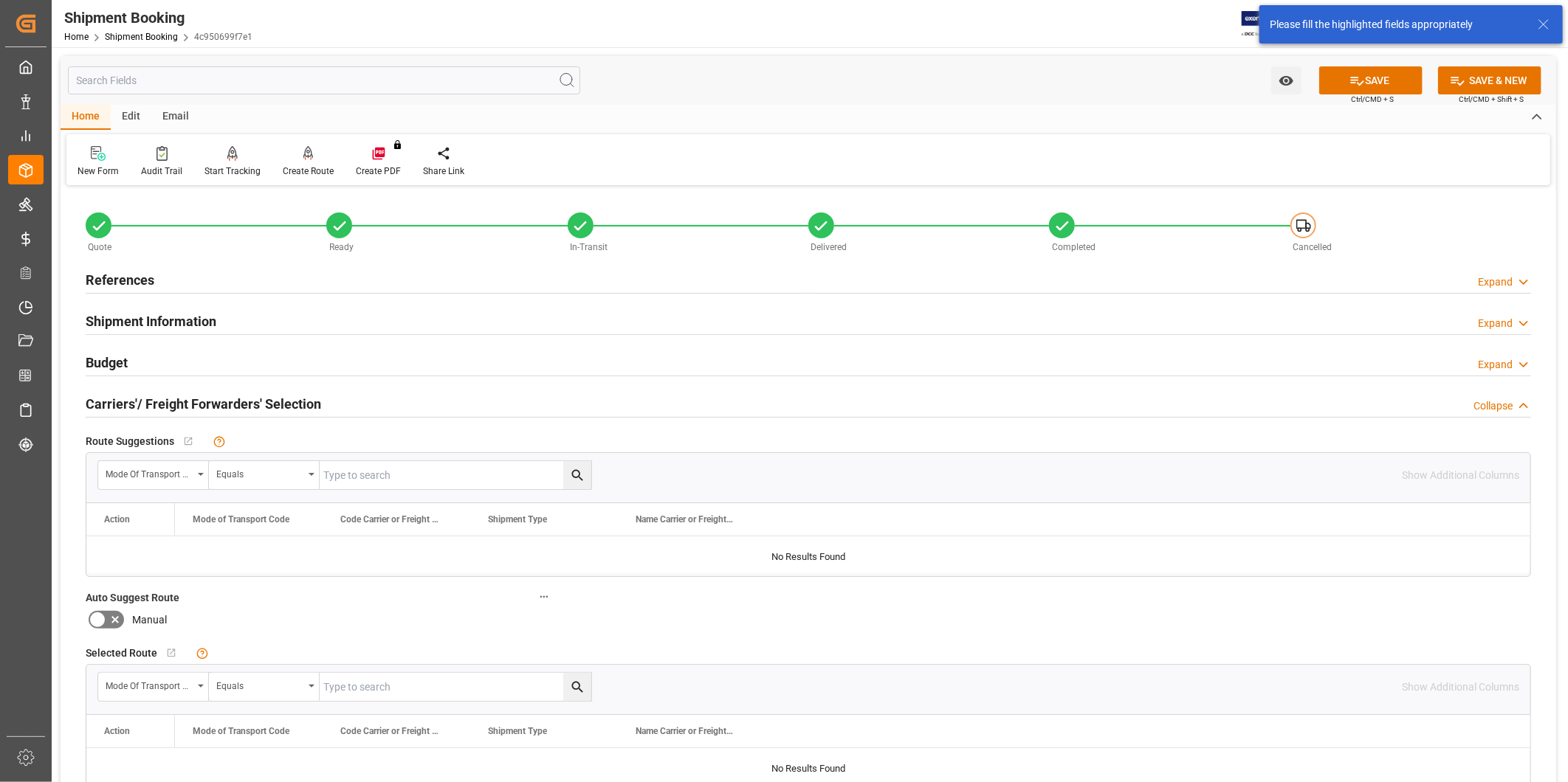
click at [1153, 114] on div "Home Edit Email" at bounding box center [808, 117] width 1495 height 25
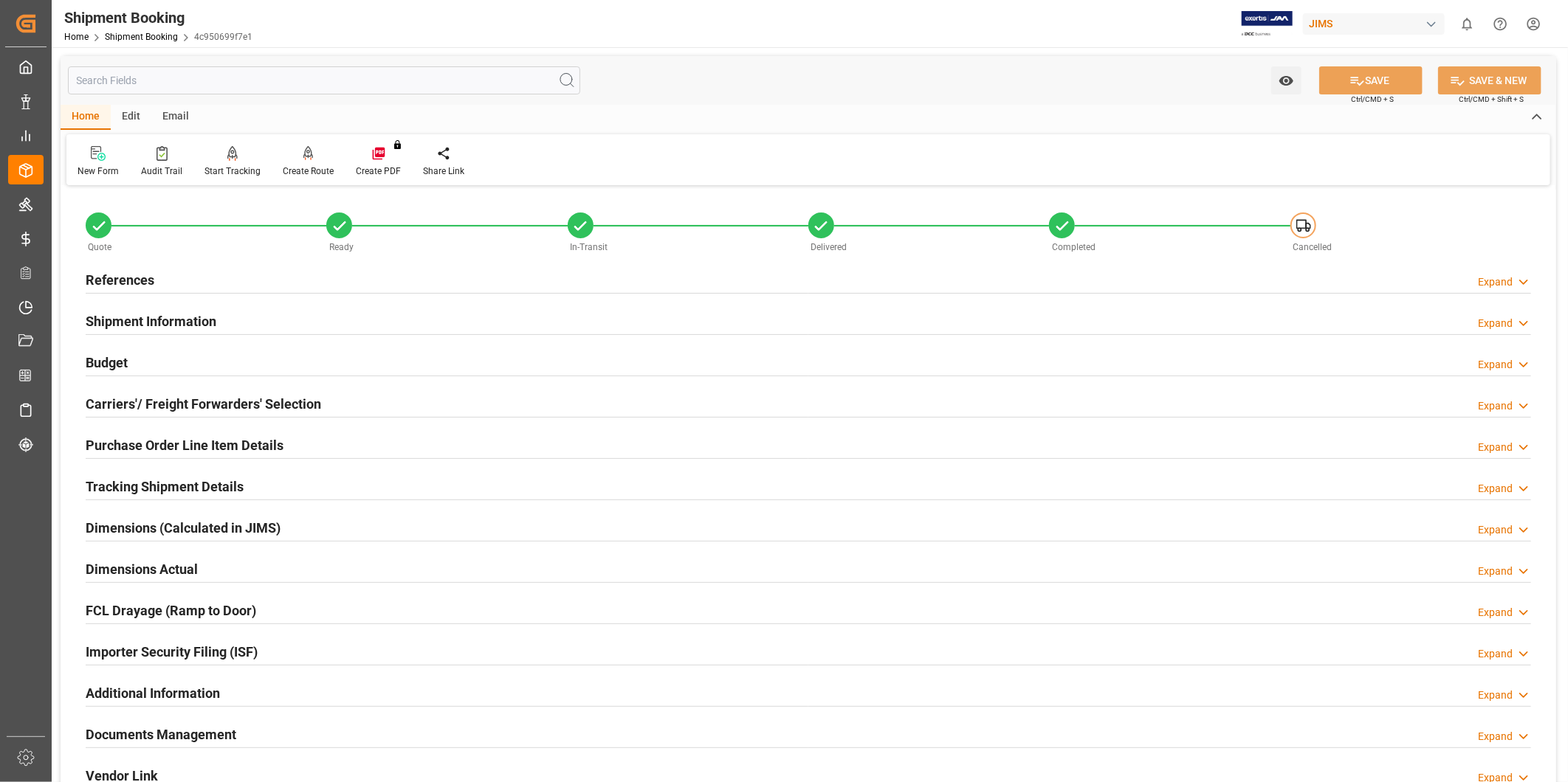
click at [192, 401] on h2 "Carriers'/ Freight Forwarders' Selection" at bounding box center [204, 404] width 235 height 20
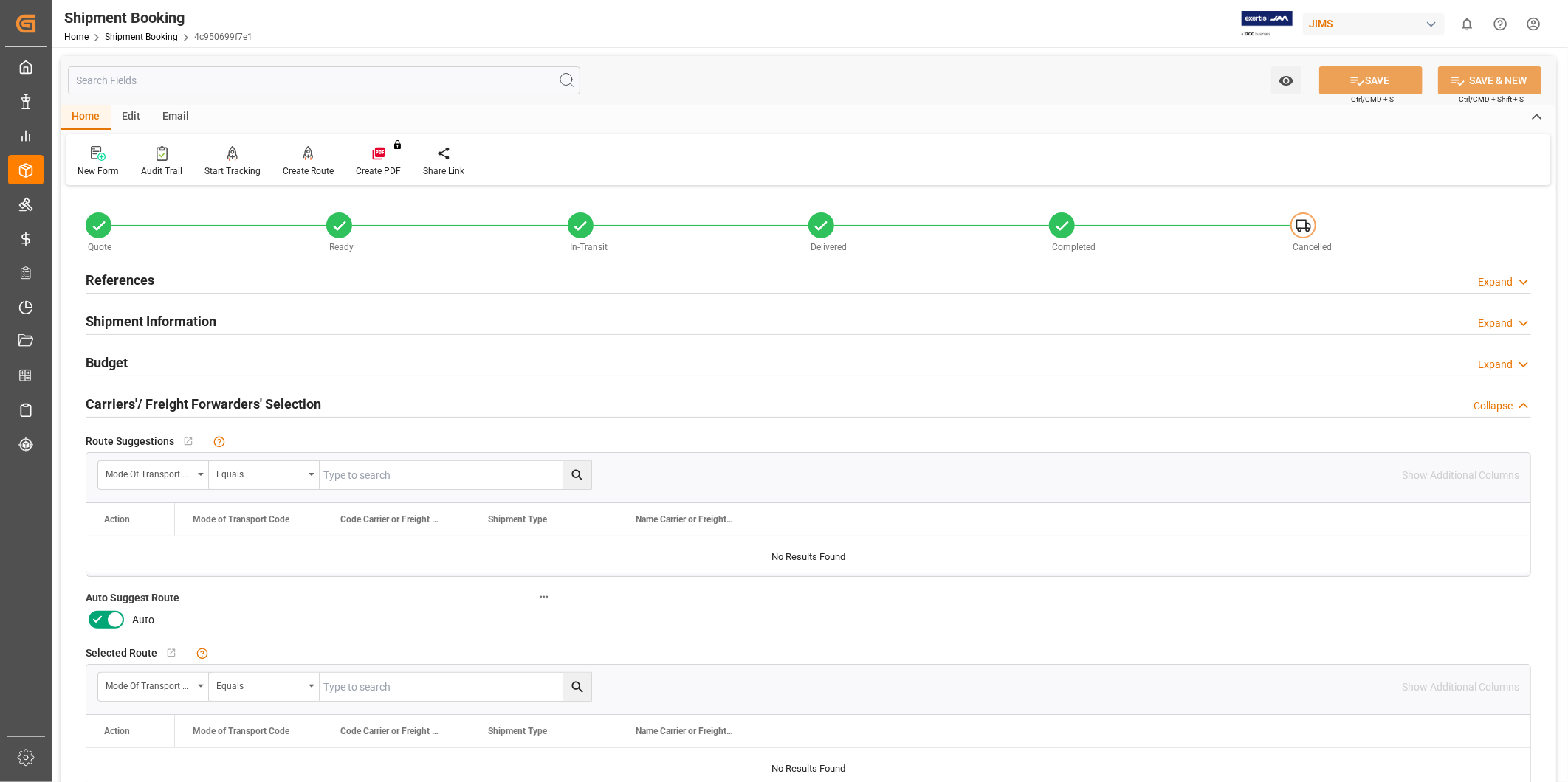
click at [120, 615] on icon at bounding box center [115, 620] width 18 height 18
click at [0, 0] on input "checkbox" at bounding box center [0, 0] width 0 height 0
click at [1355, 81] on icon at bounding box center [1356, 80] width 15 height 15
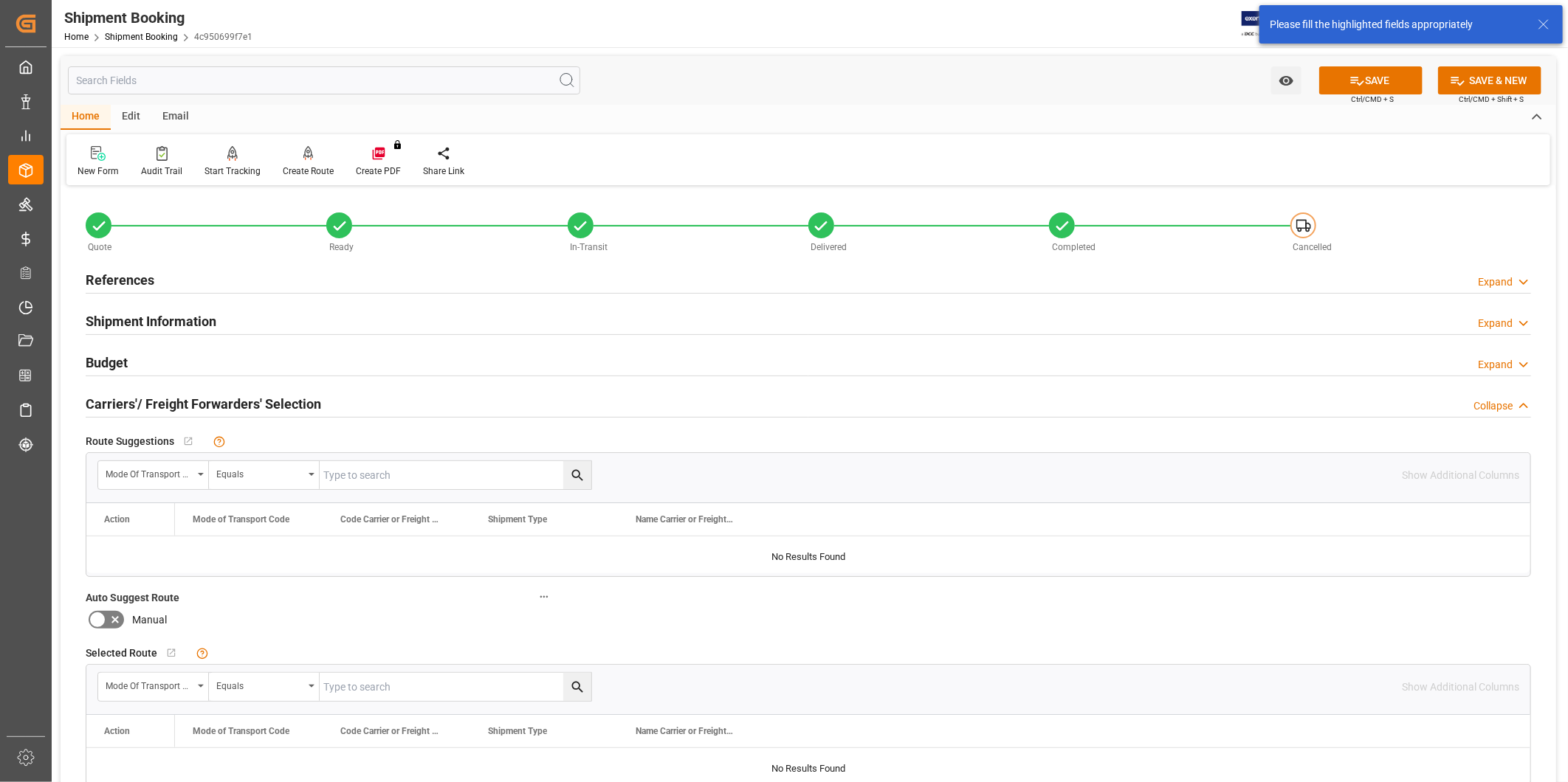
click at [1510, 286] on div "Expand" at bounding box center [1495, 281] width 35 height 15
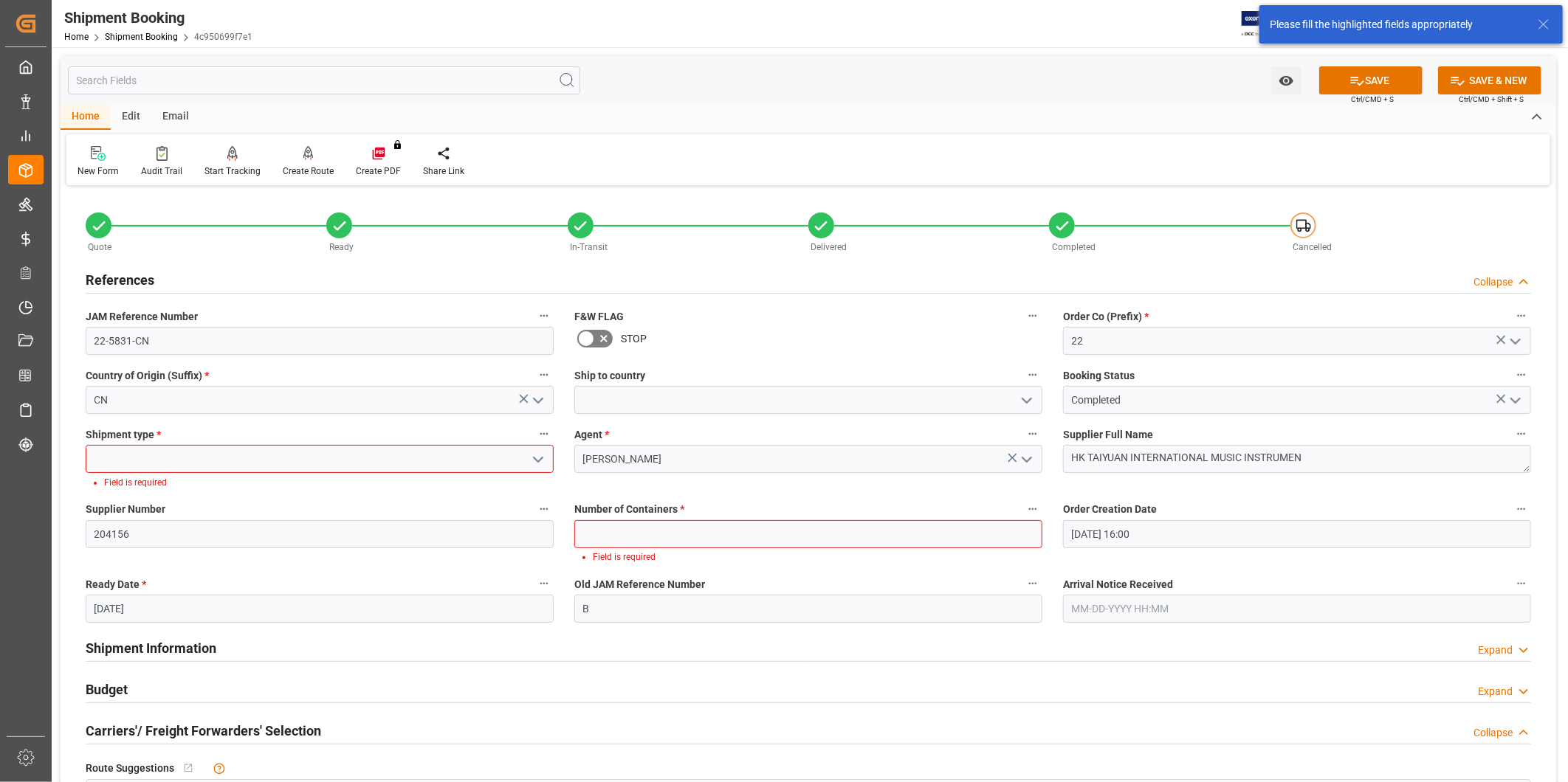
click at [347, 460] on input at bounding box center [320, 459] width 468 height 28
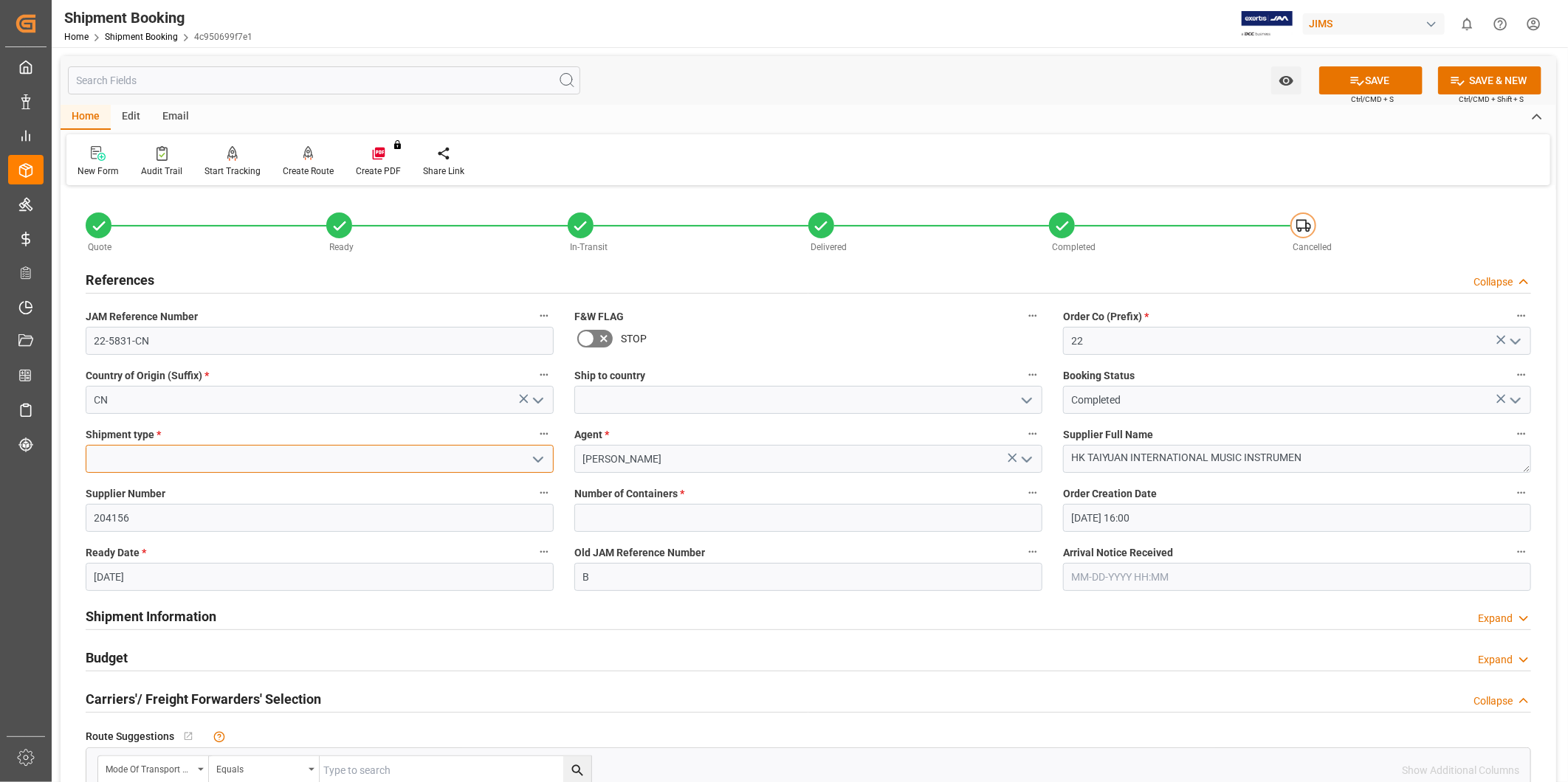
click at [307, 463] on input at bounding box center [320, 459] width 468 height 28
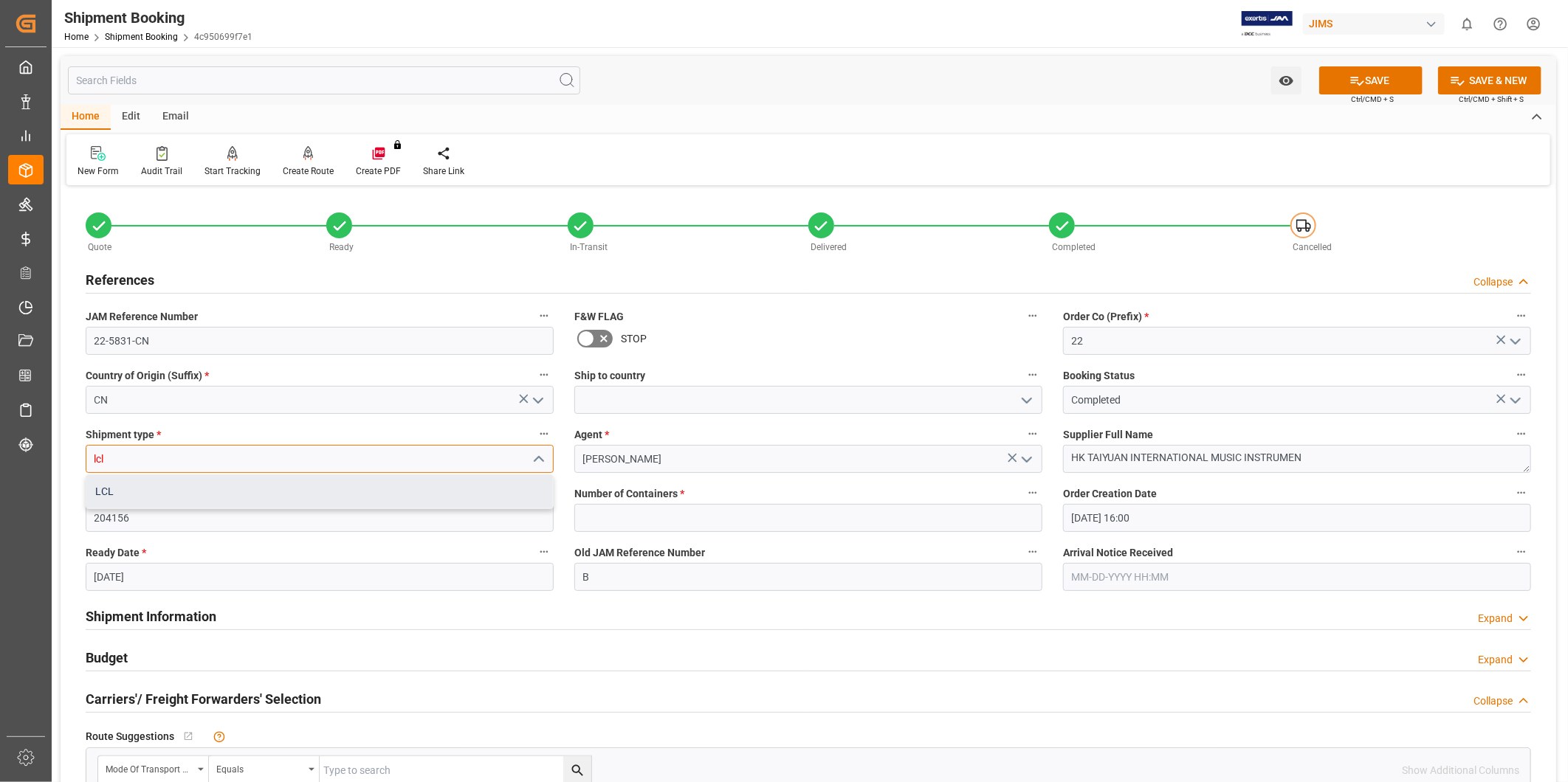
click at [311, 486] on div "LCL" at bounding box center [319, 492] width 466 height 33
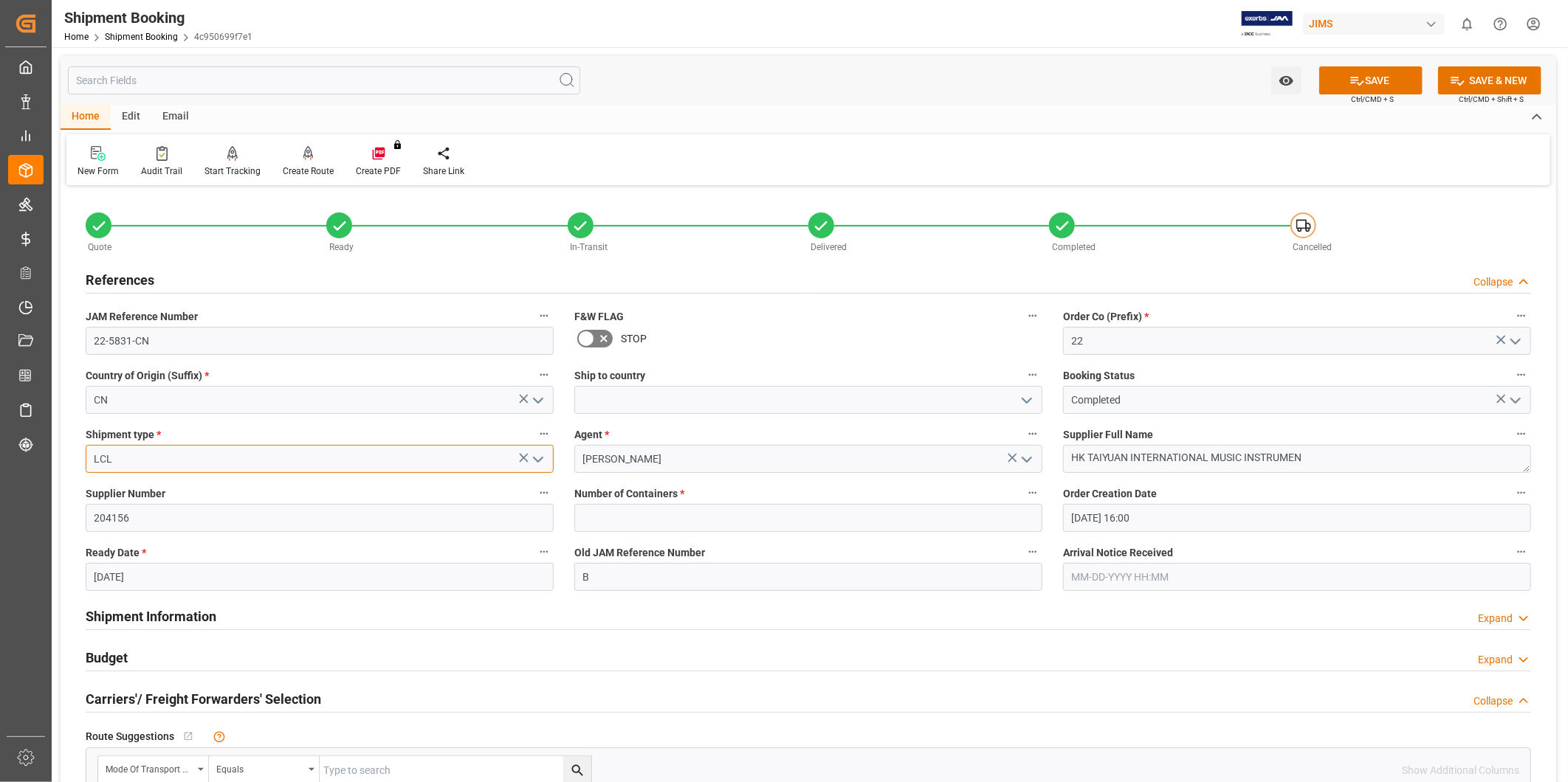
type input "LCL"
click at [763, 513] on input "text" at bounding box center [808, 518] width 468 height 28
type input "0"
click at [1363, 79] on button "SAVE" at bounding box center [1370, 80] width 103 height 28
click at [139, 336] on input "22-5831-CN" at bounding box center [320, 341] width 468 height 28
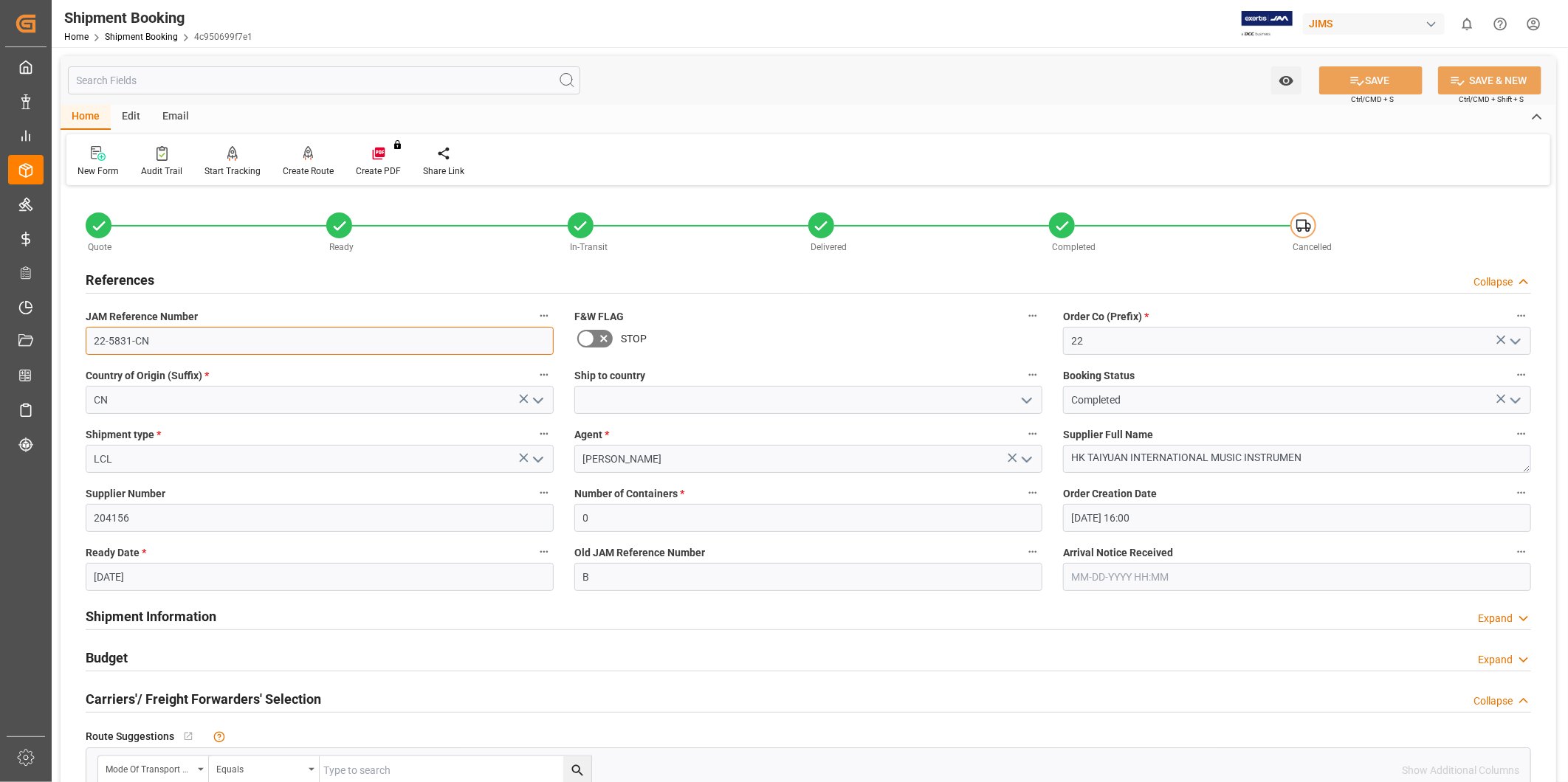
click at [139, 336] on input "22-5831-CN" at bounding box center [320, 341] width 468 height 28
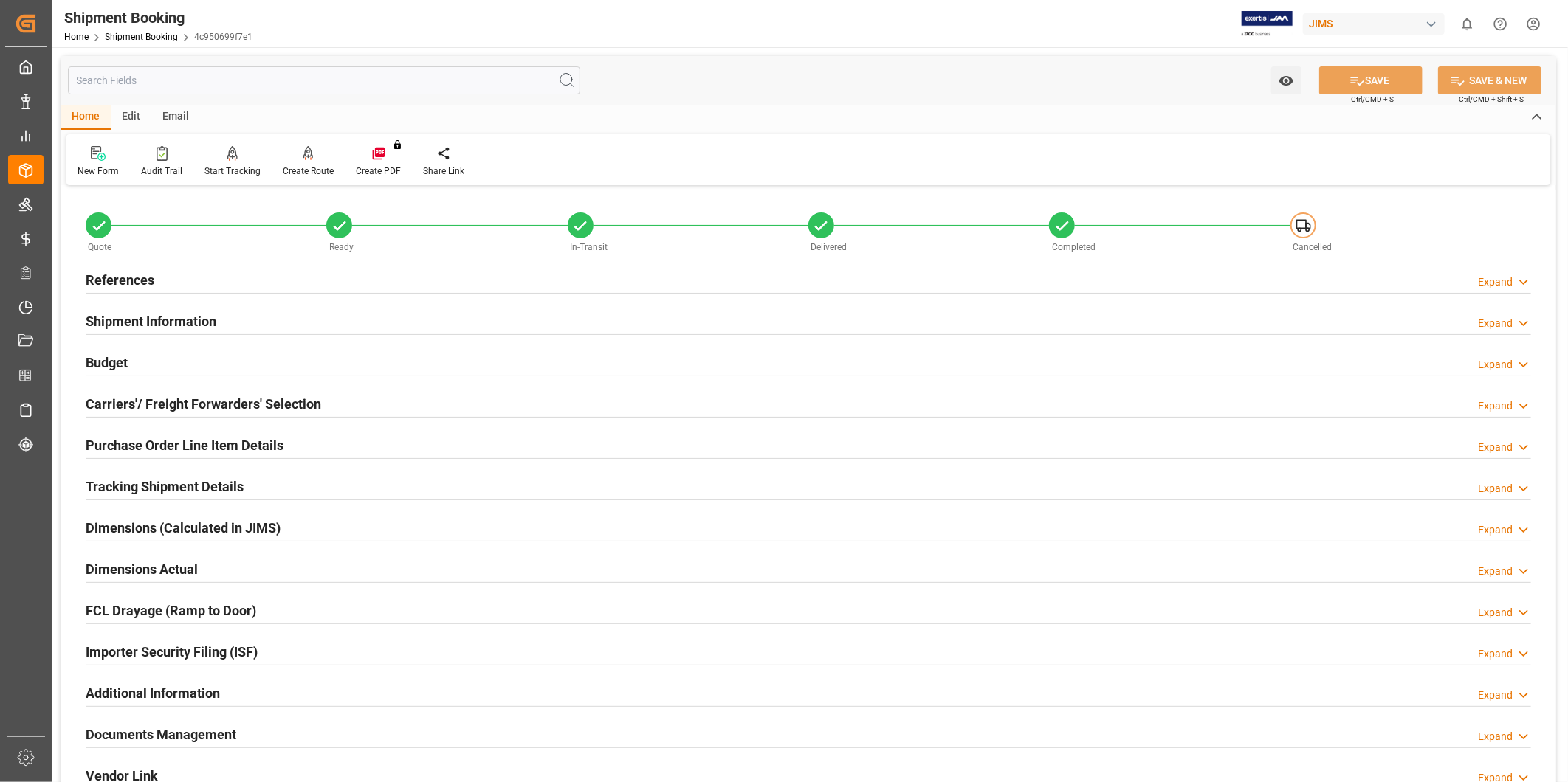
click at [344, 445] on div "Purchase Order Line Item Details Expand" at bounding box center [809, 444] width 1446 height 28
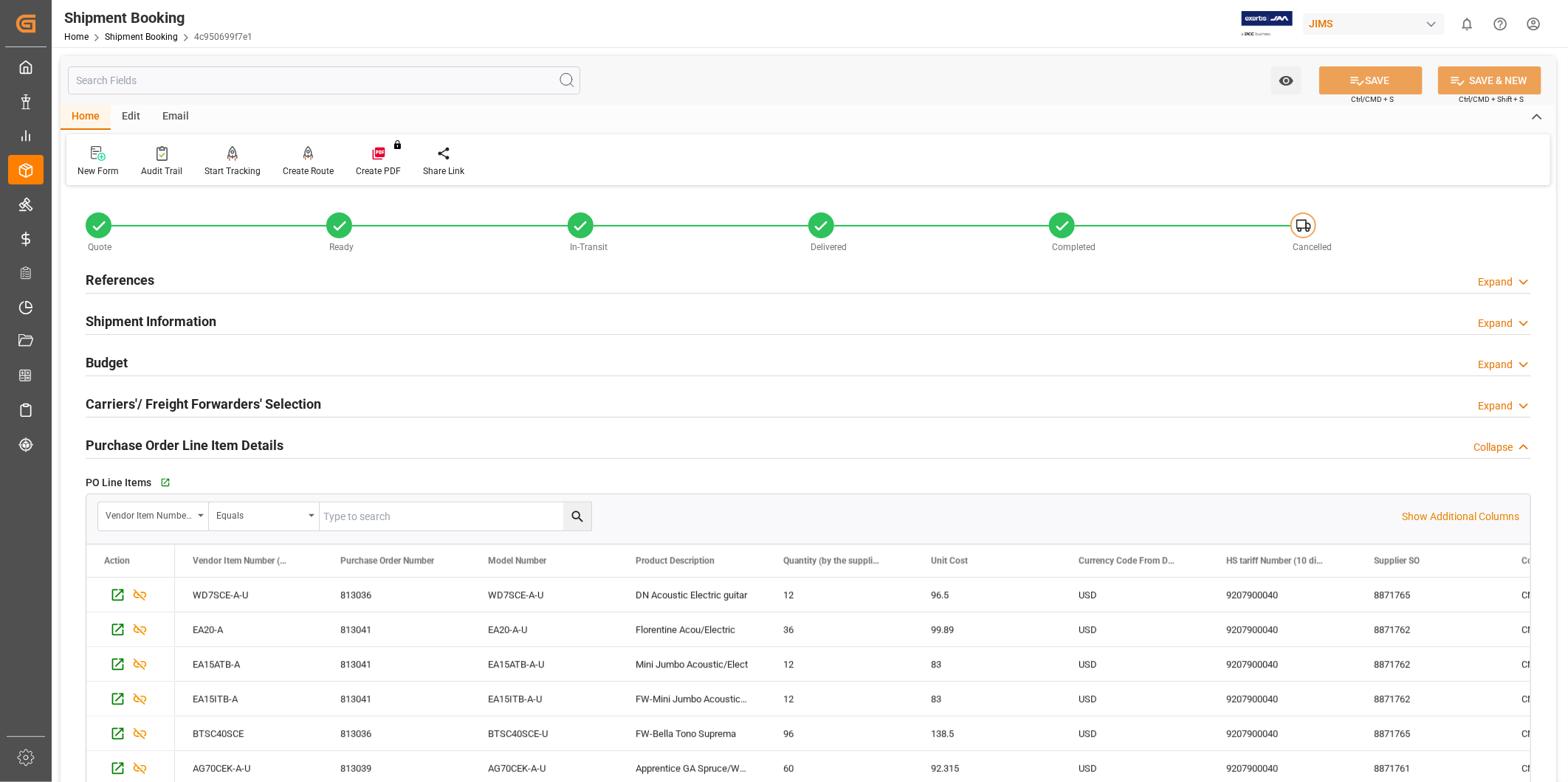
click at [344, 445] on div "Purchase Order Line Item Details Collapse" at bounding box center [809, 444] width 1446 height 28
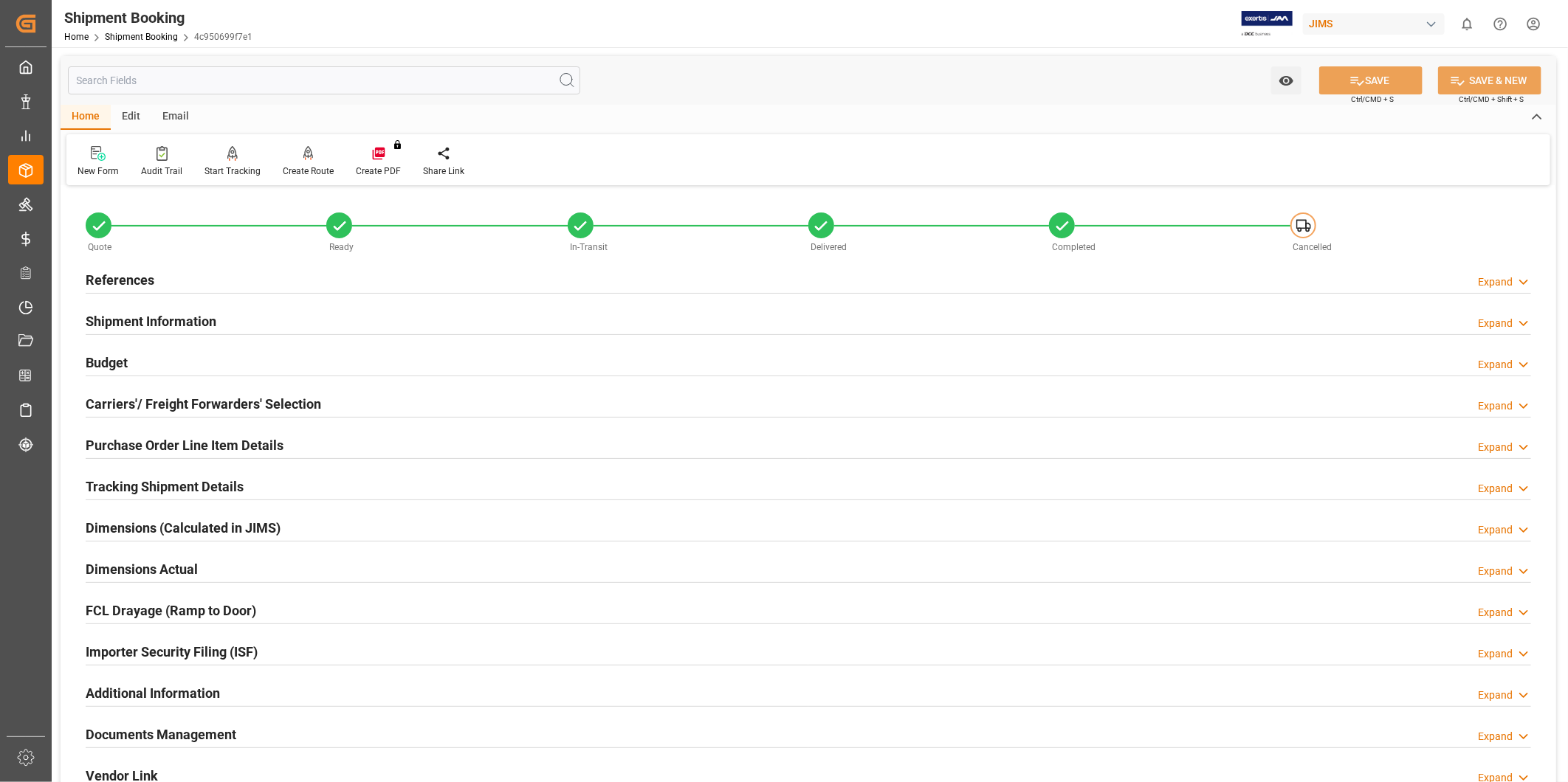
click at [321, 410] on div "Carriers'/ Freight Forwarders' Selection Expand" at bounding box center [809, 403] width 1446 height 28
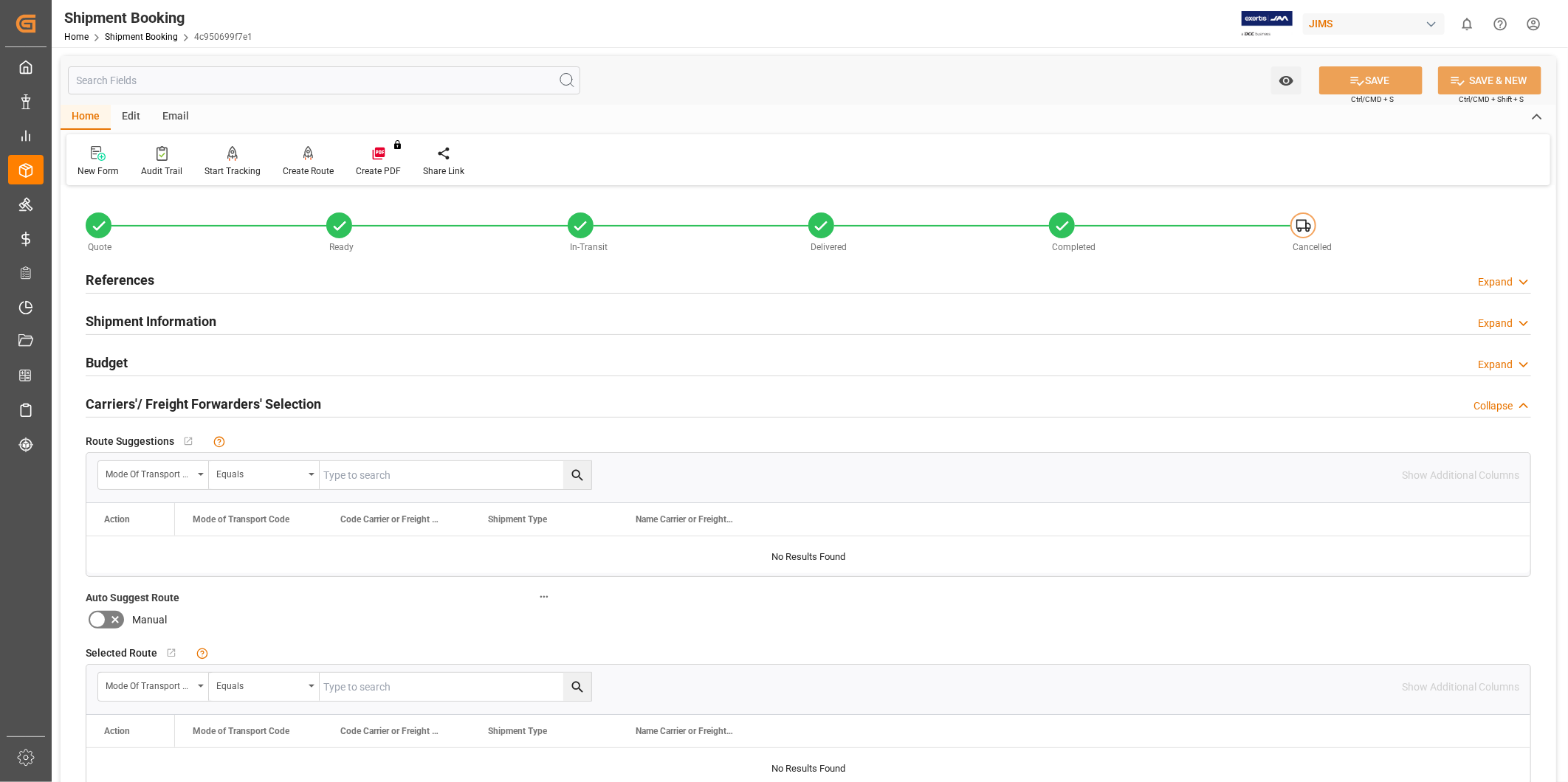
click at [321, 410] on div "Carriers'/ Freight Forwarders' Selection Collapse" at bounding box center [809, 403] width 1446 height 28
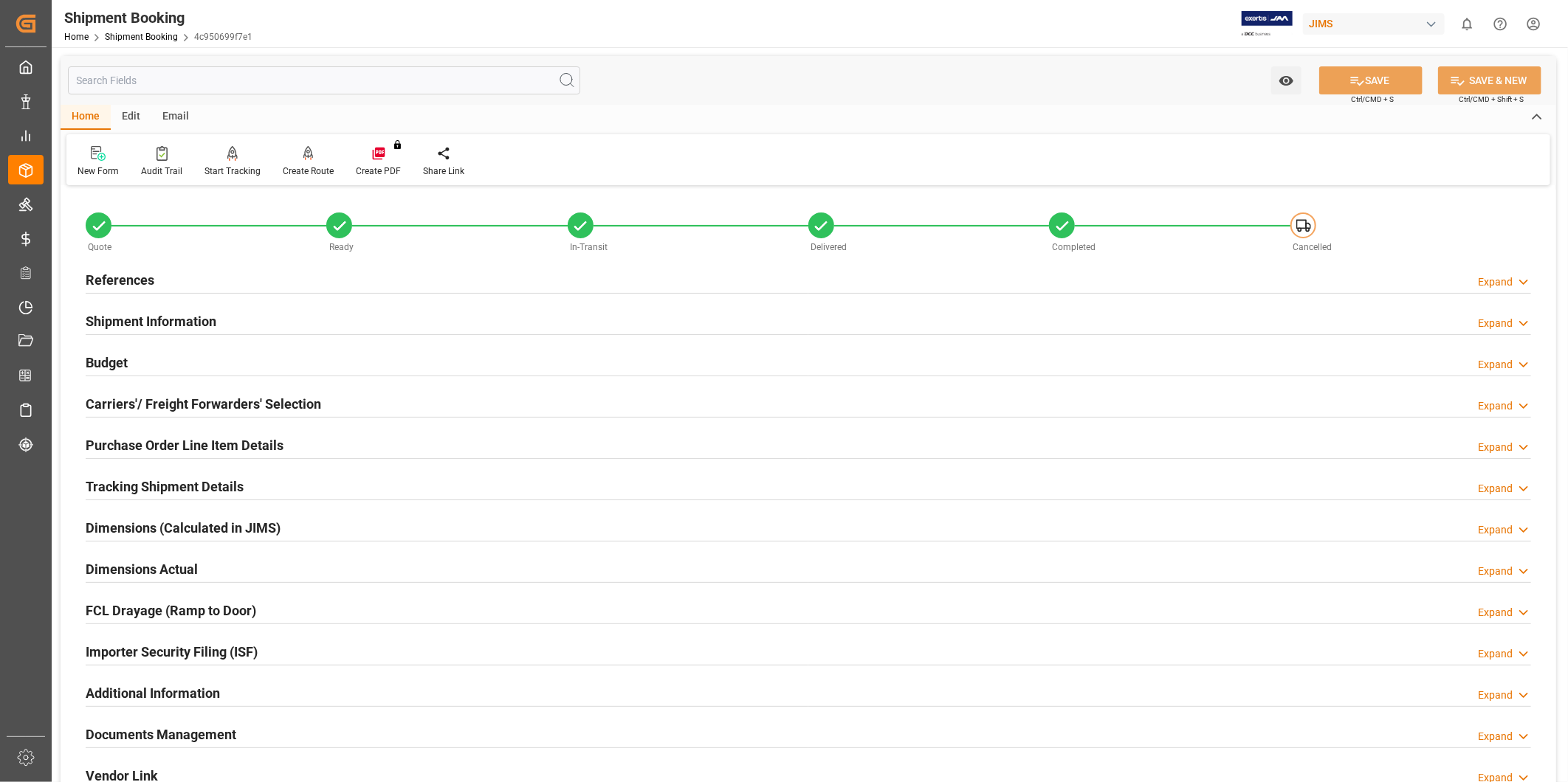
click at [253, 369] on div "Budget Expand" at bounding box center [809, 362] width 1446 height 28
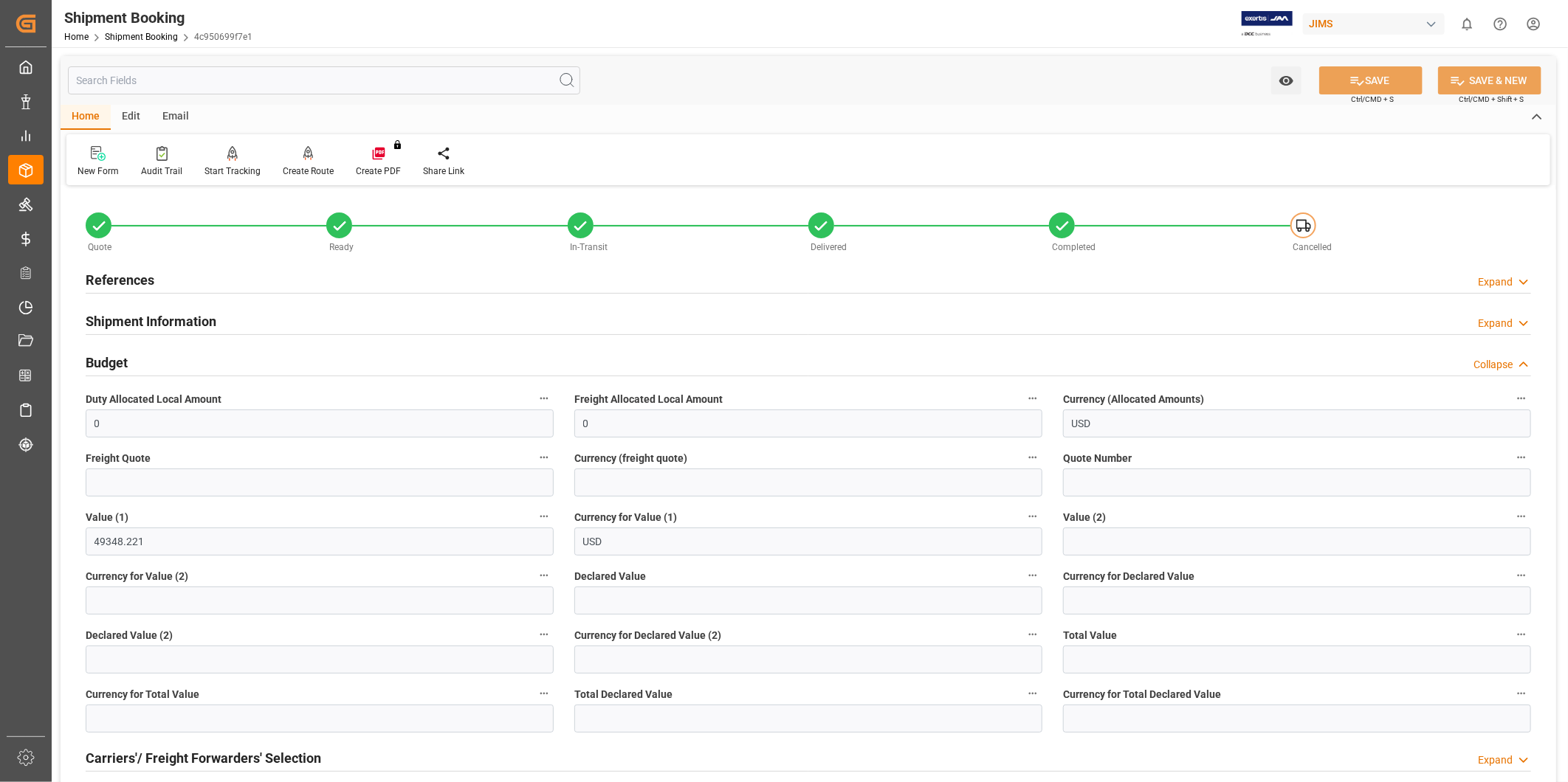
click at [253, 369] on div "Budget Collapse" at bounding box center [809, 362] width 1446 height 28
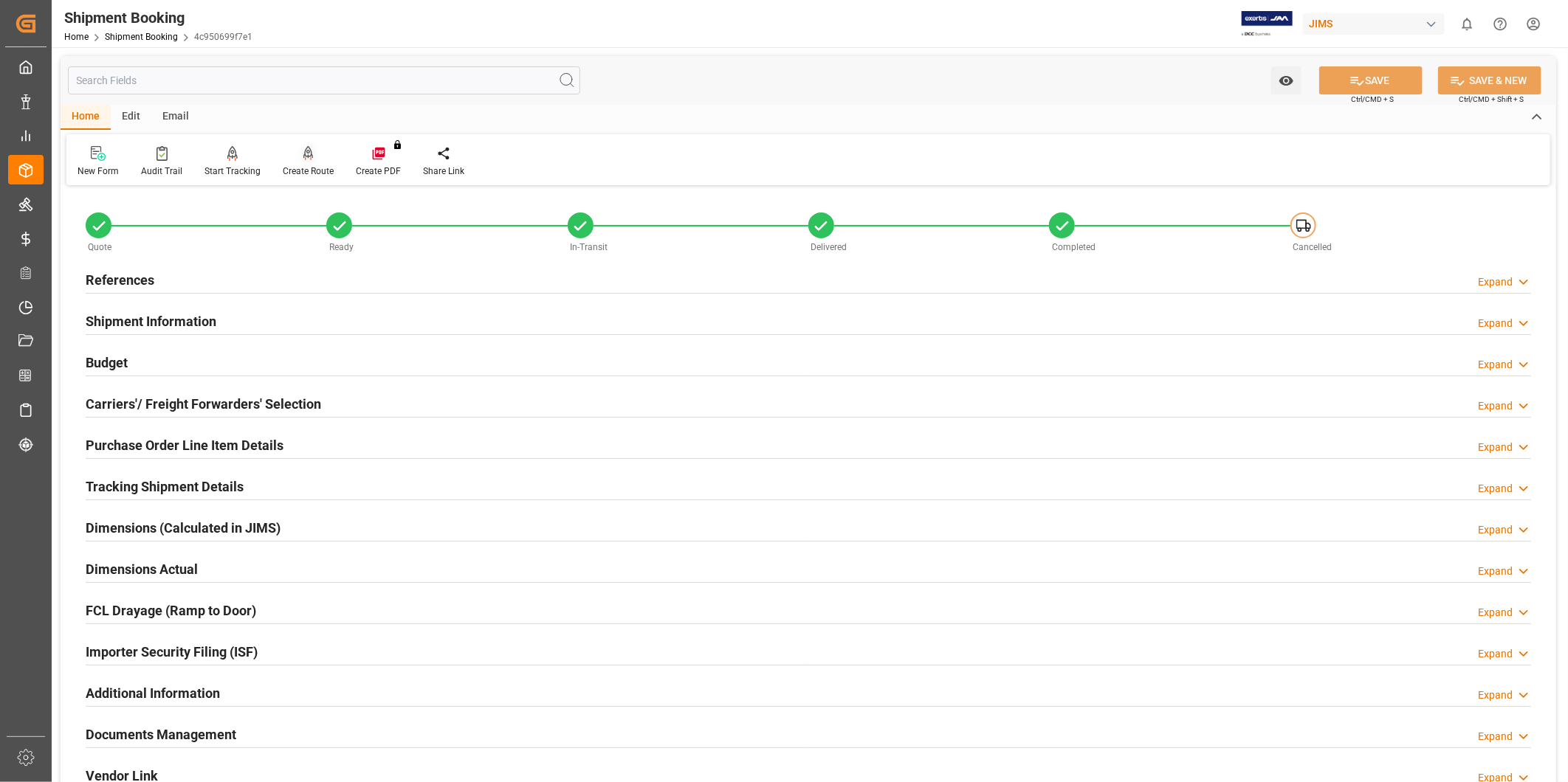
click at [299, 166] on div "Create Route" at bounding box center [307, 171] width 51 height 13
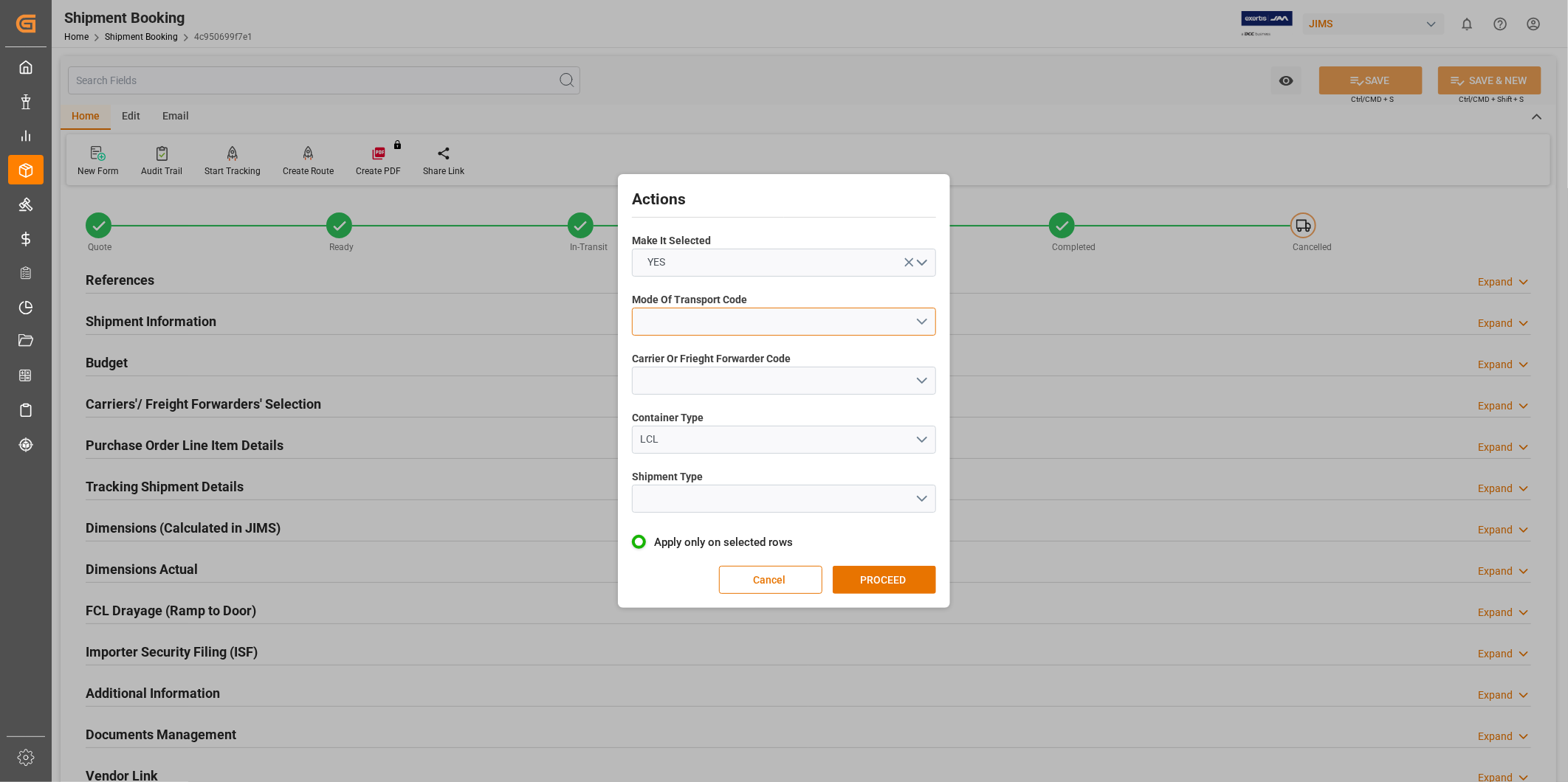
click at [926, 319] on button "open menu" at bounding box center [784, 321] width 304 height 28
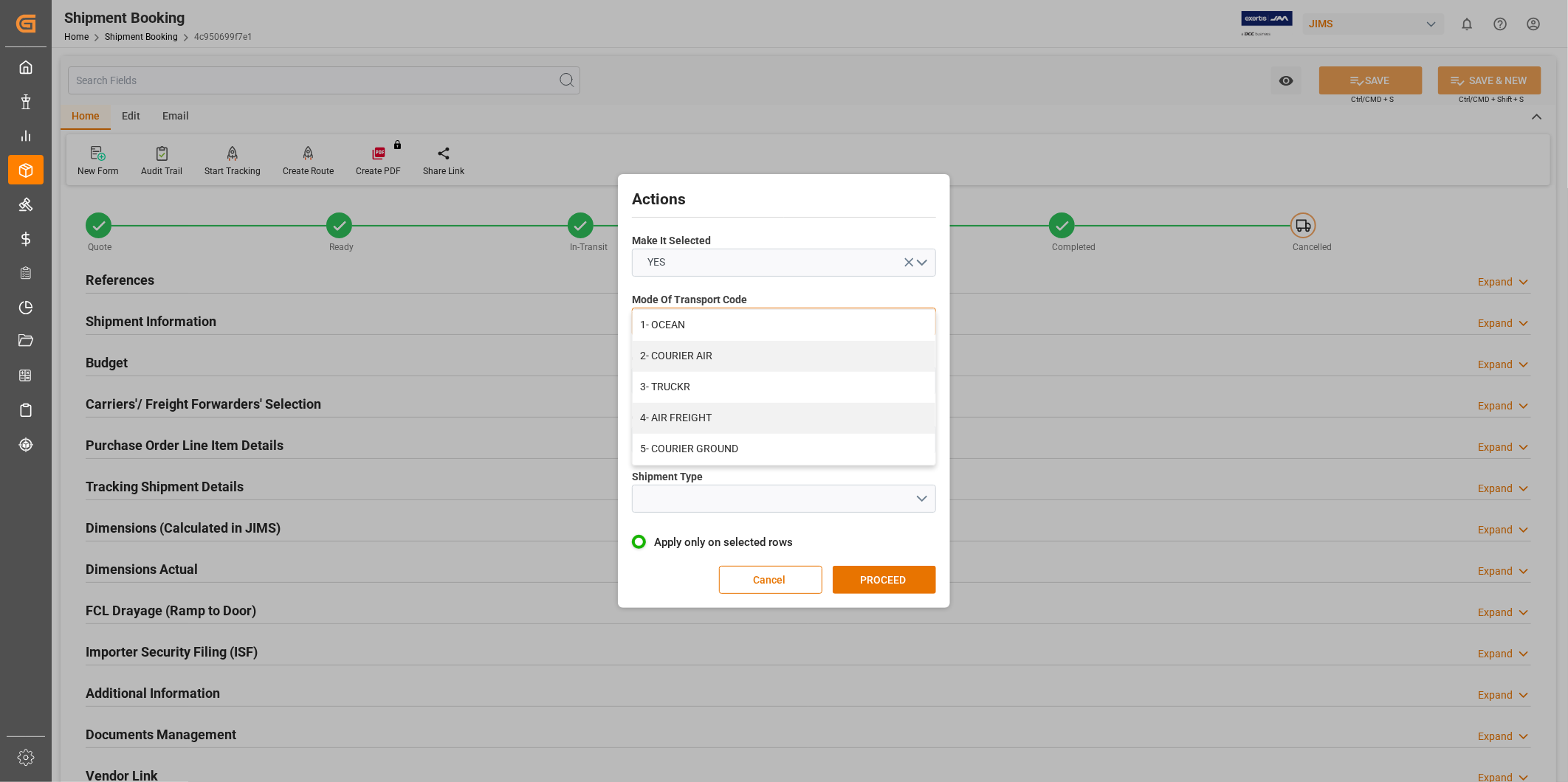
click at [880, 324] on div "1- OCEAN" at bounding box center [784, 325] width 303 height 31
click at [930, 380] on button "open menu" at bounding box center [784, 380] width 304 height 28
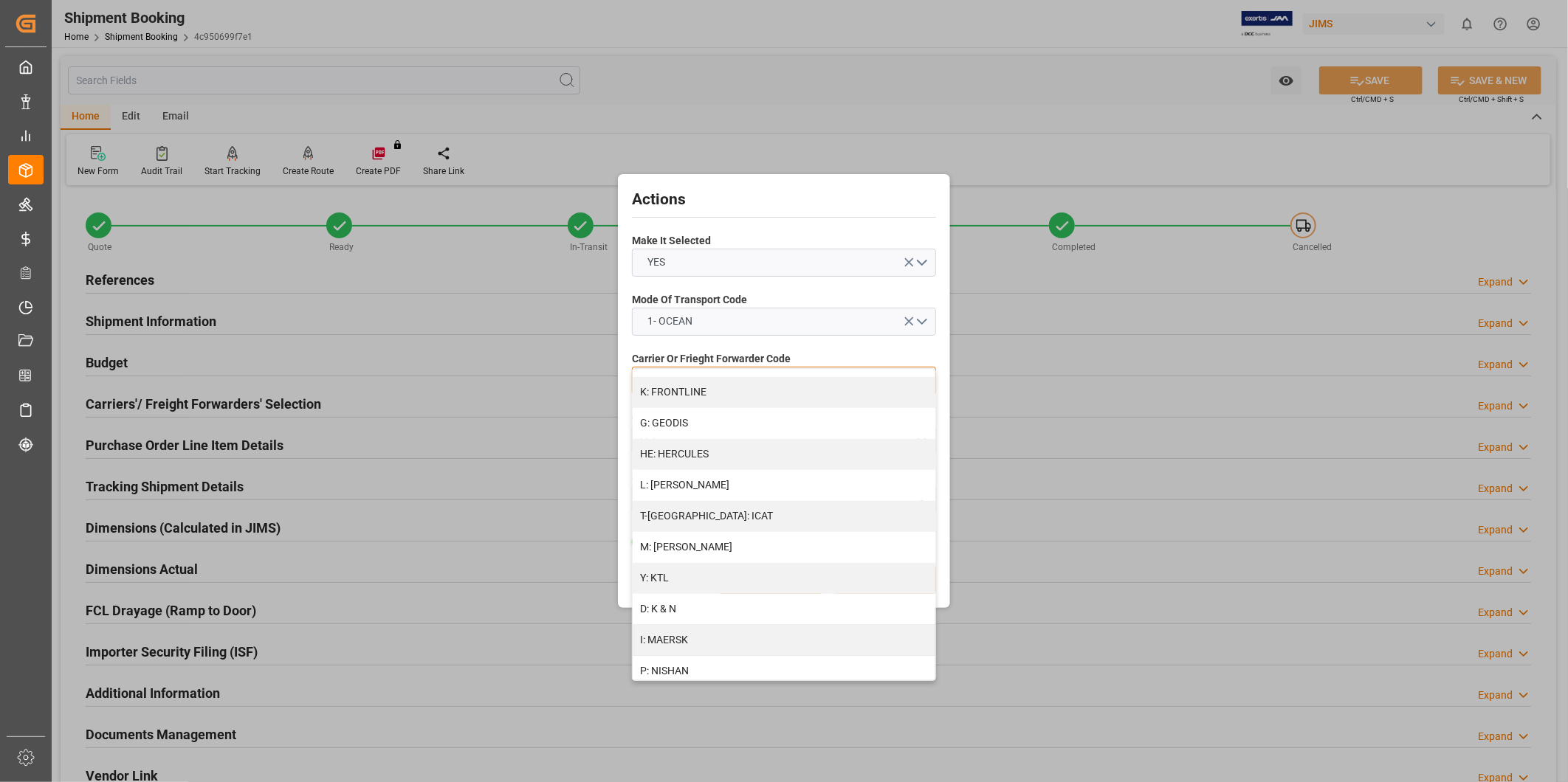
scroll to position [803, 0]
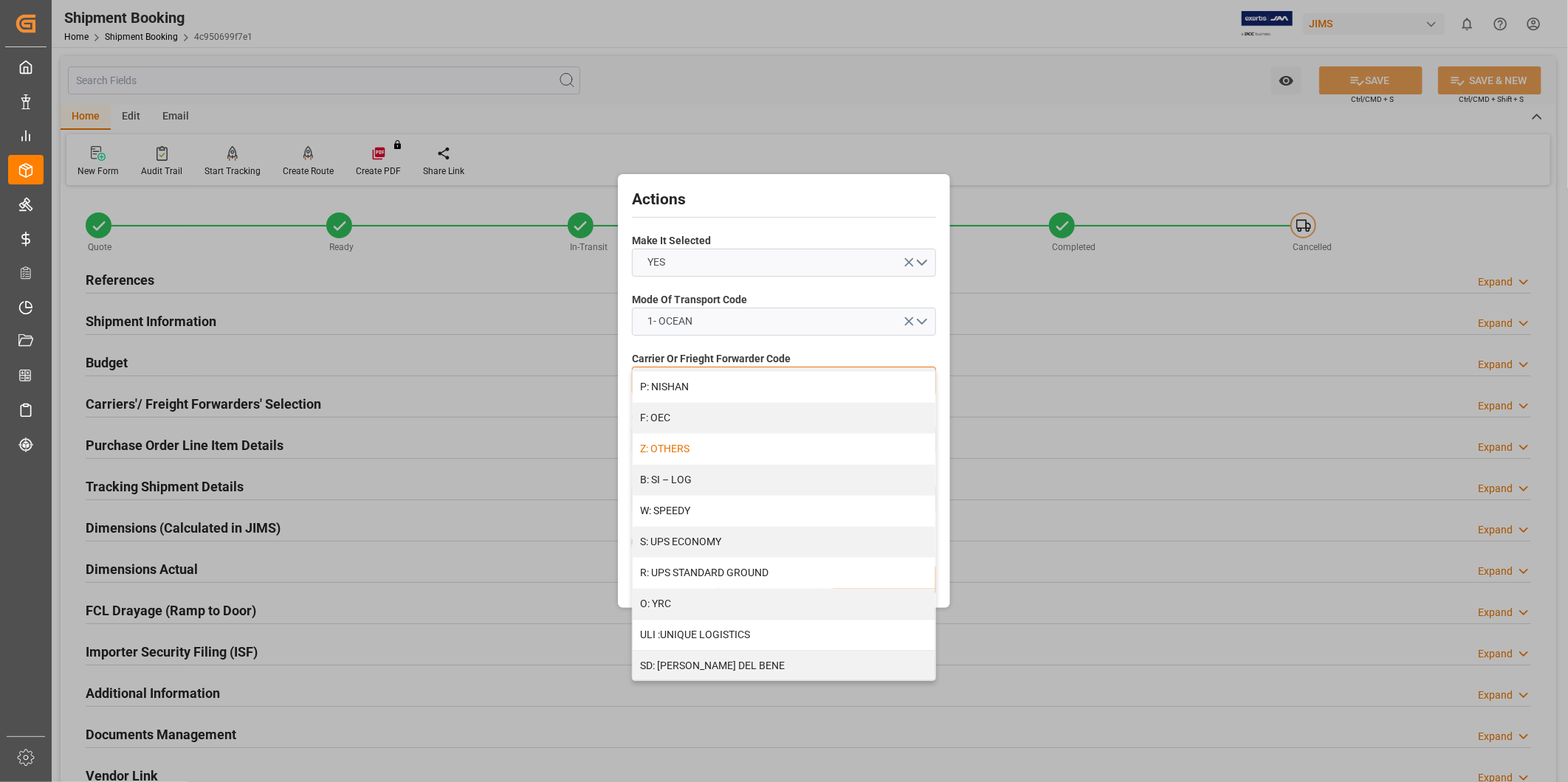
click at [766, 452] on div "Z: OTHERS" at bounding box center [784, 449] width 303 height 31
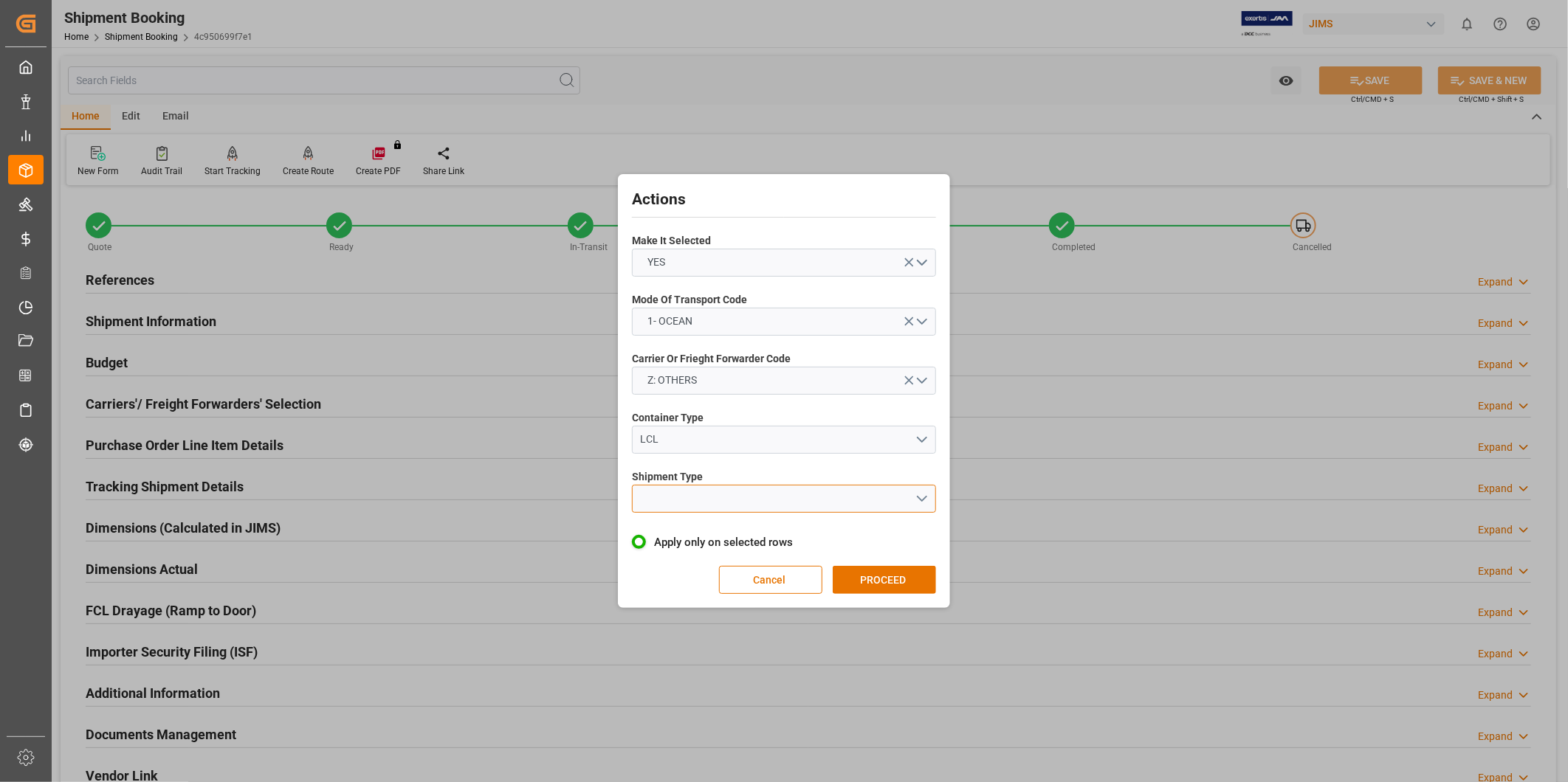
click at [798, 505] on button "open menu" at bounding box center [784, 499] width 304 height 28
click at [763, 500] on div "LTL" at bounding box center [784, 503] width 303 height 31
click at [895, 582] on button "PROCEED" at bounding box center [883, 580] width 103 height 28
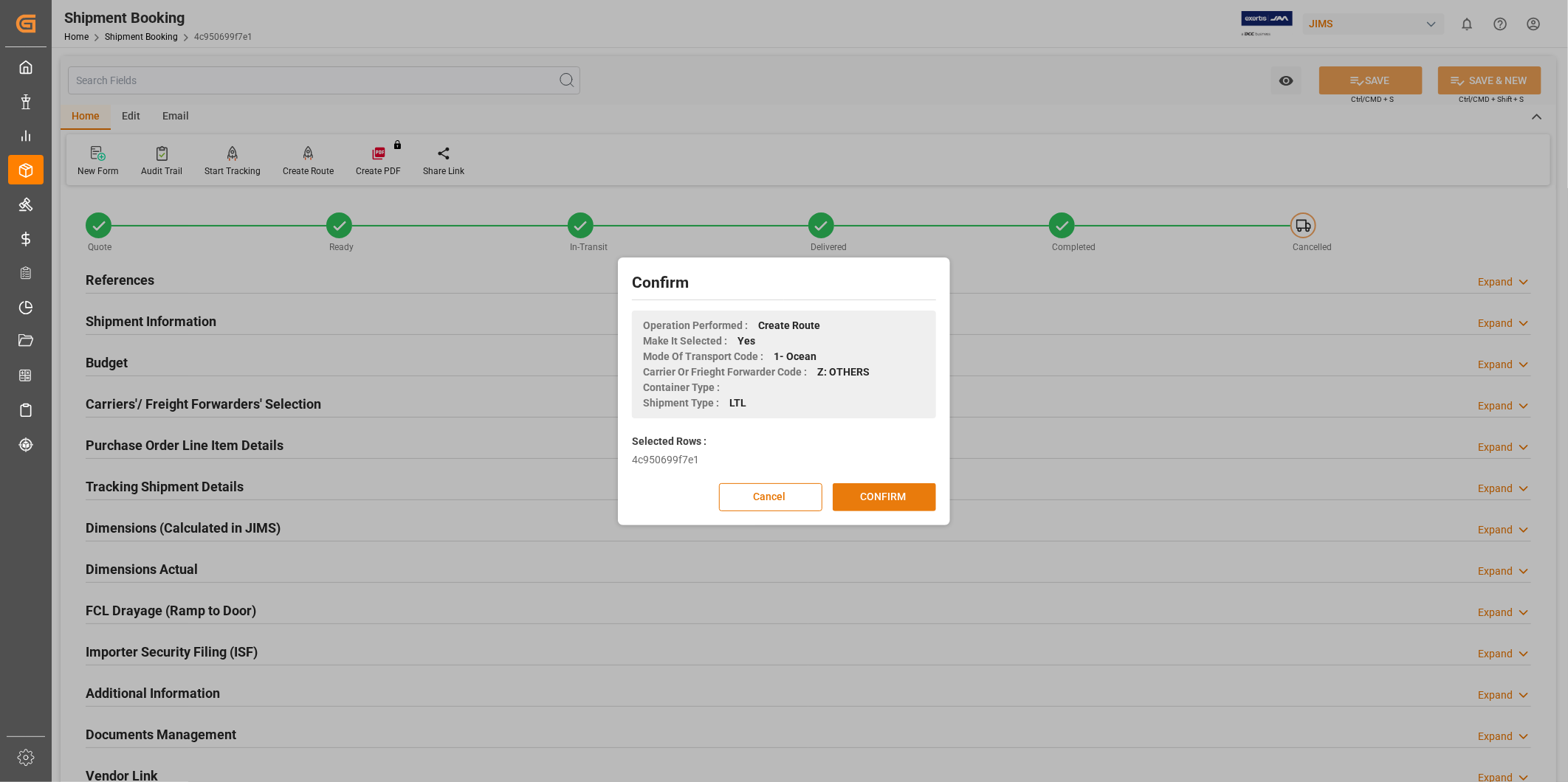
click at [896, 502] on button "CONFIRM" at bounding box center [883, 497] width 103 height 28
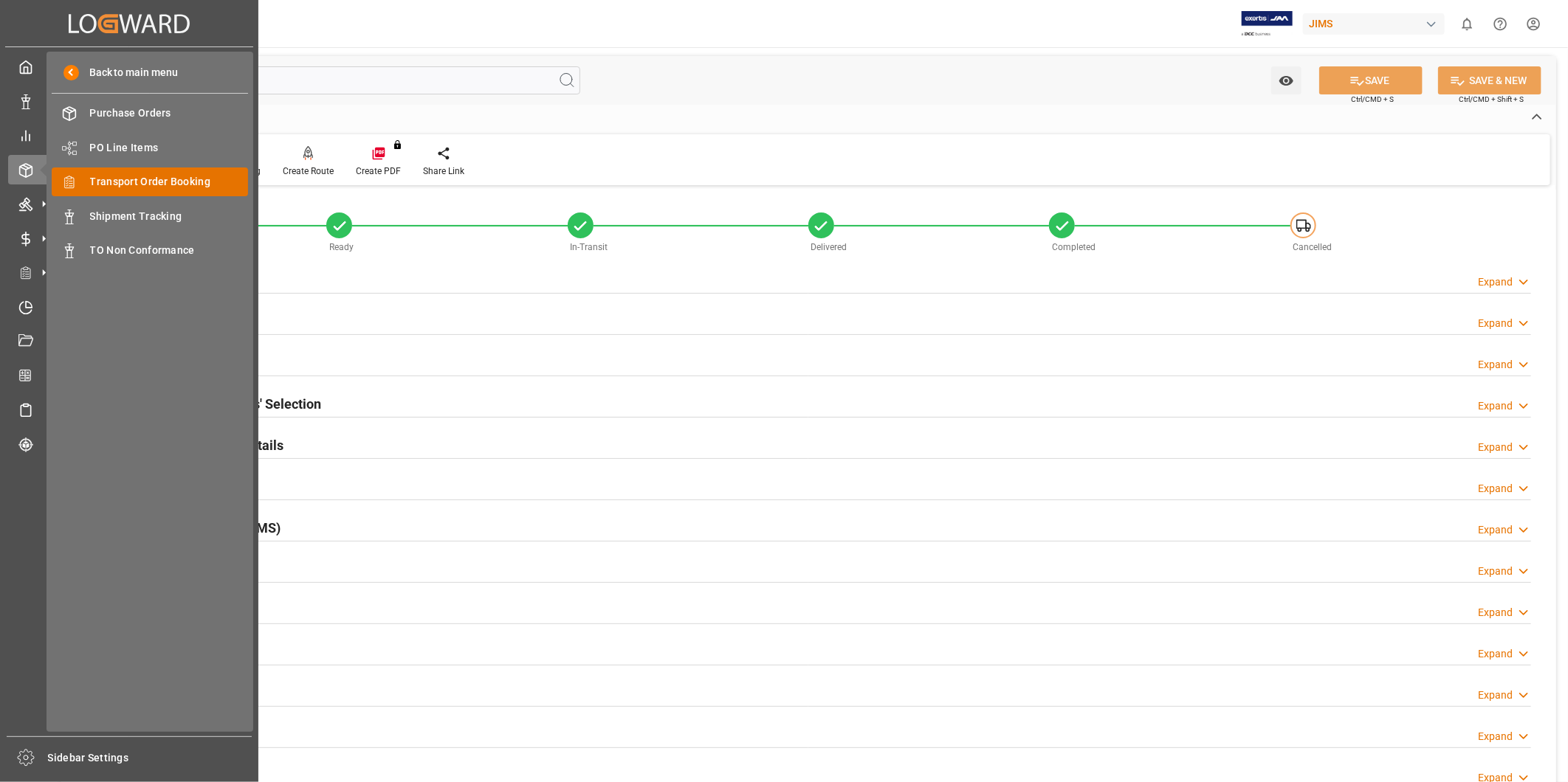
click at [90, 183] on span "Transport Order Booking" at bounding box center [170, 182] width 159 height 15
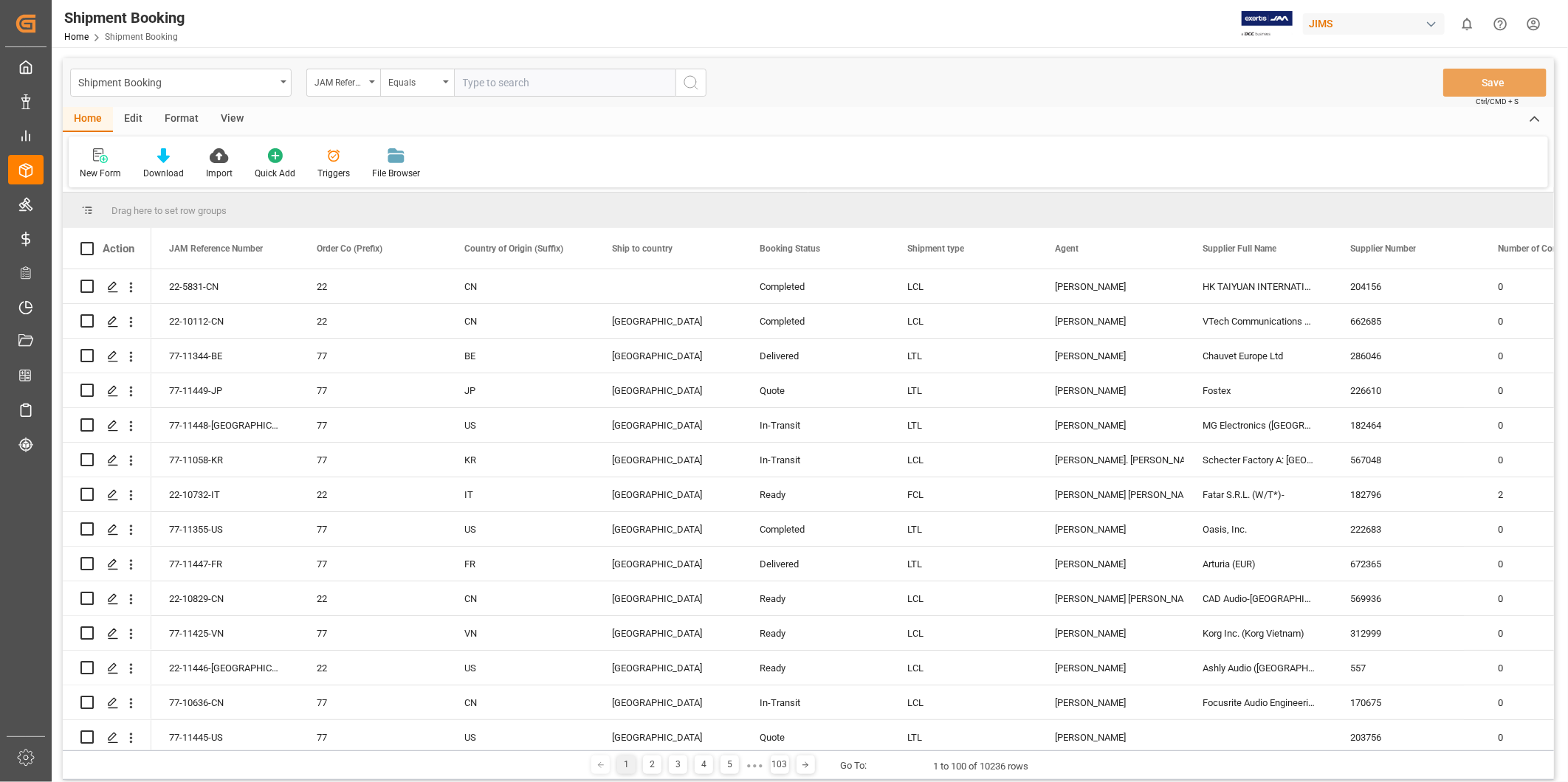
click at [565, 84] on input "text" at bounding box center [565, 83] width 221 height 28
type input "22-6135-CN"
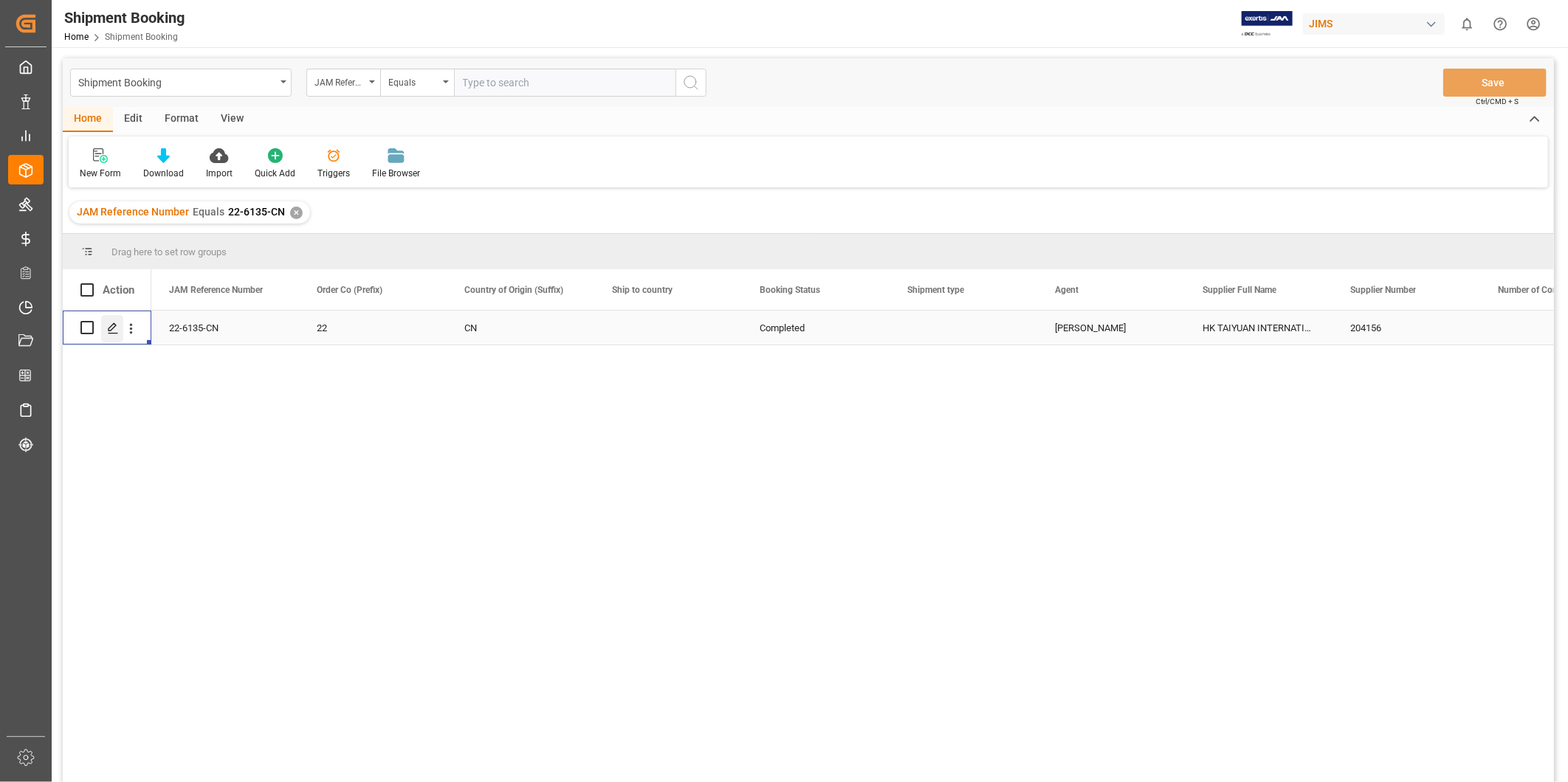
click at [110, 323] on icon "Press SPACE to select this row." at bounding box center [113, 329] width 12 height 12
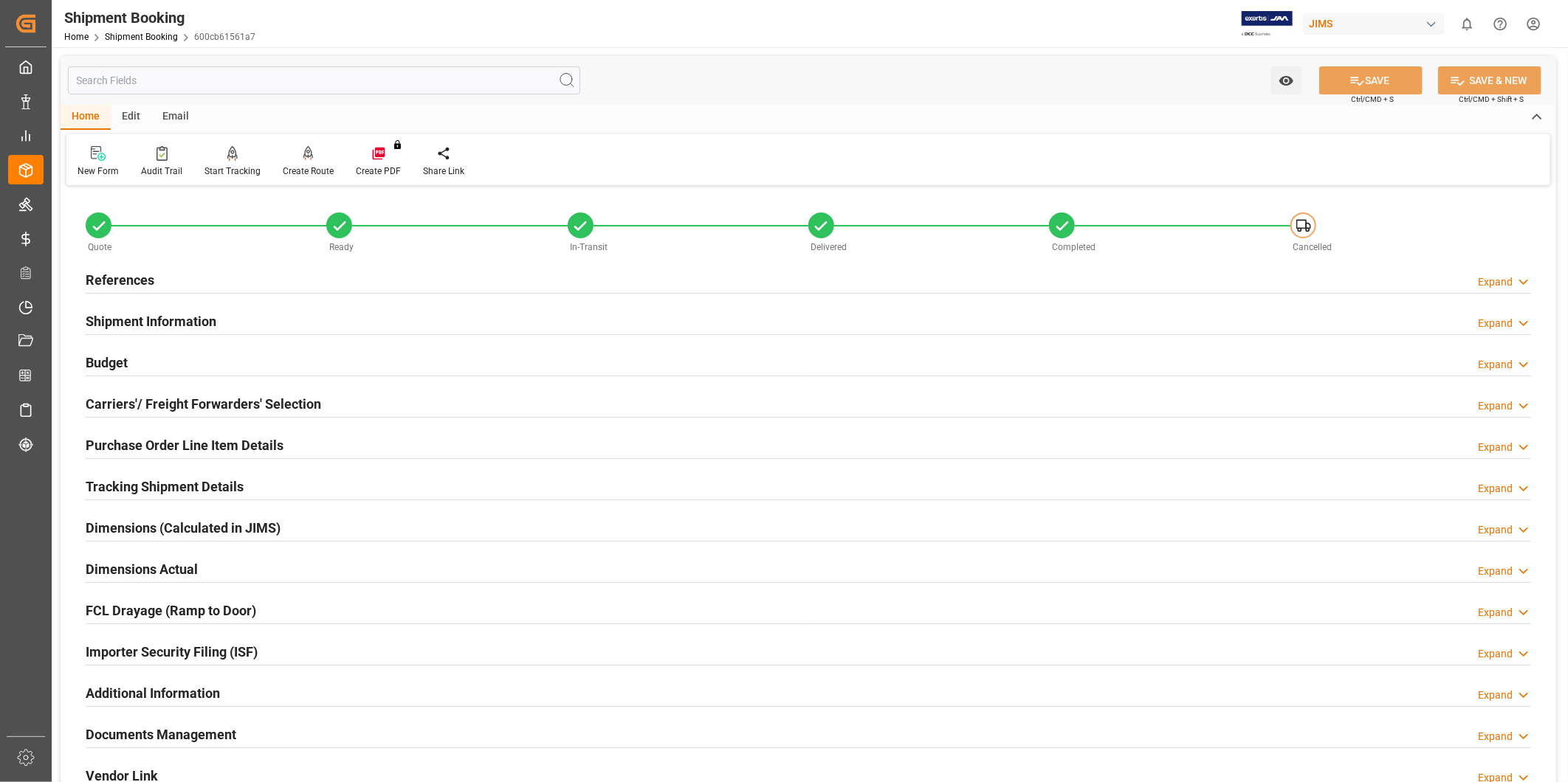
click at [214, 403] on h2 "Carriers'/ Freight Forwarders' Selection" at bounding box center [204, 404] width 235 height 20
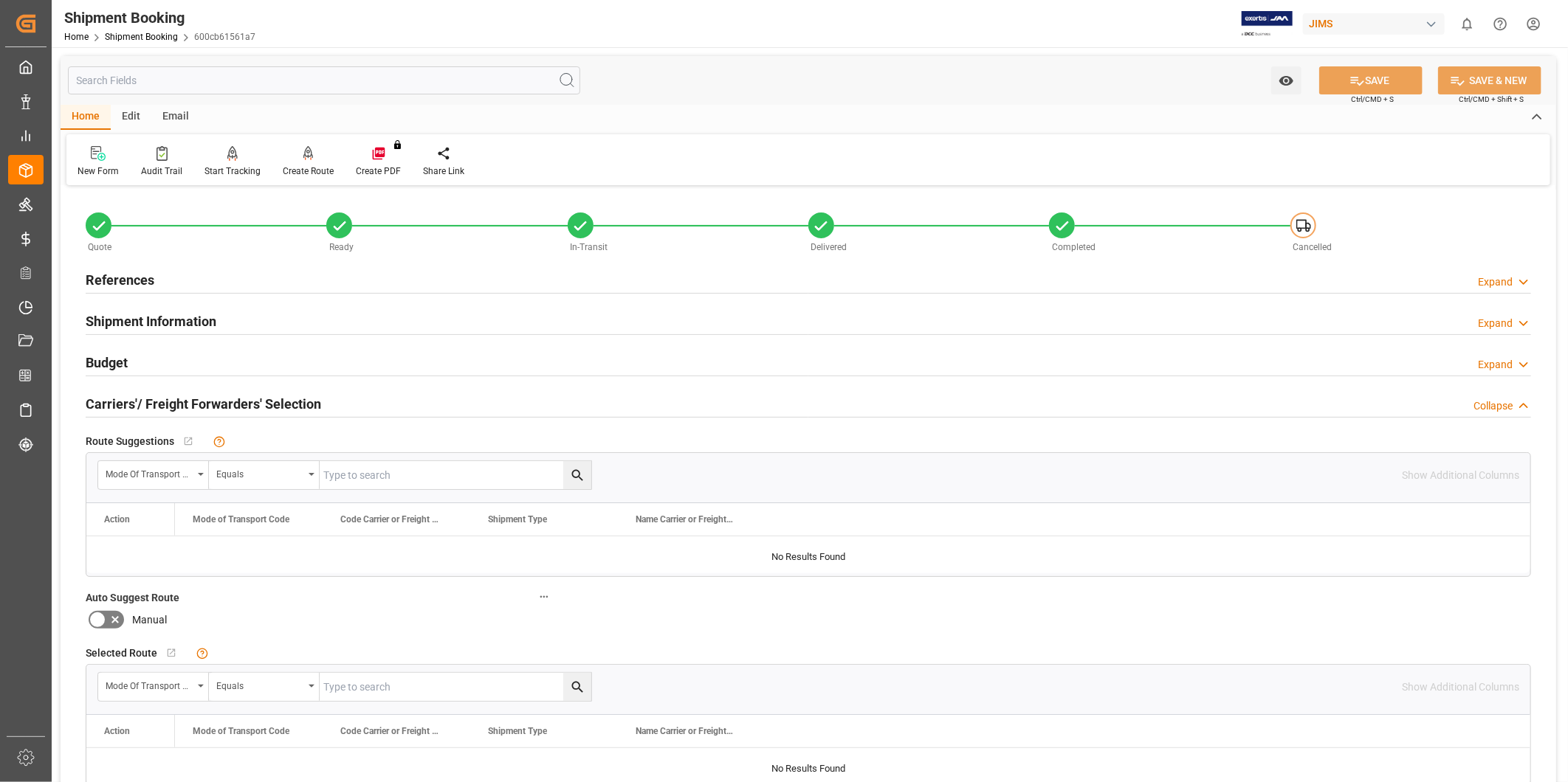
click at [214, 403] on h2 "Carriers'/ Freight Forwarders' Selection" at bounding box center [204, 404] width 235 height 20
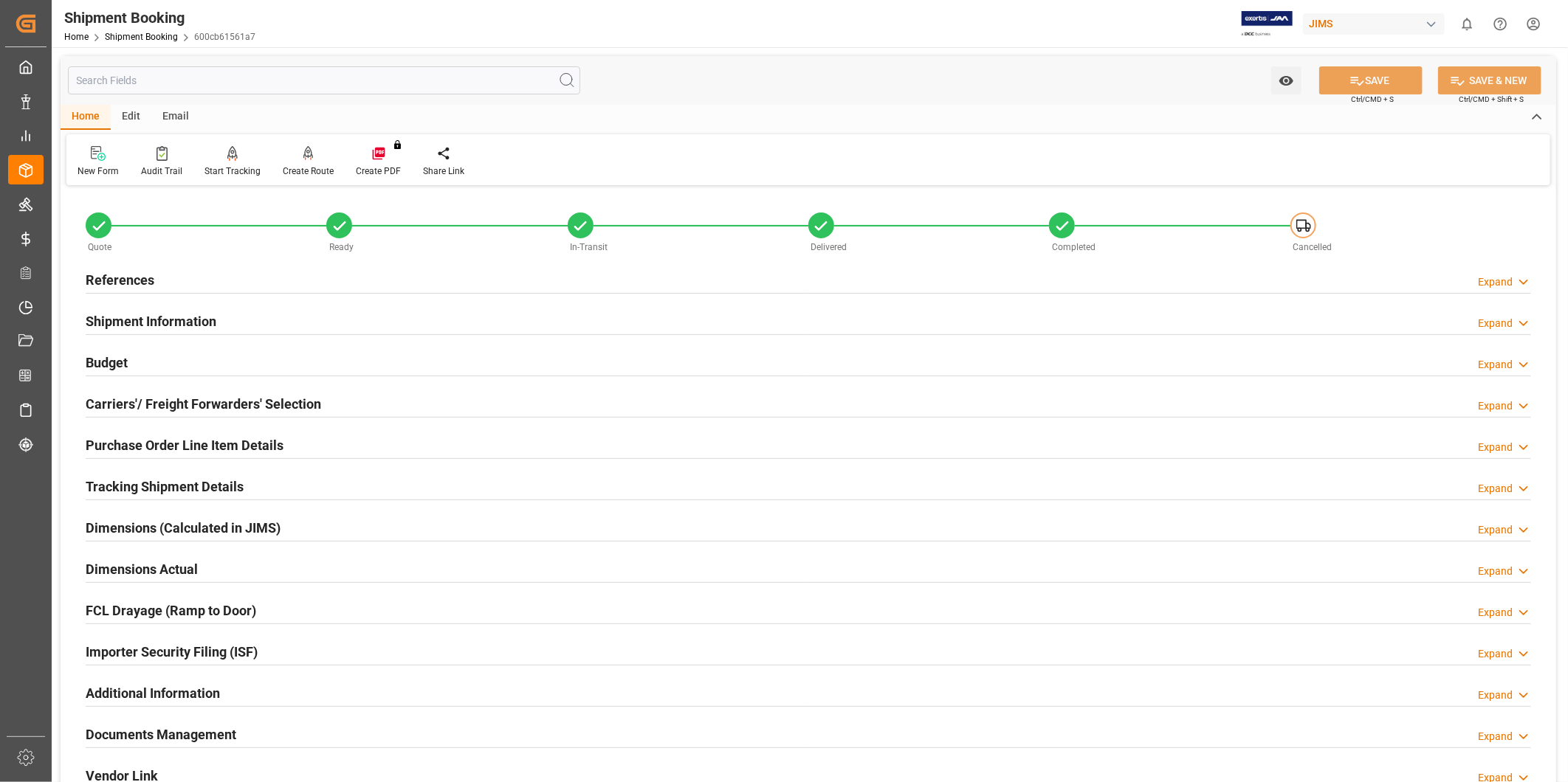
click at [214, 403] on h2 "Carriers'/ Freight Forwarders' Selection" at bounding box center [204, 404] width 235 height 20
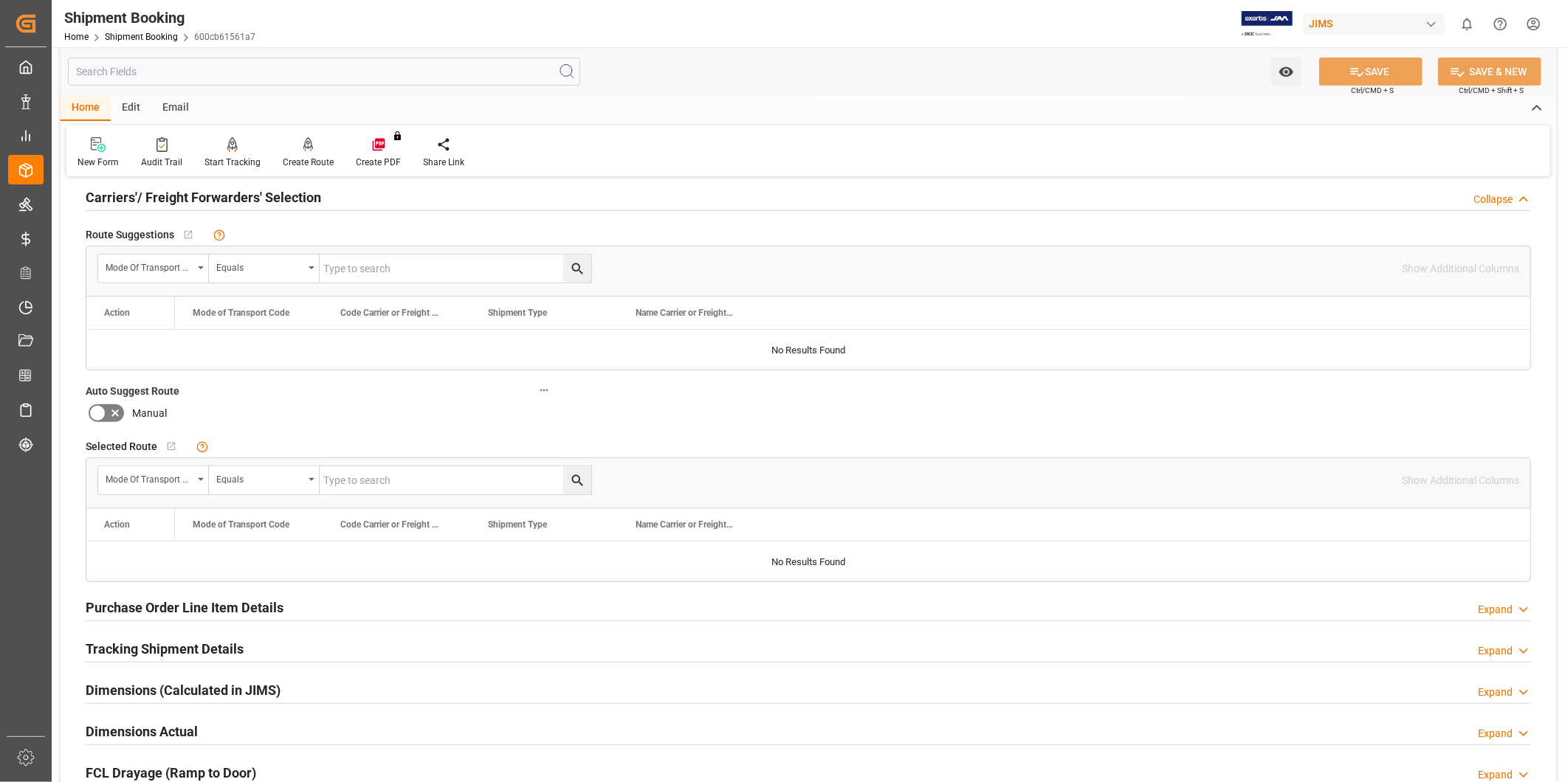
scroll to position [136, 0]
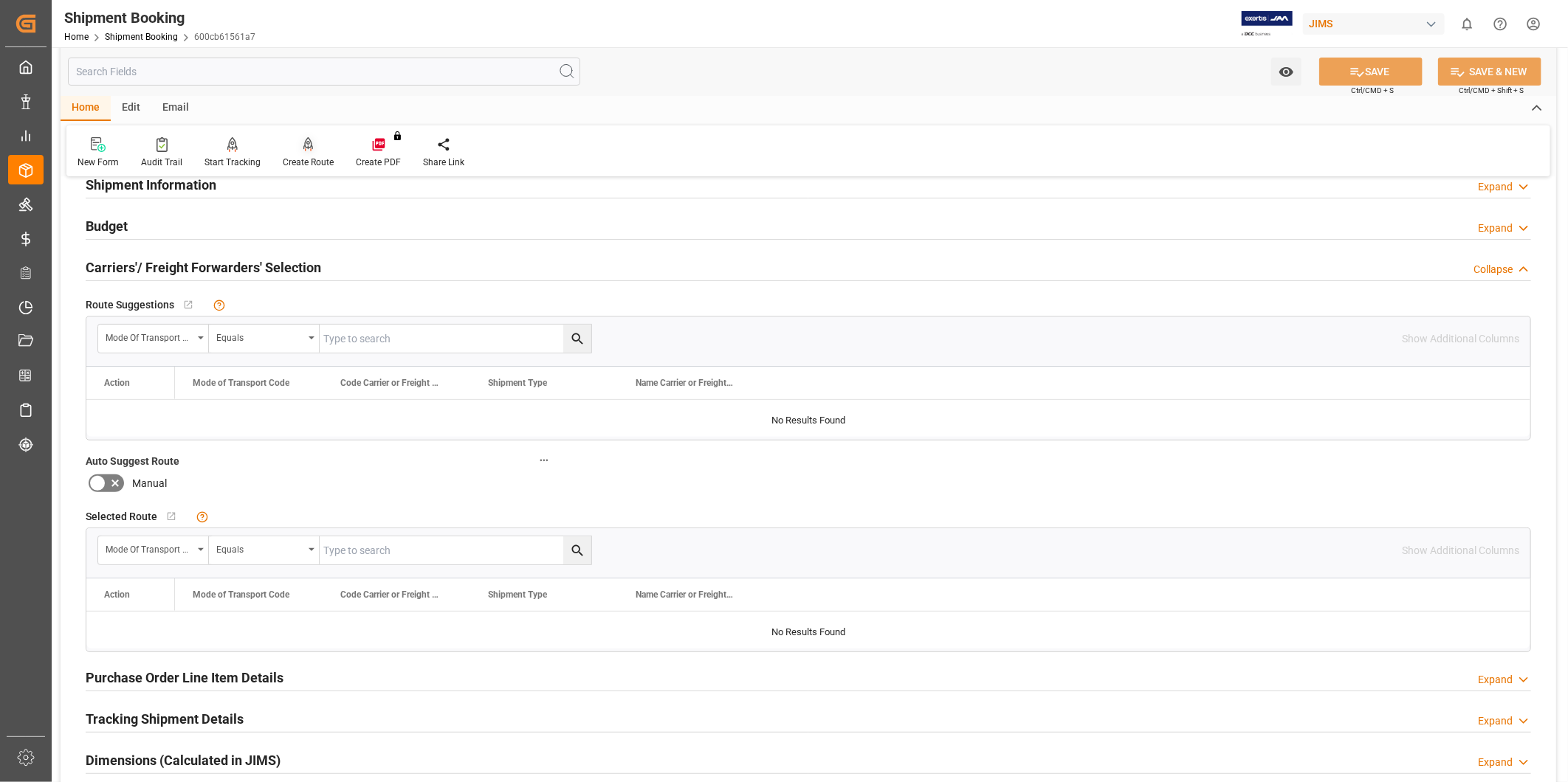
click at [291, 160] on div "Create Route" at bounding box center [307, 162] width 51 height 13
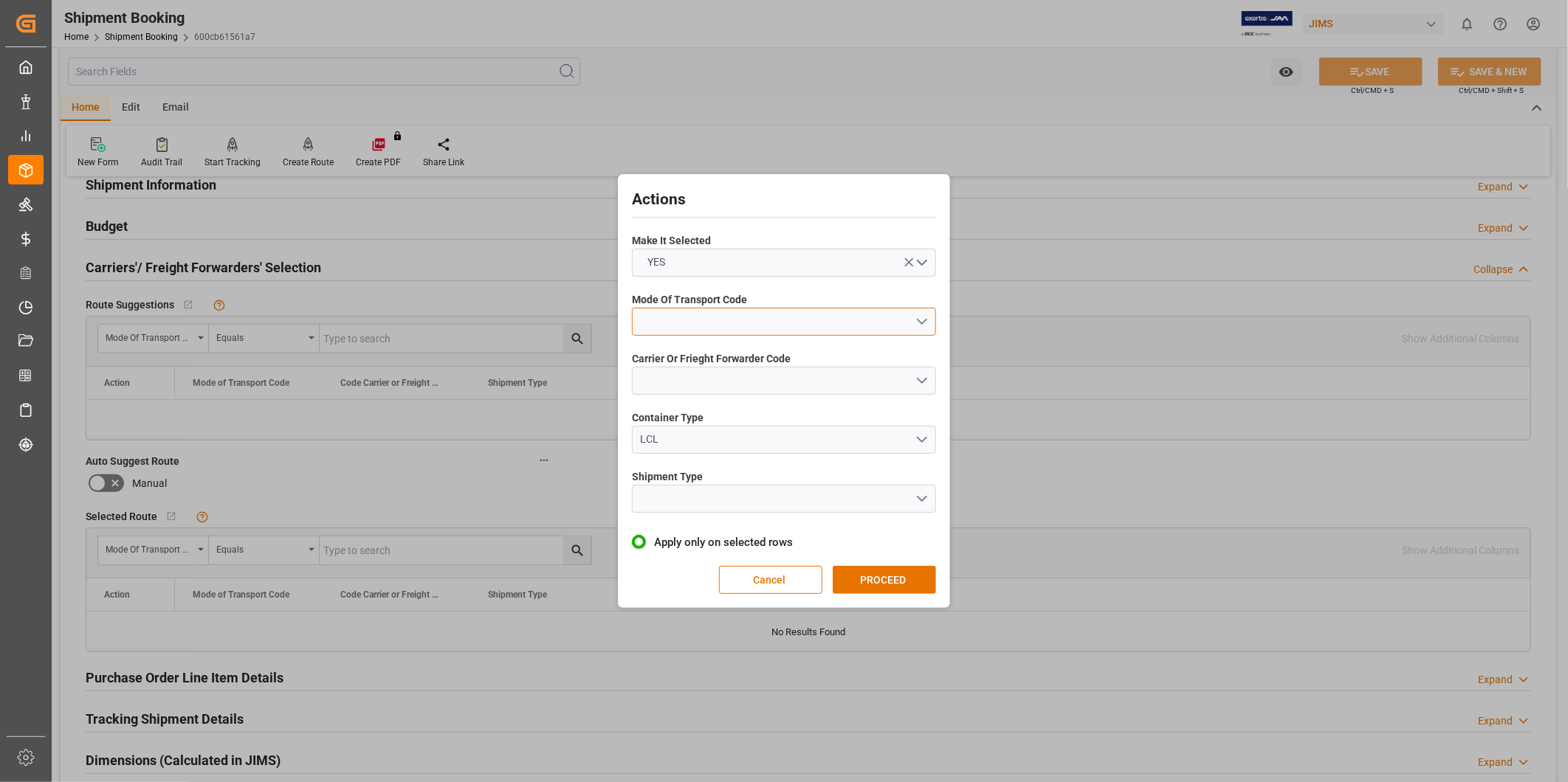
click at [805, 329] on button "open menu" at bounding box center [784, 321] width 304 height 28
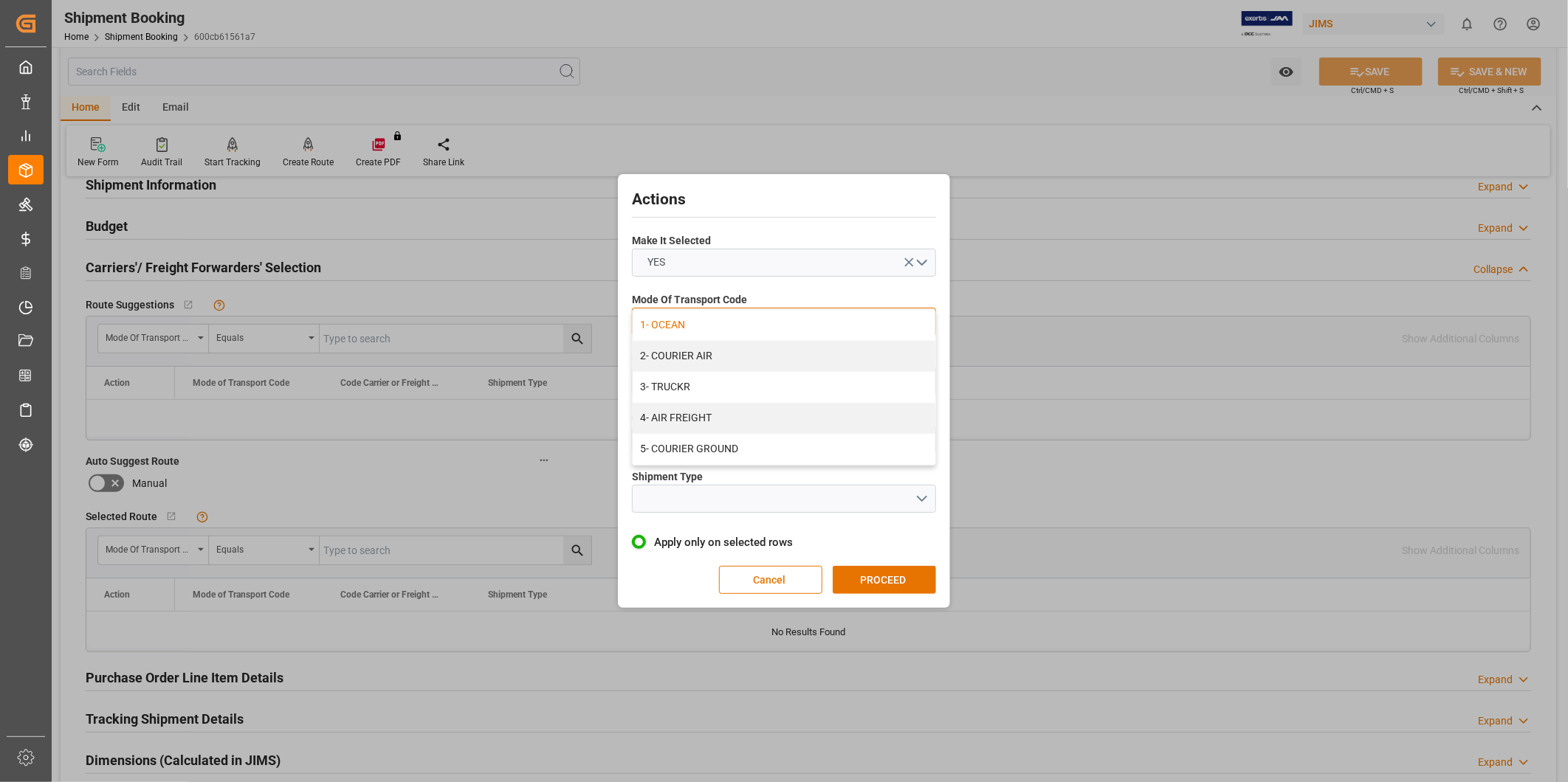
click at [746, 330] on div "1- OCEAN" at bounding box center [784, 325] width 303 height 31
click at [761, 384] on button "open menu" at bounding box center [784, 380] width 304 height 28
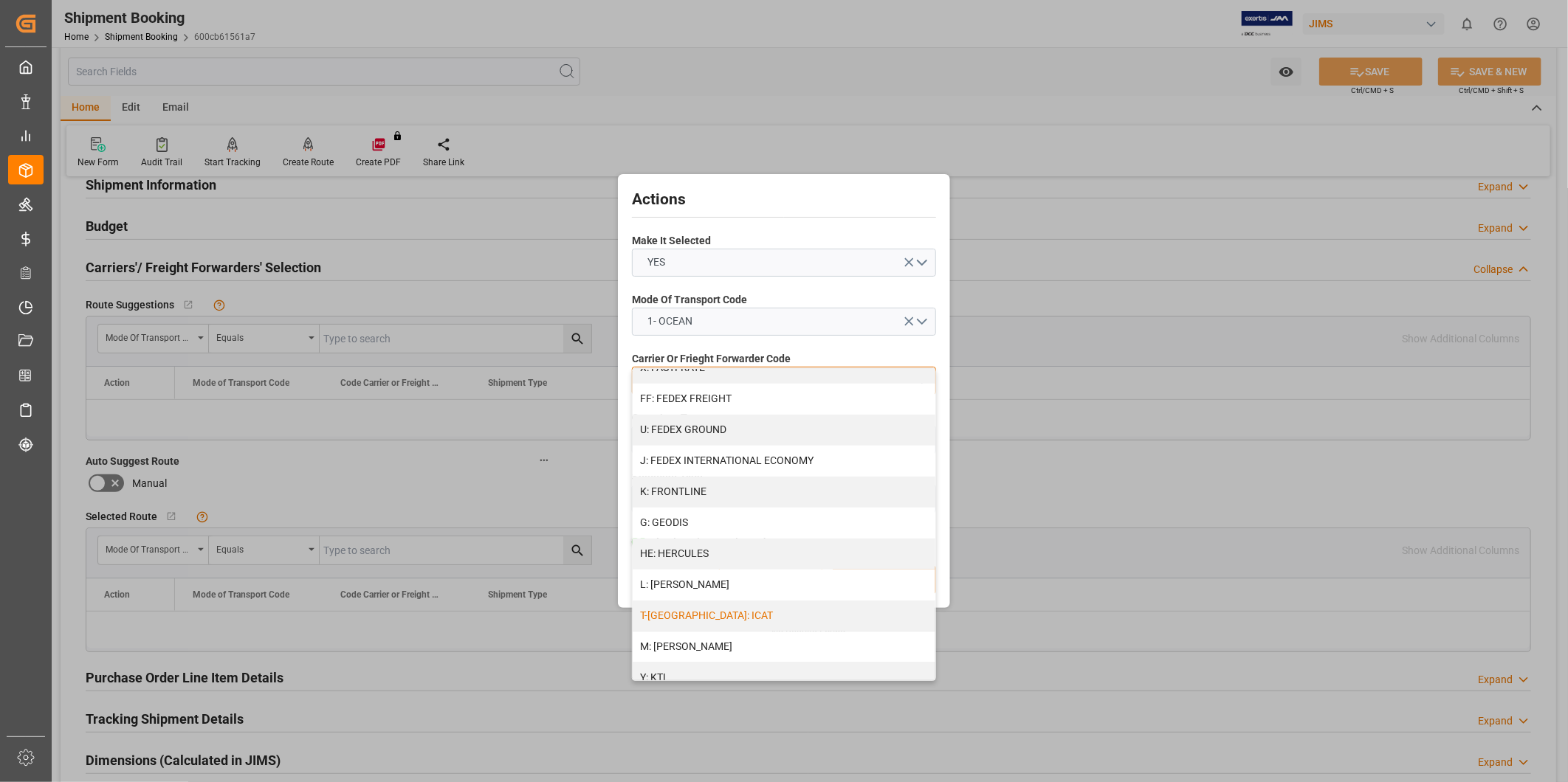
scroll to position [803, 0]
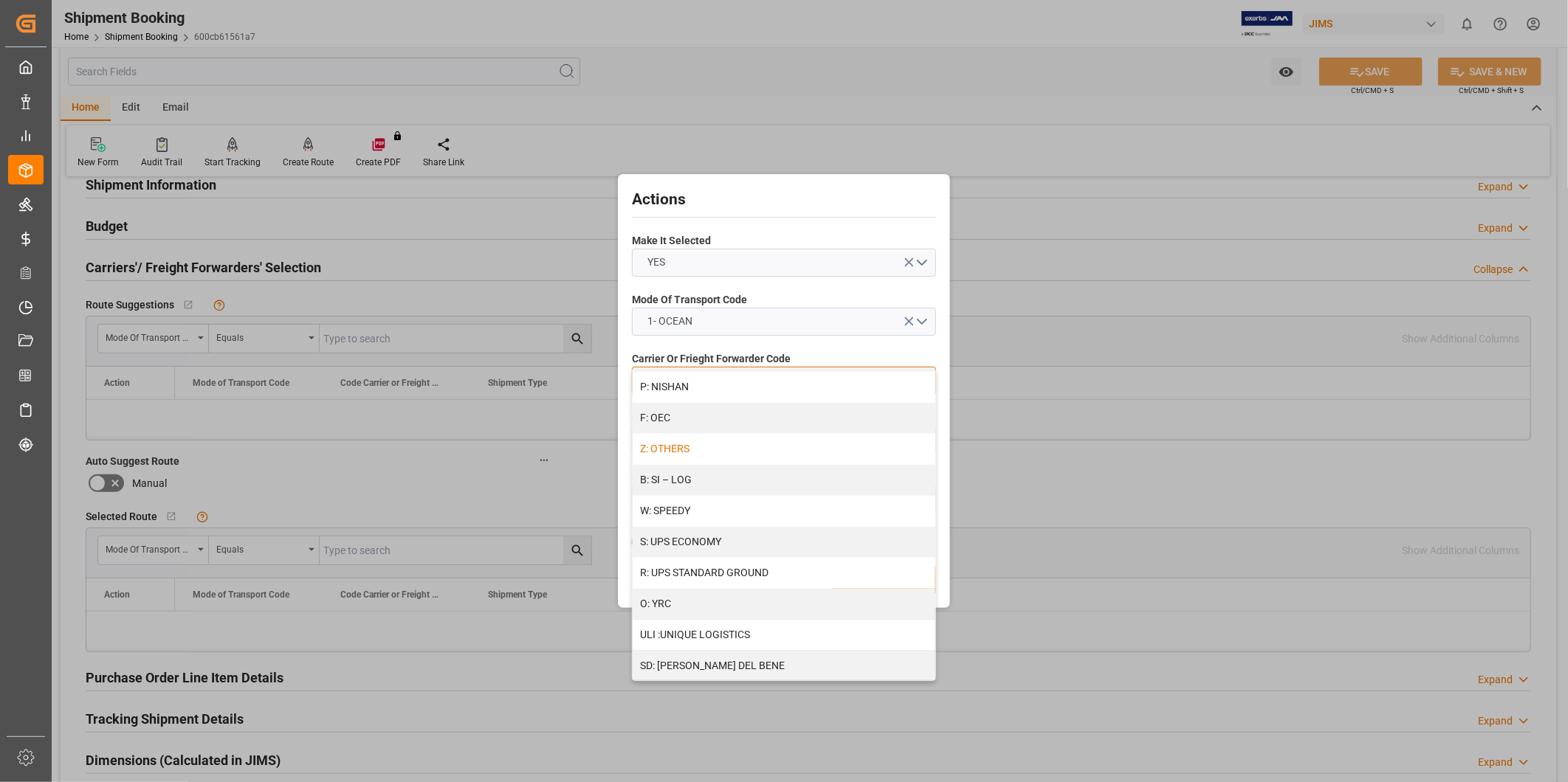
click at [704, 446] on div "Z: OTHERS" at bounding box center [784, 449] width 303 height 31
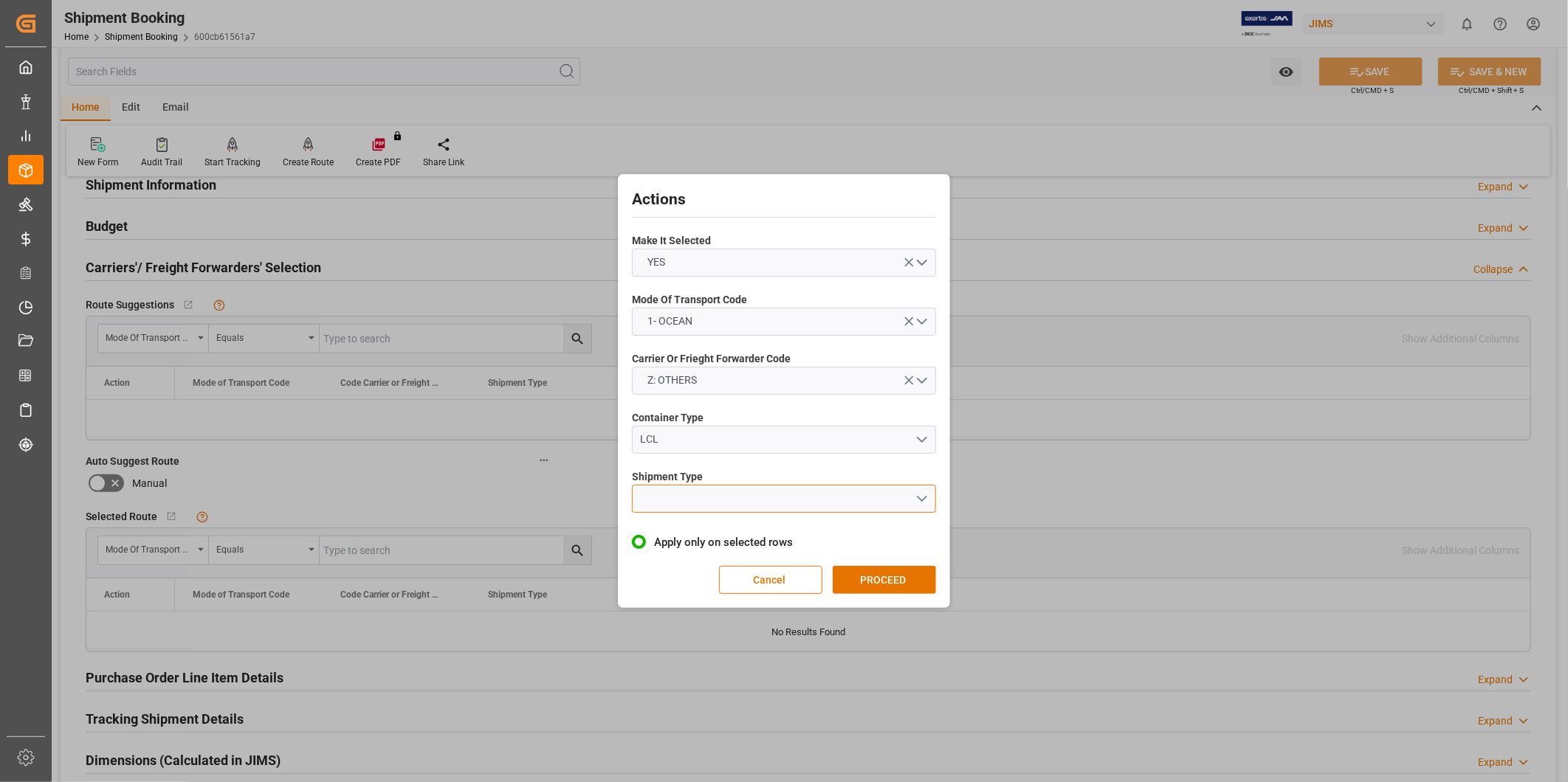
click at [711, 502] on button "open menu" at bounding box center [784, 499] width 304 height 28
click at [711, 525] on div "LCL" at bounding box center [784, 534] width 303 height 31
click at [906, 574] on button "PROCEED" at bounding box center [883, 580] width 103 height 28
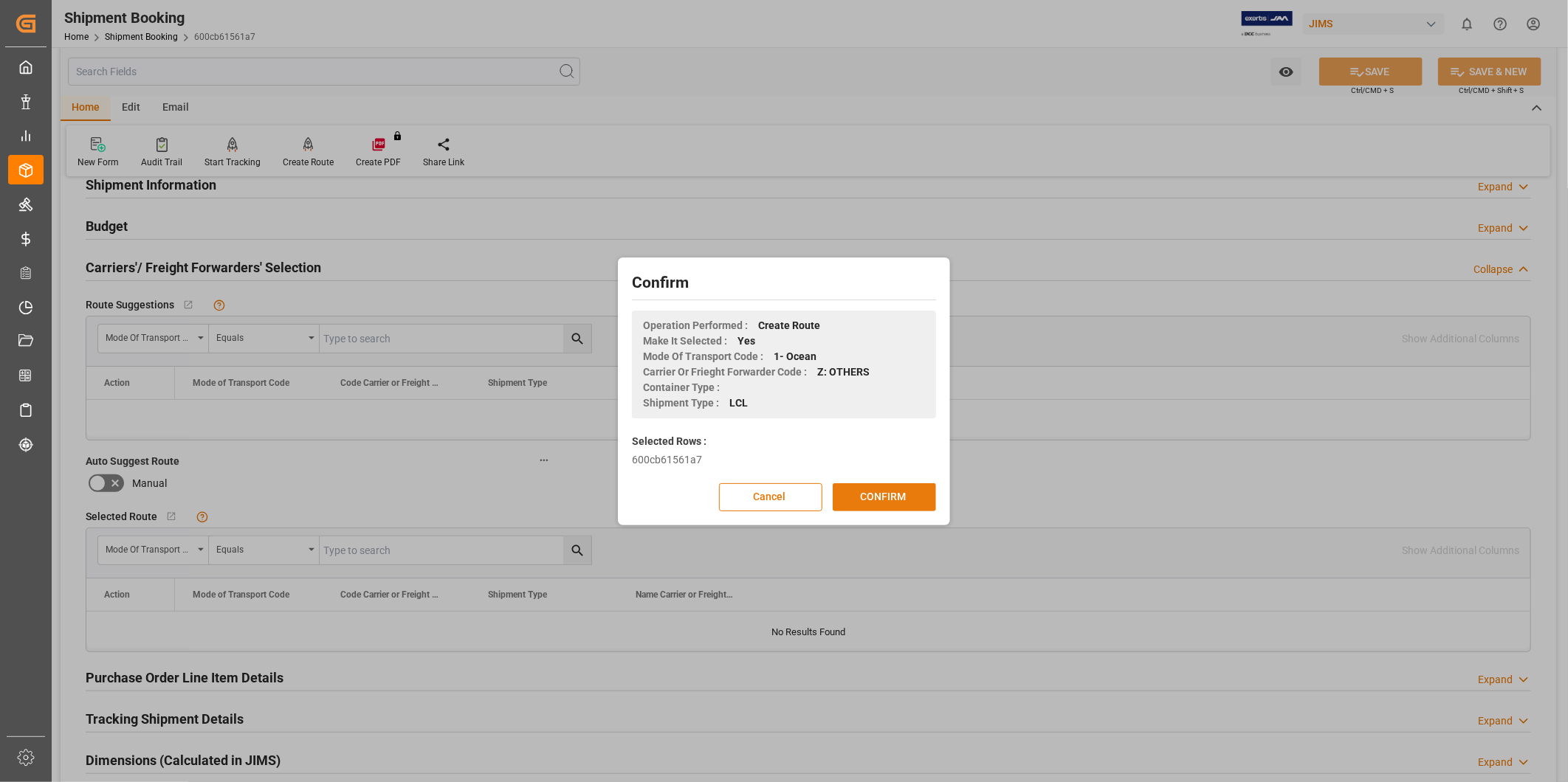
click at [900, 496] on button "CONFIRM" at bounding box center [883, 497] width 103 height 28
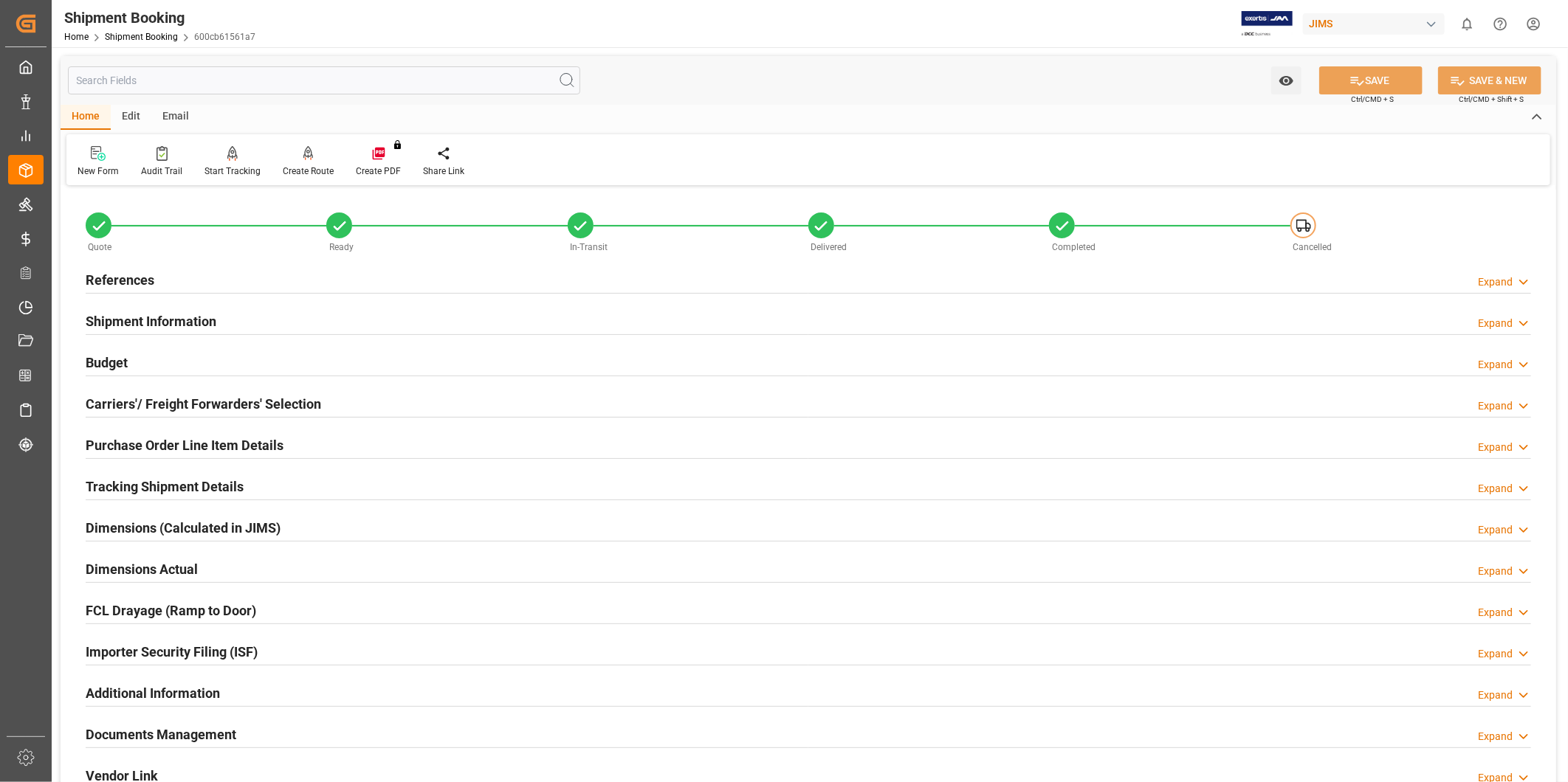
click at [1500, 277] on div "Expand" at bounding box center [1495, 281] width 35 height 15
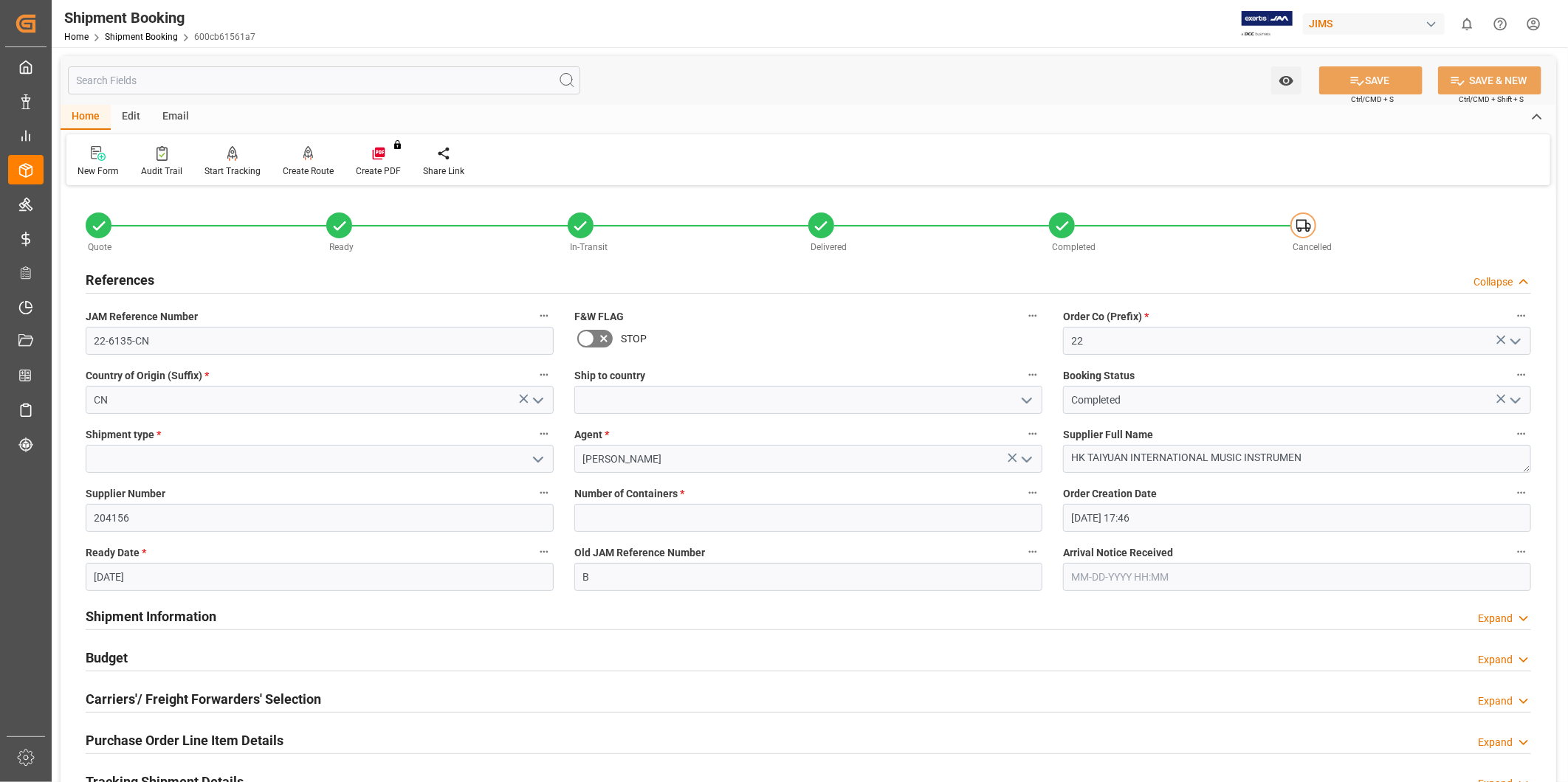
click at [1500, 278] on div "Collapse" at bounding box center [1493, 281] width 39 height 15
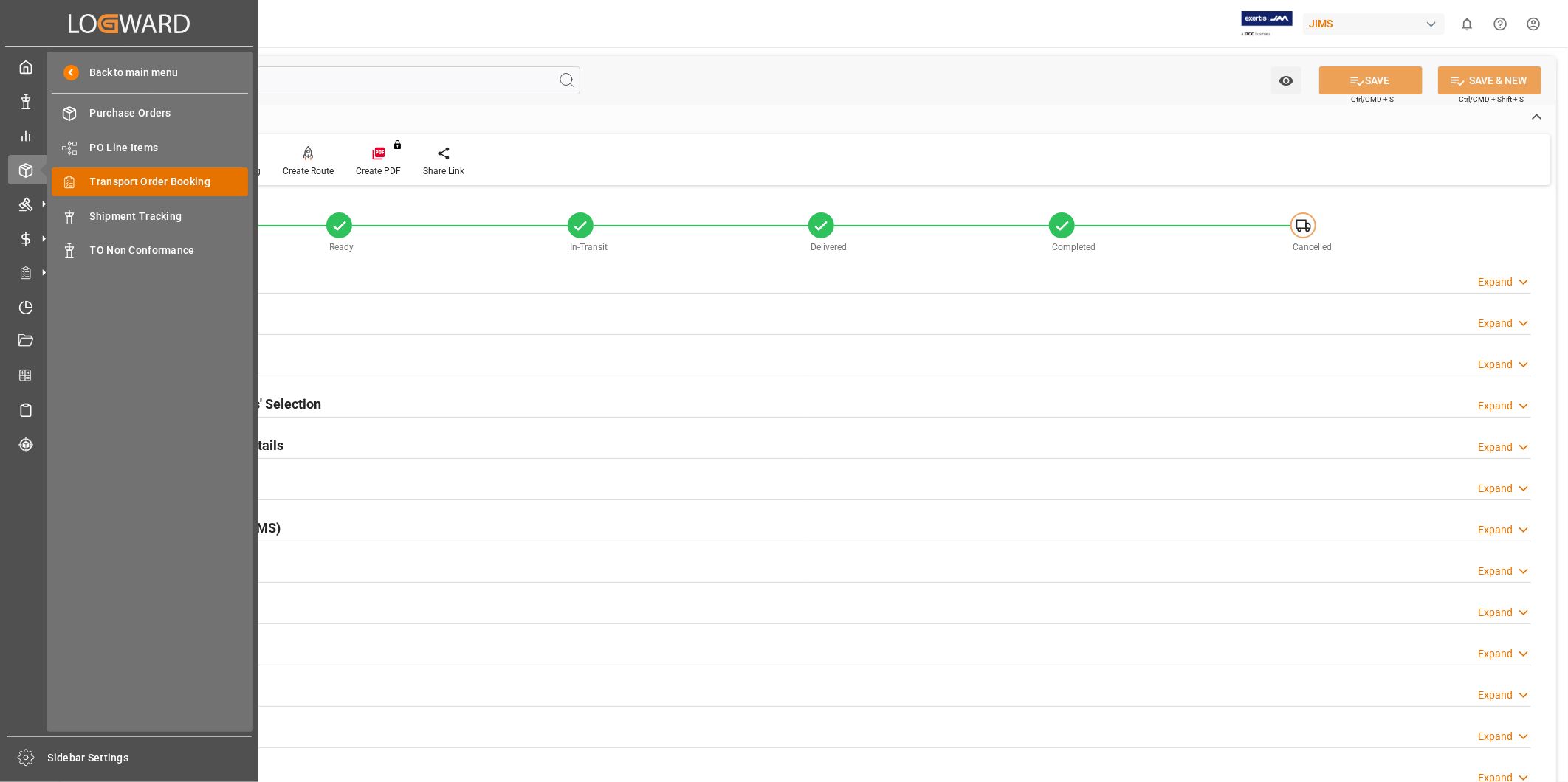
click at [130, 191] on div "Transport Order Booking Transport Order Booking" at bounding box center [150, 182] width 196 height 28
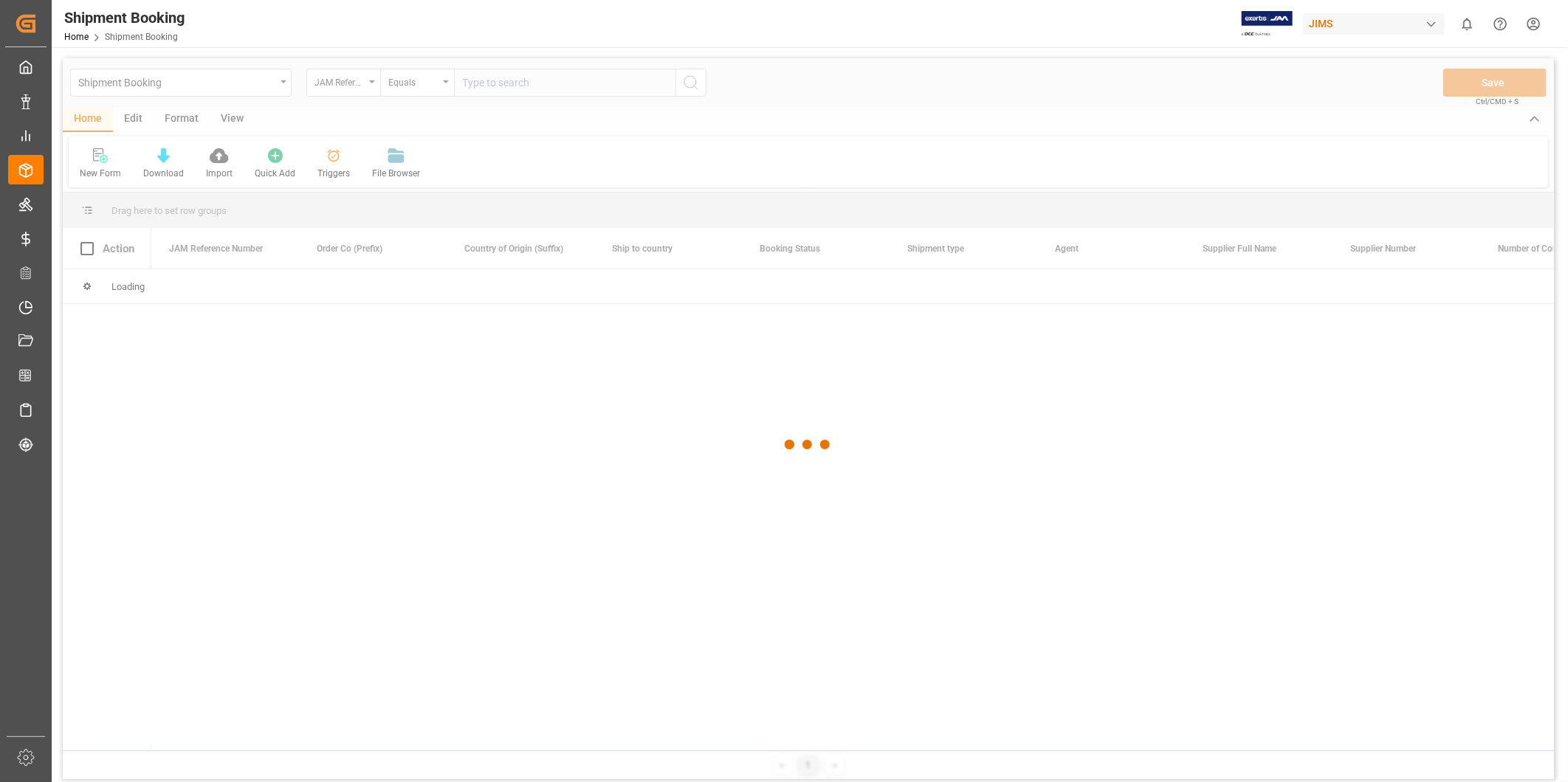
click at [528, 79] on div at bounding box center [808, 445] width 1491 height 774
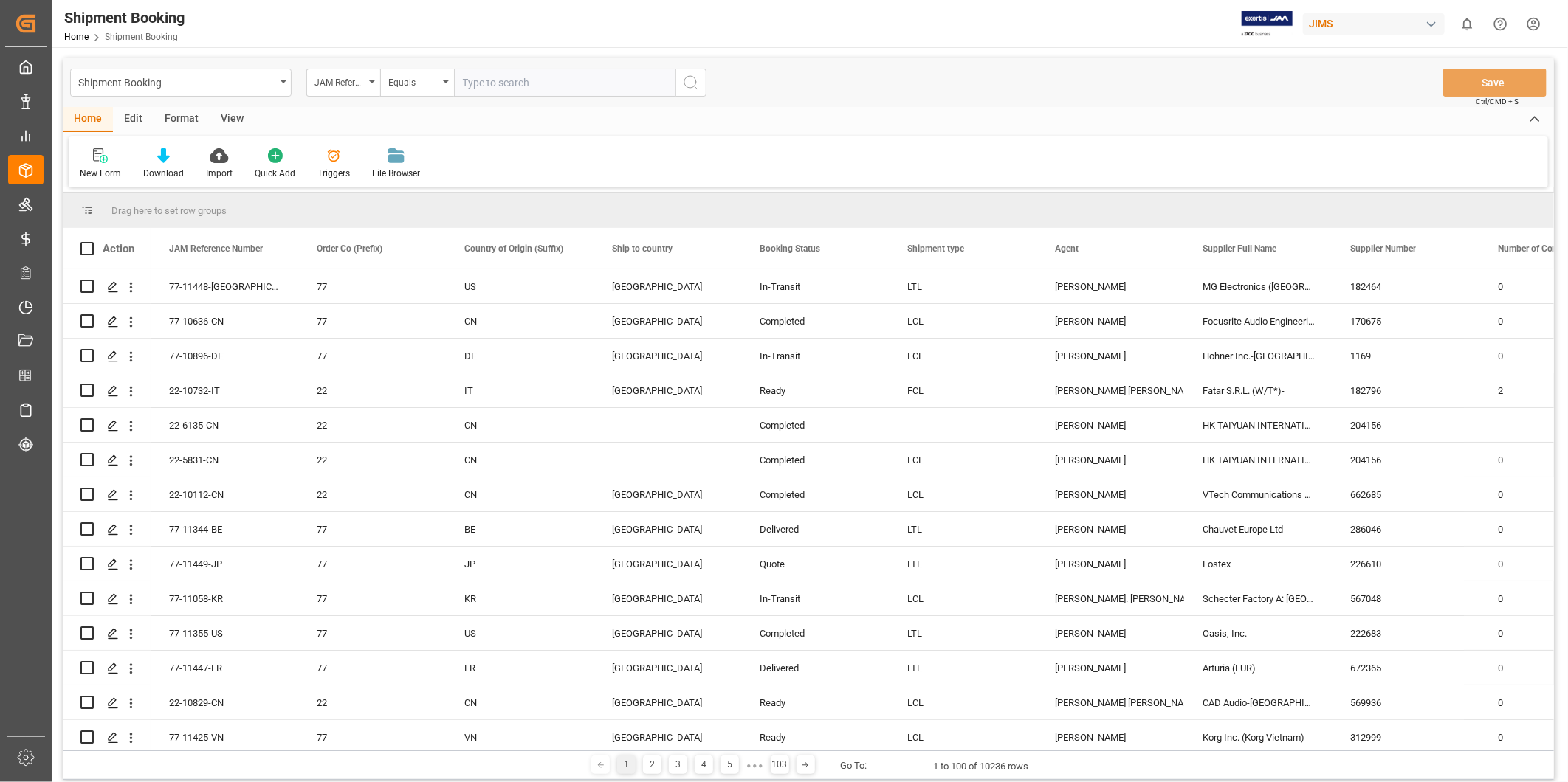
click at [524, 84] on input "text" at bounding box center [565, 83] width 221 height 28
paste input "22-5831-CN"
type input "22-5831-CN"
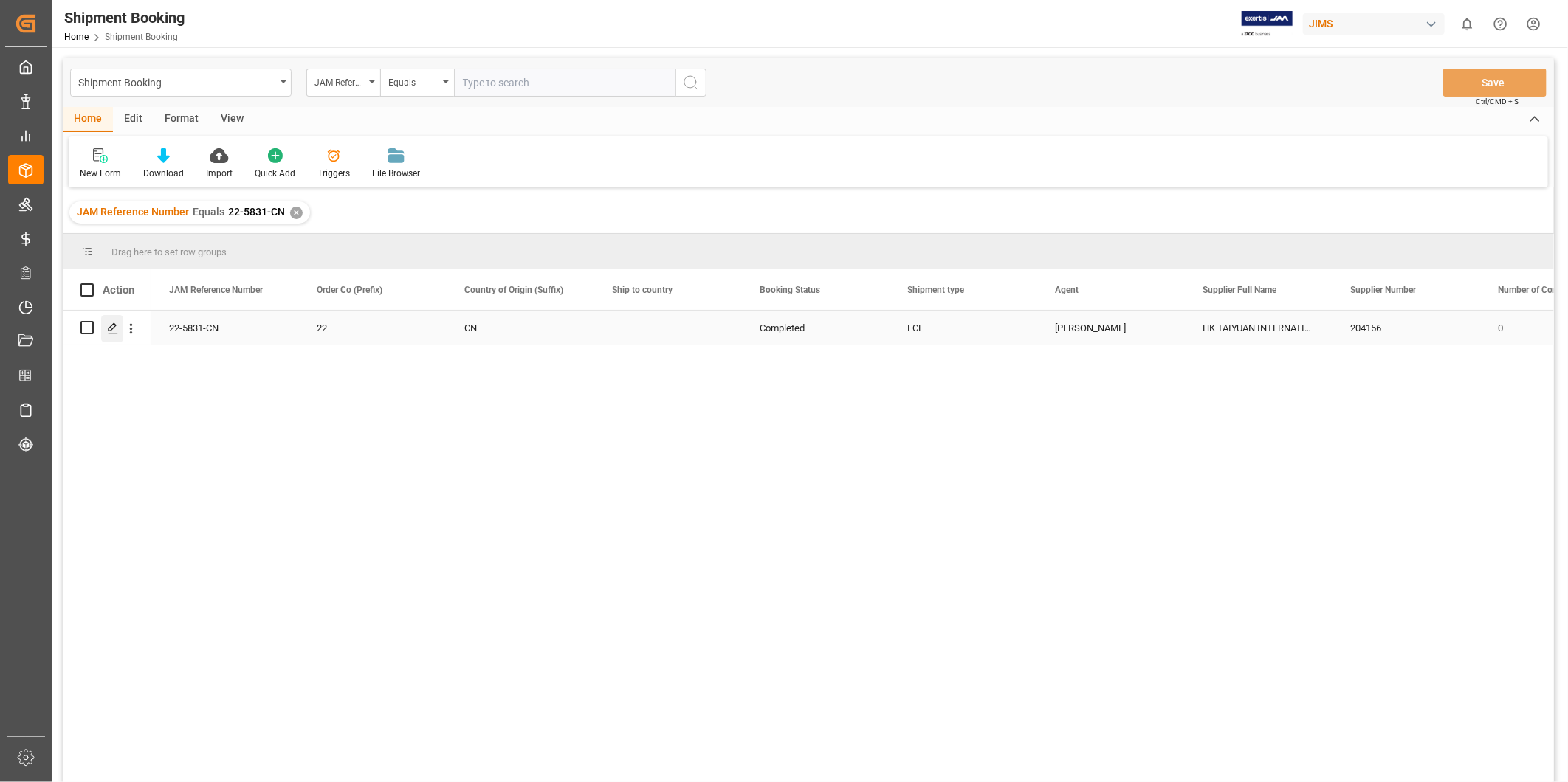
click at [114, 324] on icon "Press SPACE to select this row." at bounding box center [113, 329] width 12 height 12
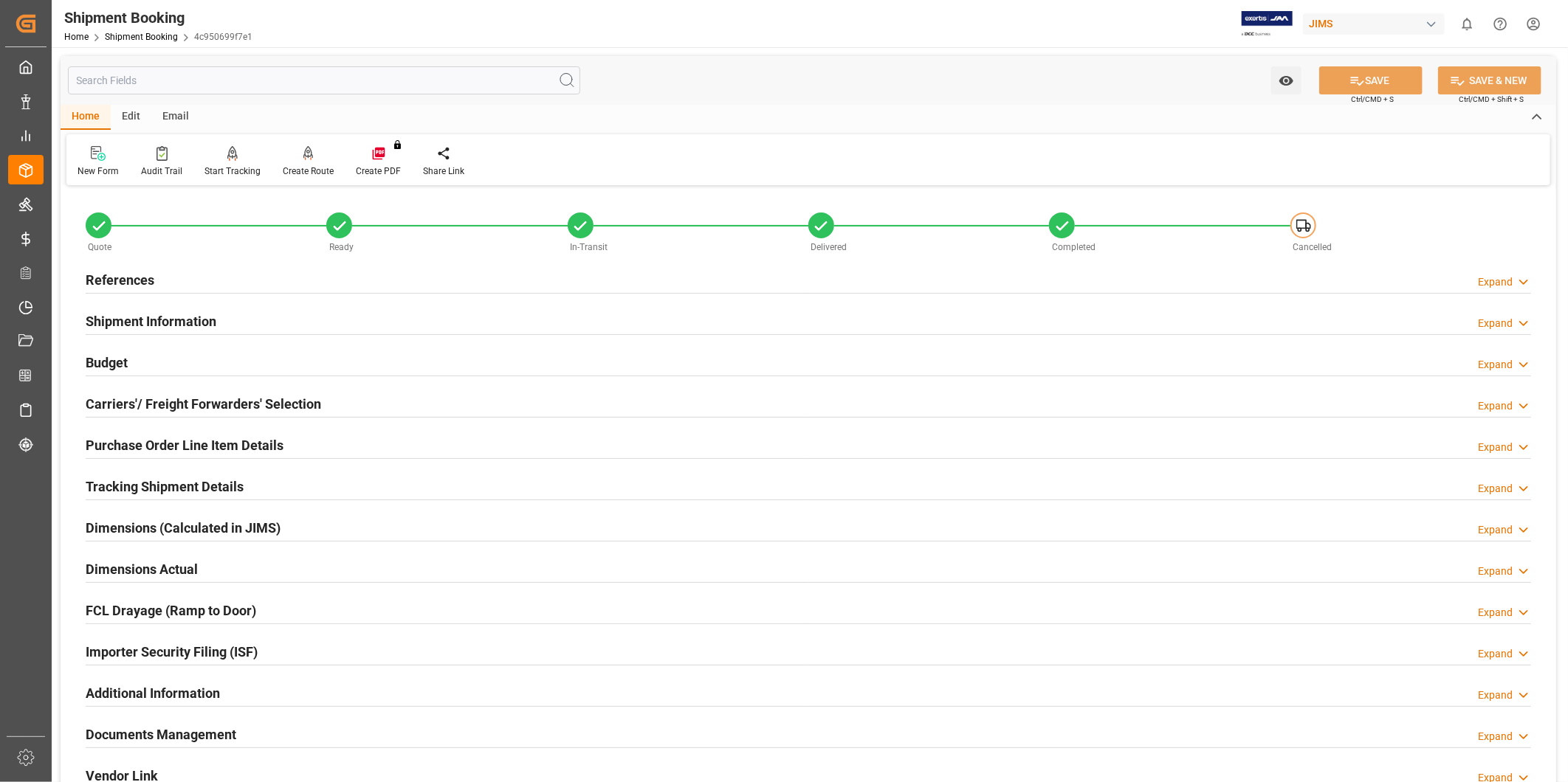
click at [247, 406] on h2 "Carriers'/ Freight Forwarders' Selection" at bounding box center [204, 404] width 235 height 20
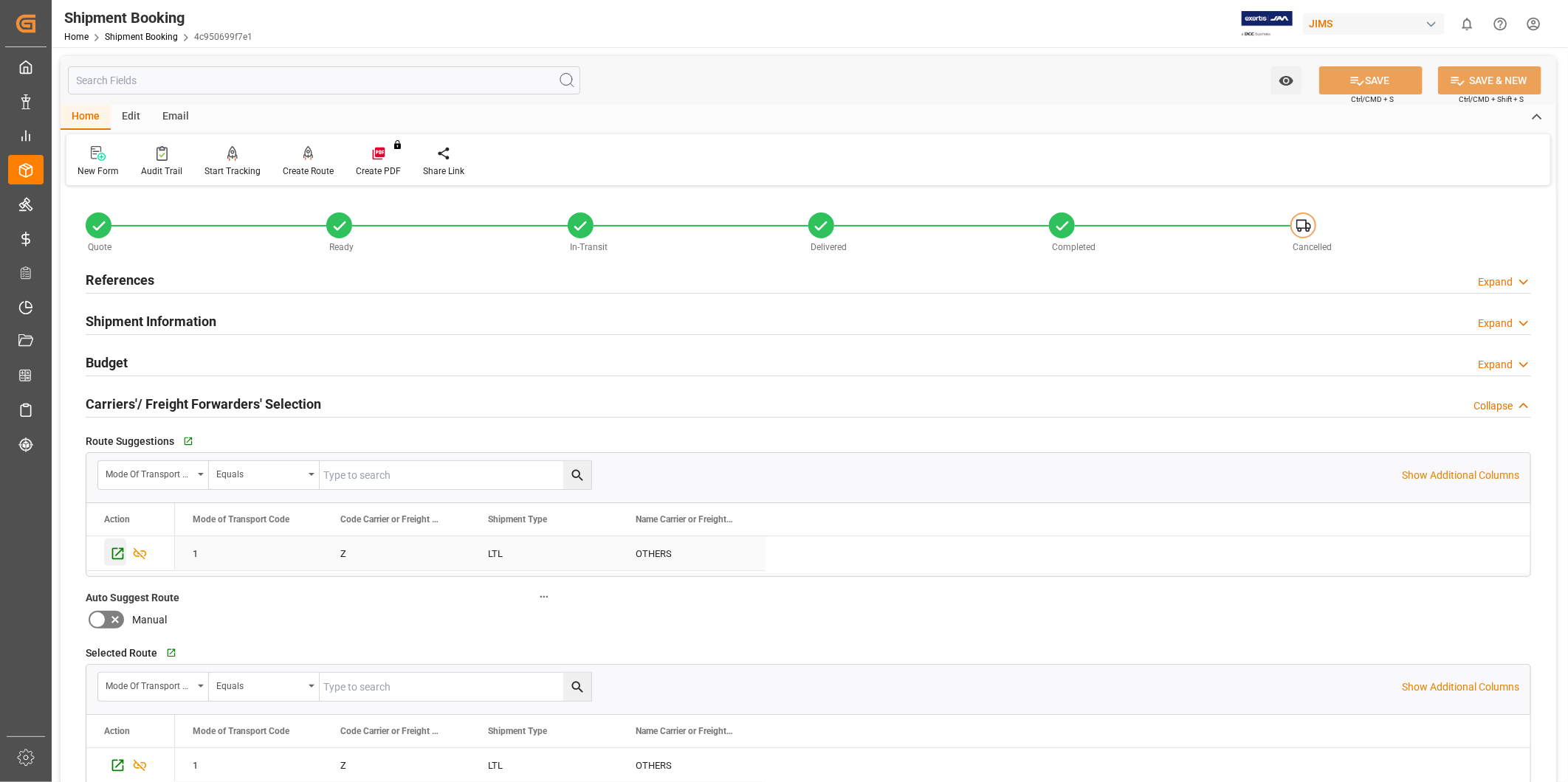
click at [122, 551] on icon "Press SPACE to select this row." at bounding box center [118, 554] width 12 height 12
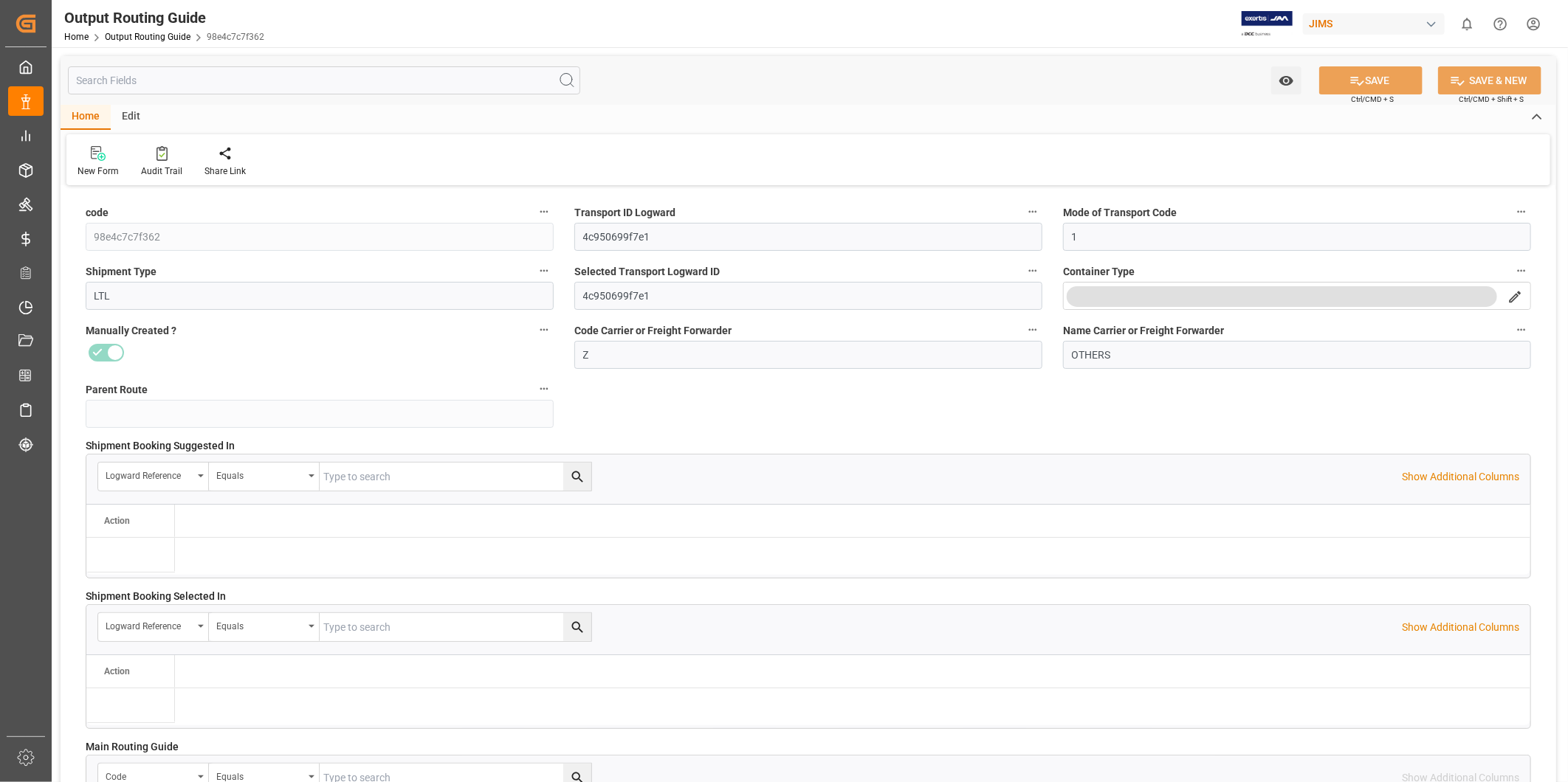
type input "[DATE] 17:03"
type input "10-09-2025 17:03"
click at [525, 290] on input "LTL" at bounding box center [320, 296] width 468 height 28
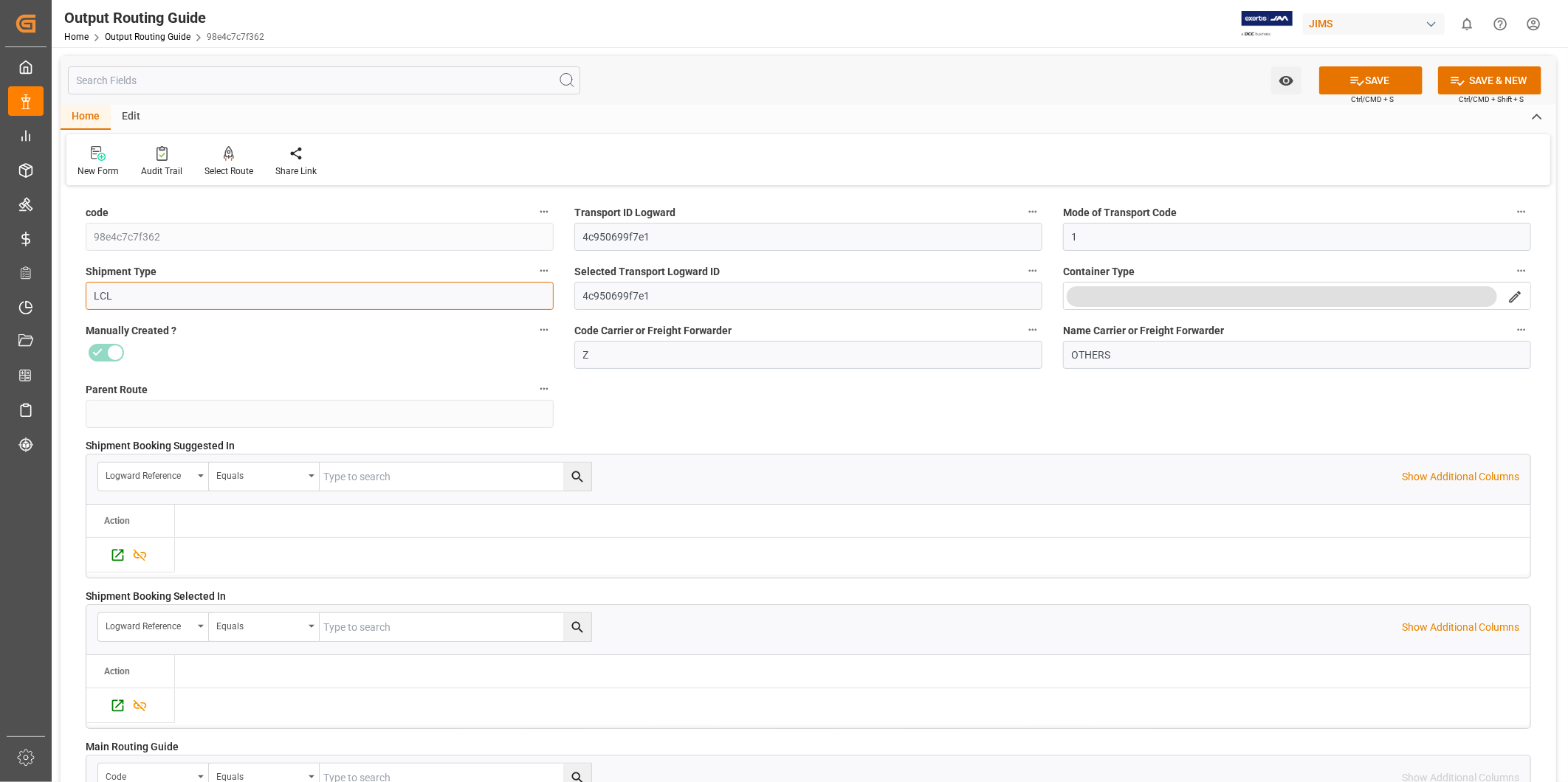
type input "LCL"
click at [488, 356] on div at bounding box center [320, 352] width 468 height 24
click at [1360, 79] on icon at bounding box center [1356, 80] width 15 height 15
type input "[DATE] 17:08"
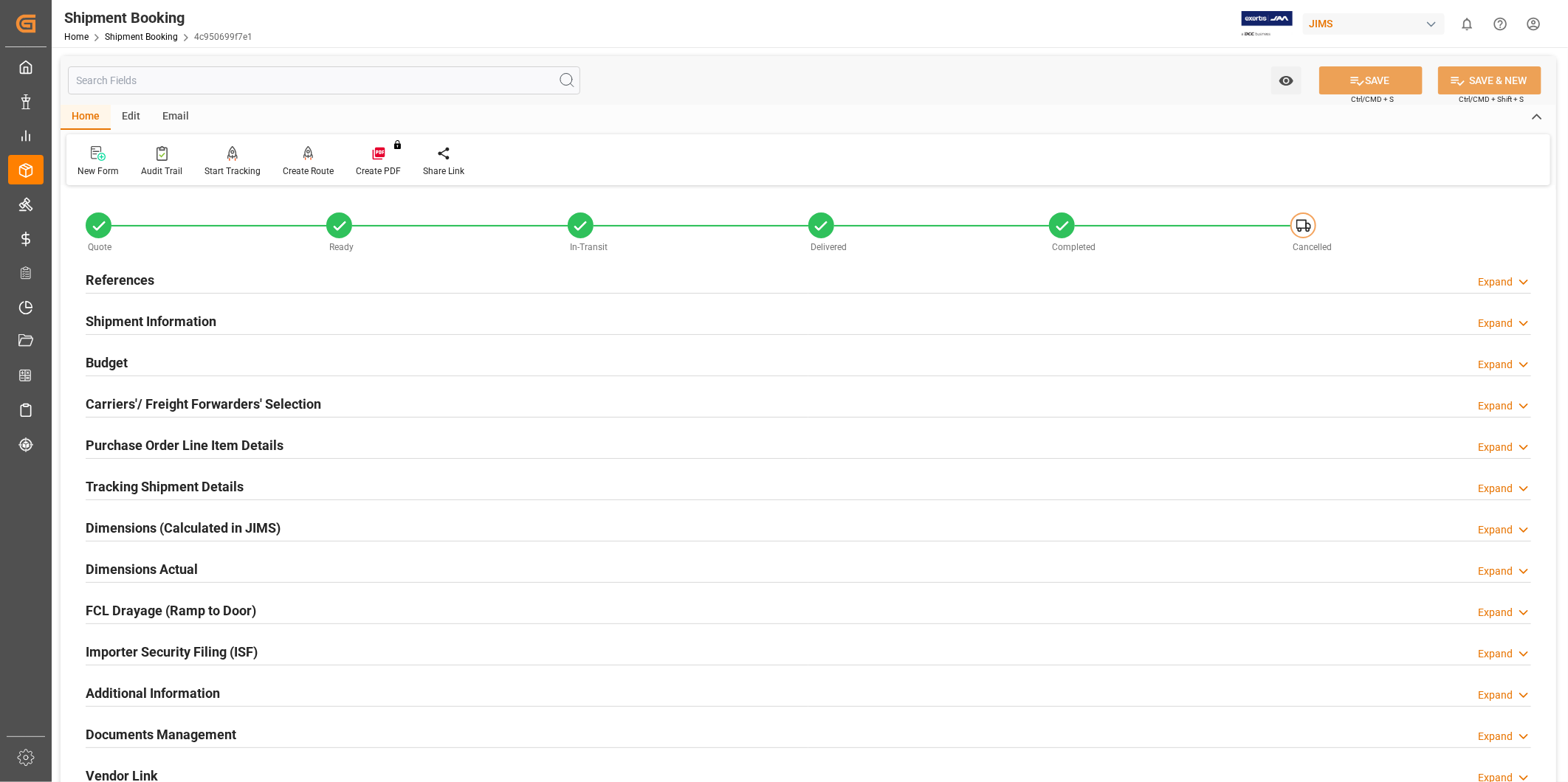
click at [186, 363] on div "Budget Expand" at bounding box center [809, 362] width 1446 height 28
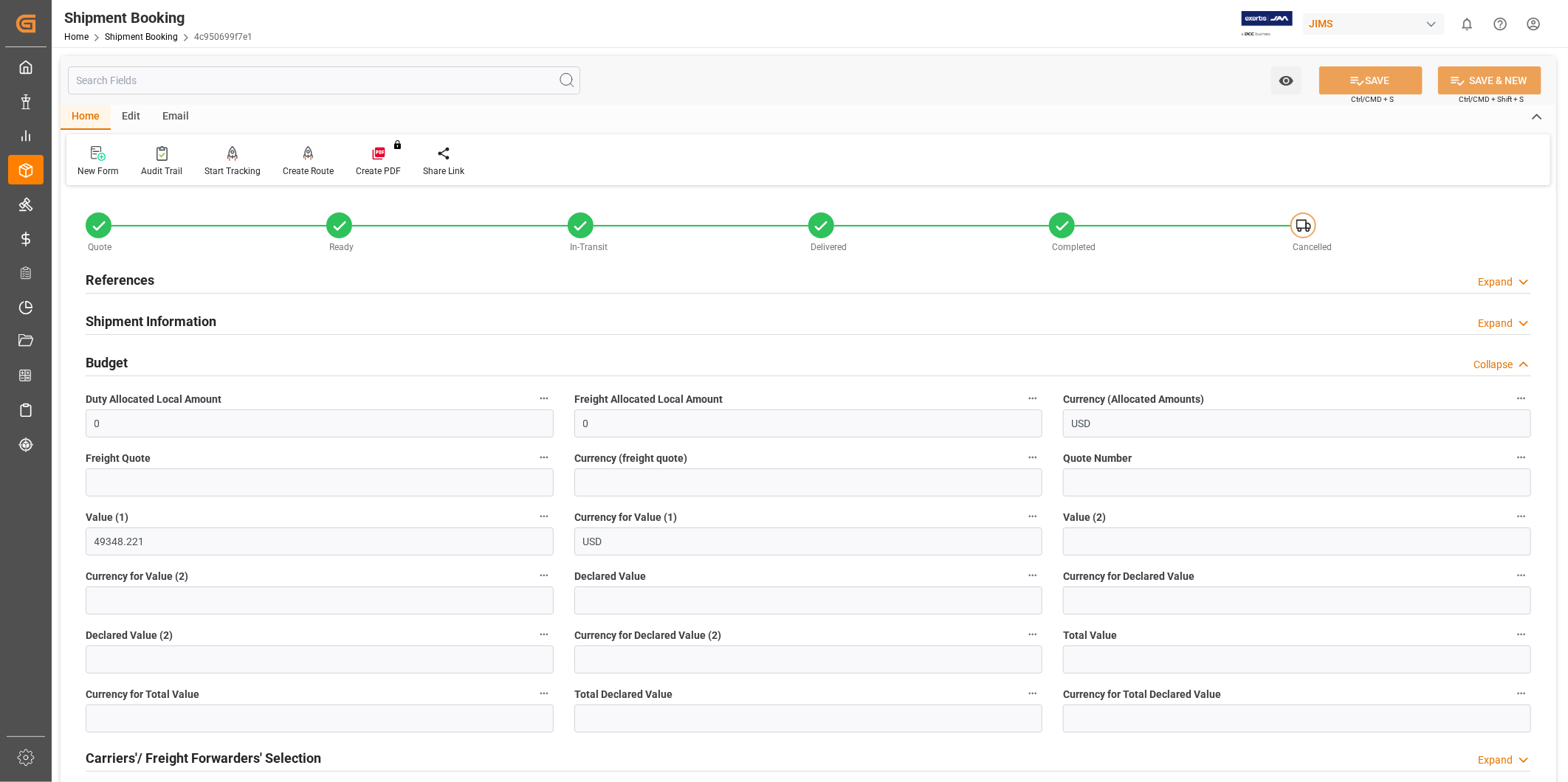
click at [186, 363] on div "Budget Collapse" at bounding box center [809, 362] width 1446 height 28
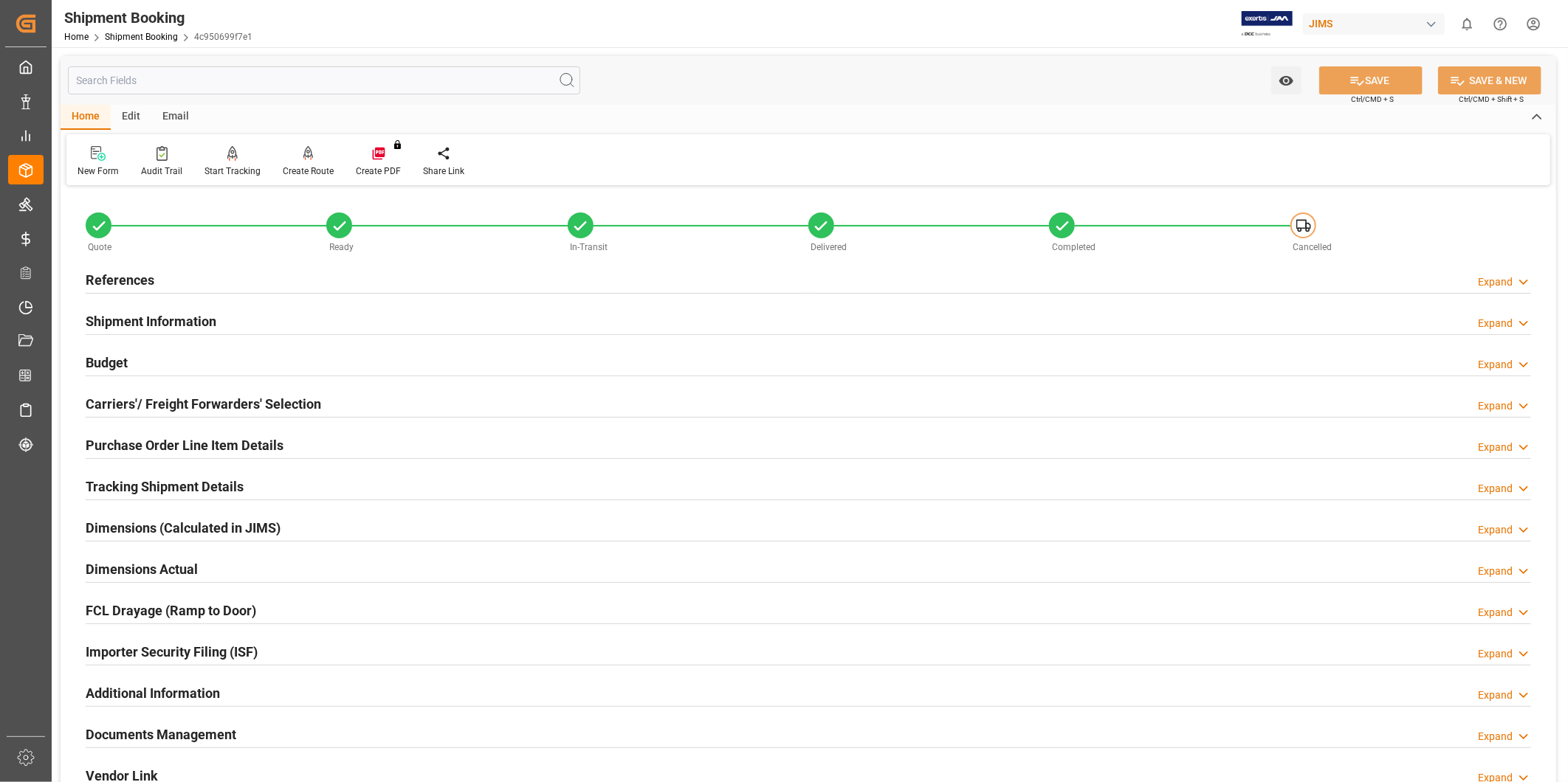
click at [201, 395] on h2 "Carriers'/ Freight Forwarders' Selection" at bounding box center [204, 404] width 235 height 20
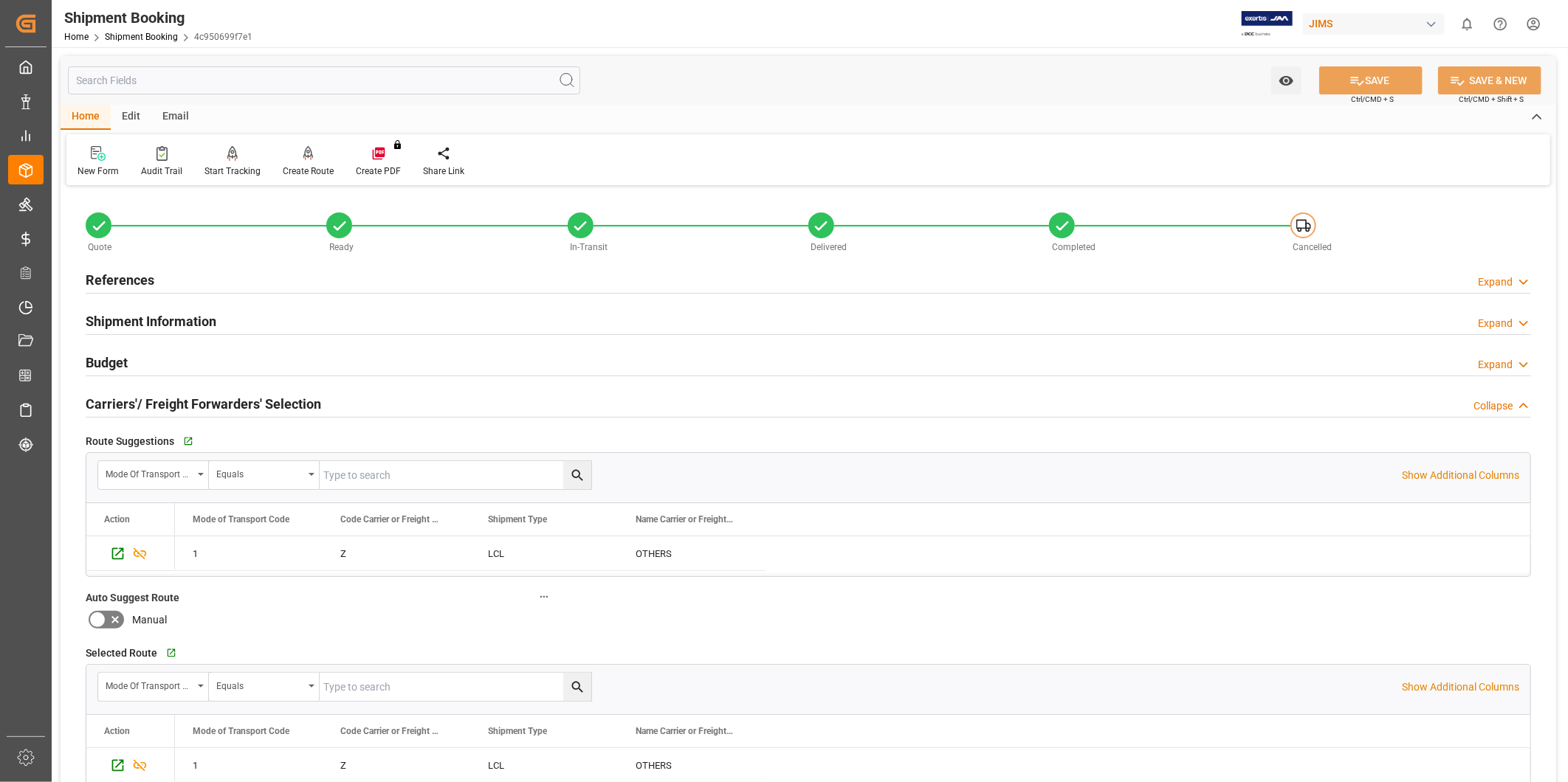
click at [201, 395] on h2 "Carriers'/ Freight Forwarders' Selection" at bounding box center [204, 404] width 235 height 20
